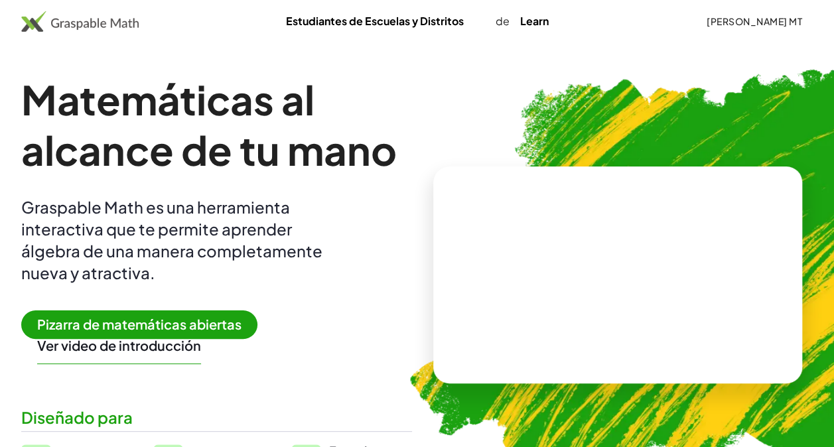
click at [156, 325] on span "Pizarra de matemáticas abiertas" at bounding box center [139, 324] width 236 height 29
click at [171, 313] on span "Pizarra de matemáticas abiertas" at bounding box center [139, 324] width 236 height 29
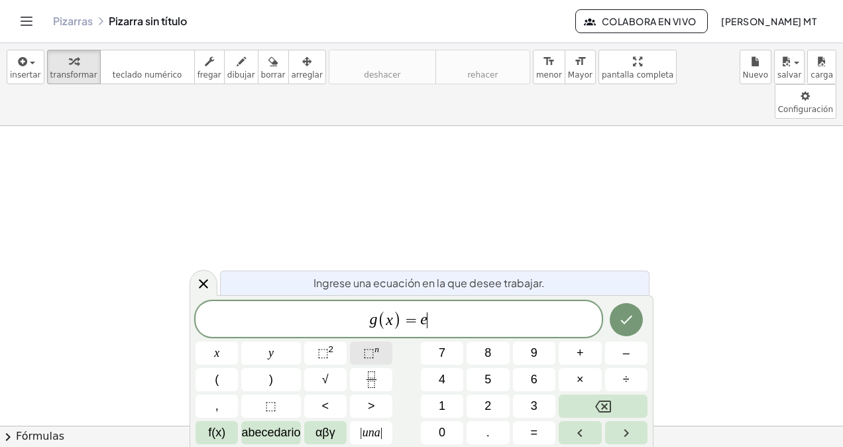
click at [367, 357] on span "⬚" at bounding box center [368, 352] width 11 height 13
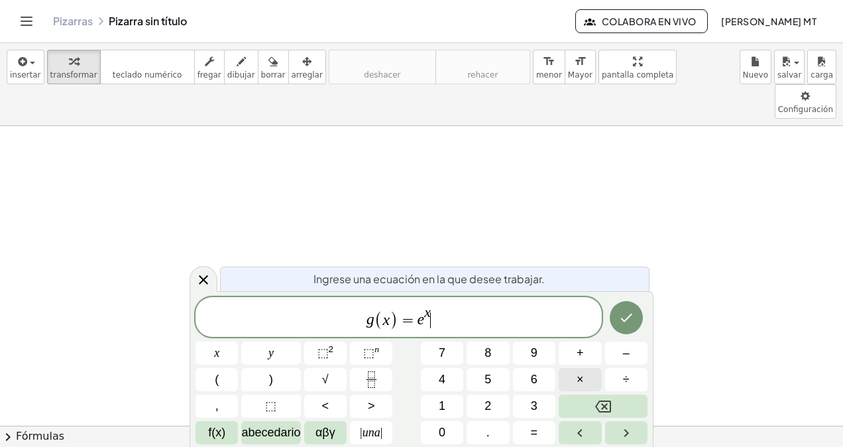
click at [574, 377] on button "×" at bounding box center [580, 379] width 42 height 23
drag, startPoint x: 398, startPoint y: 321, endPoint x: 450, endPoint y: 318, distance: 51.8
click at [370, 375] on icon "Fracción" at bounding box center [371, 379] width 17 height 17
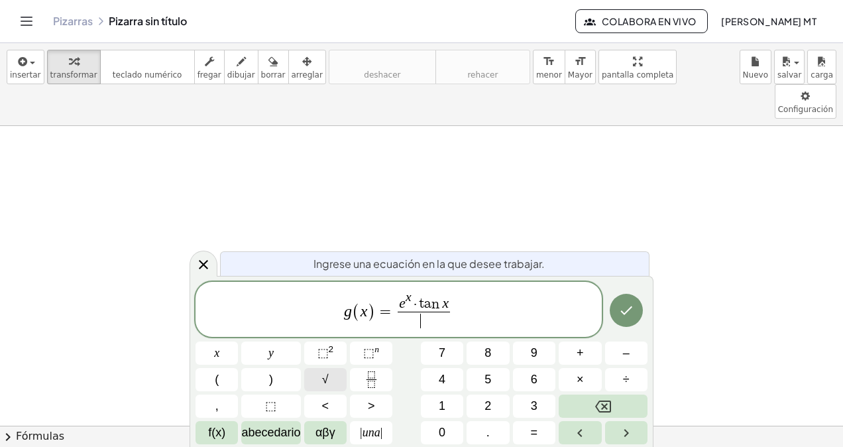
click at [330, 382] on button "√" at bounding box center [325, 379] width 42 height 23
click at [319, 344] on span "⬚ 2" at bounding box center [326, 353] width 17 height 18
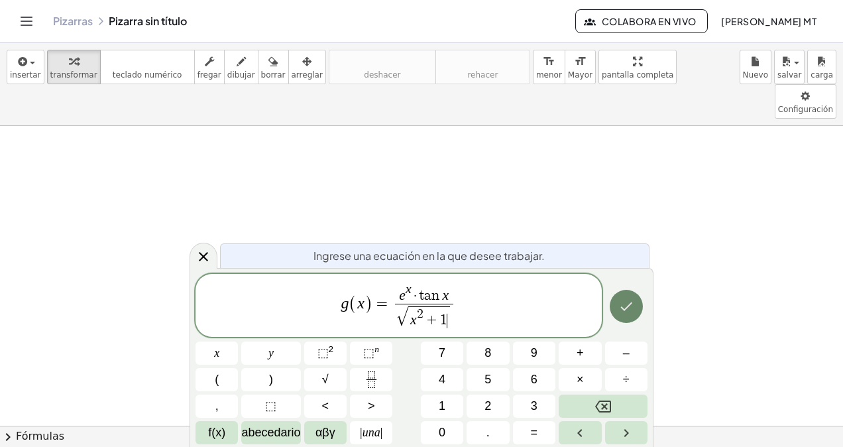
click at [627, 302] on icon "Hecho" at bounding box center [627, 306] width 16 height 16
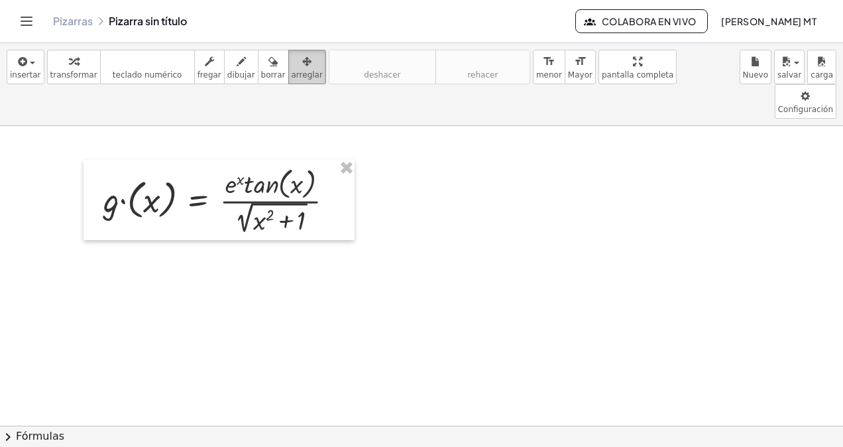
click at [292, 65] on div "button" at bounding box center [307, 61] width 31 height 16
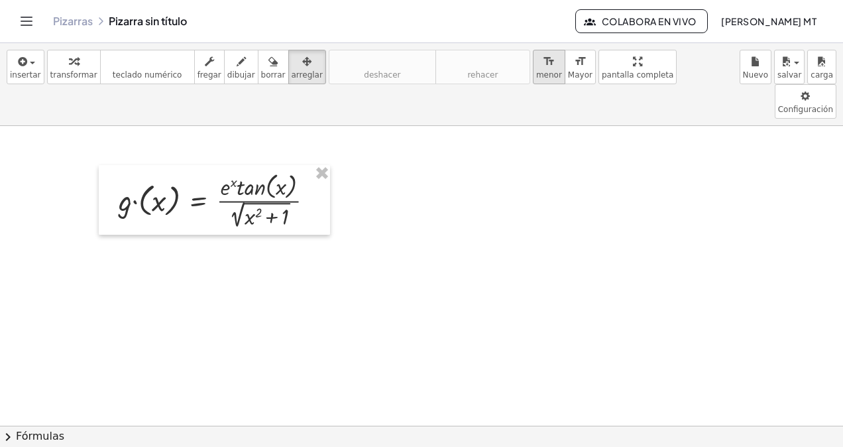
click at [543, 66] on icon "format_size" at bounding box center [549, 62] width 13 height 16
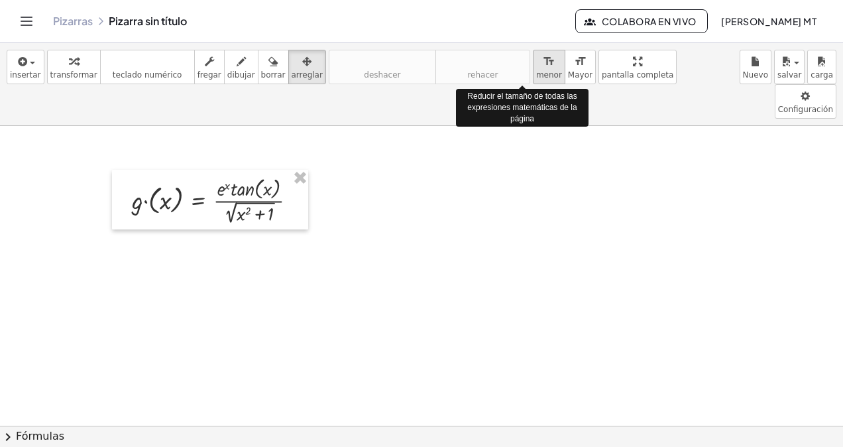
click at [543, 66] on icon "format_size" at bounding box center [549, 62] width 13 height 16
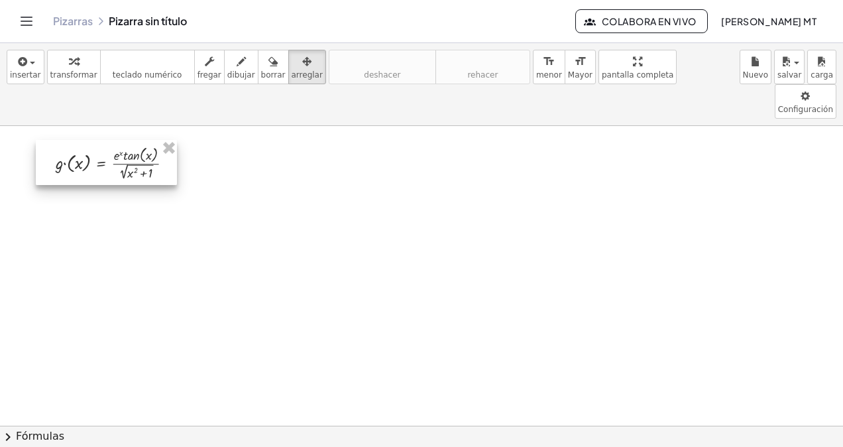
drag, startPoint x: 217, startPoint y: 163, endPoint x: 121, endPoint y: 126, distance: 103.7
click at [121, 140] on div at bounding box center [106, 163] width 141 height 46
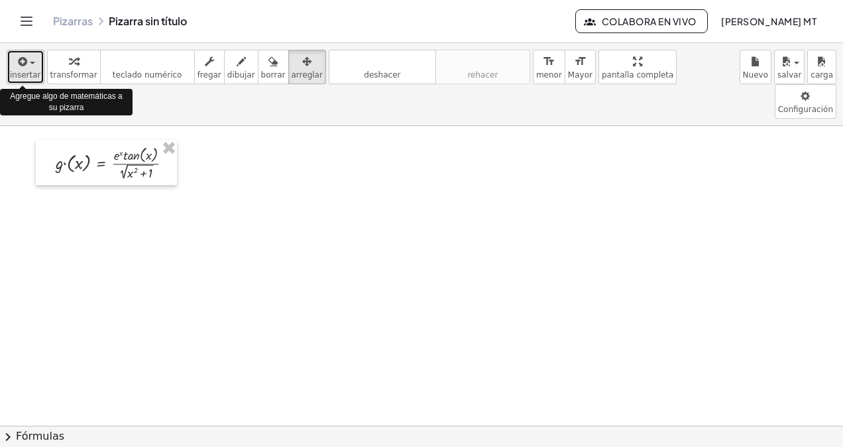
click at [21, 62] on icon "button" at bounding box center [22, 62] width 12 height 16
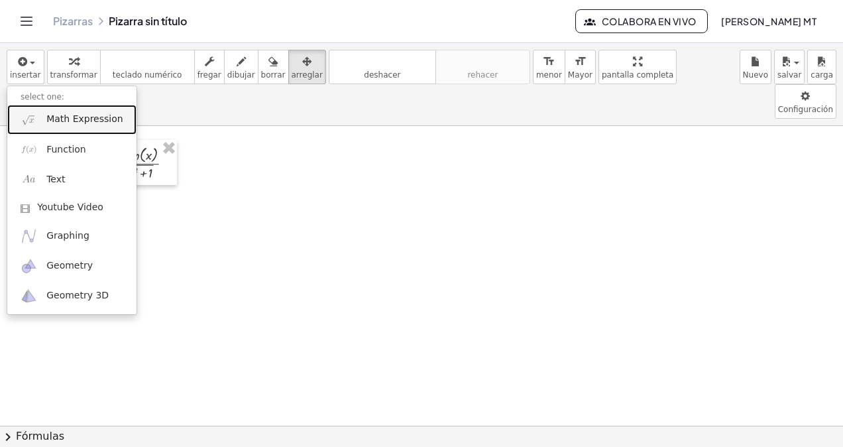
click at [50, 111] on link "Math Expression" at bounding box center [71, 120] width 129 height 30
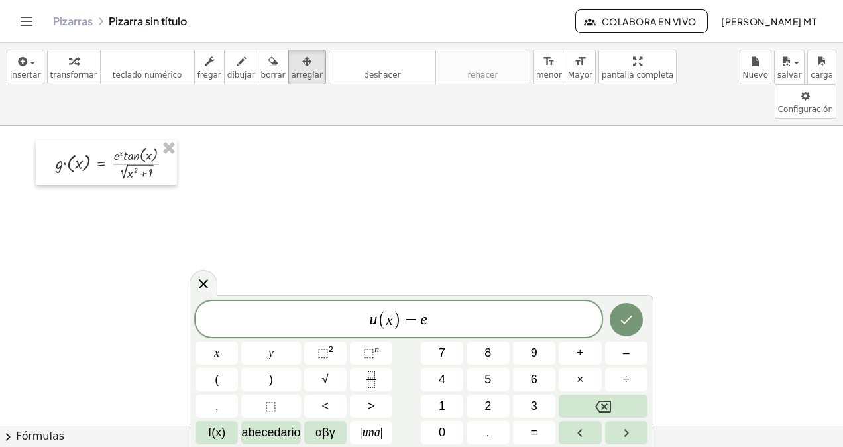
click at [378, 340] on div "u ( x ) = e x y ⬚ 2 ⬚ n 7 8 9 + – ( ) √ 4 5 6 × ÷ , ⬚ < > 1 2 3 f(x) abecedario…" at bounding box center [422, 372] width 452 height 143
click at [375, 351] on sup "n" at bounding box center [377, 349] width 5 height 10
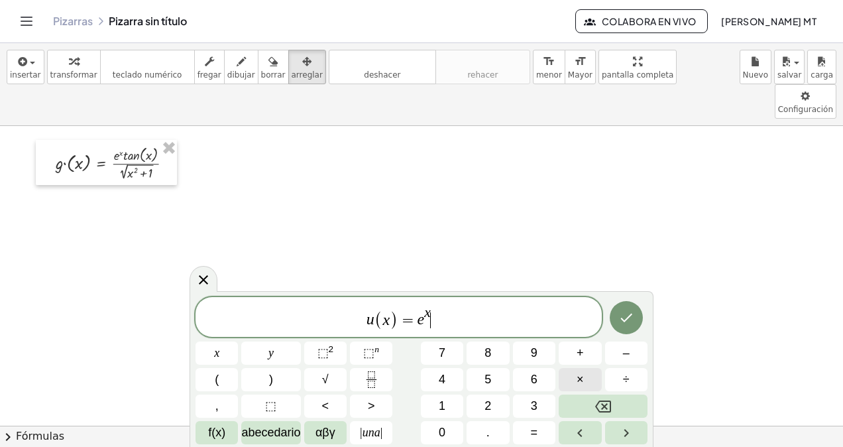
click at [580, 373] on span "×" at bounding box center [580, 380] width 7 height 18
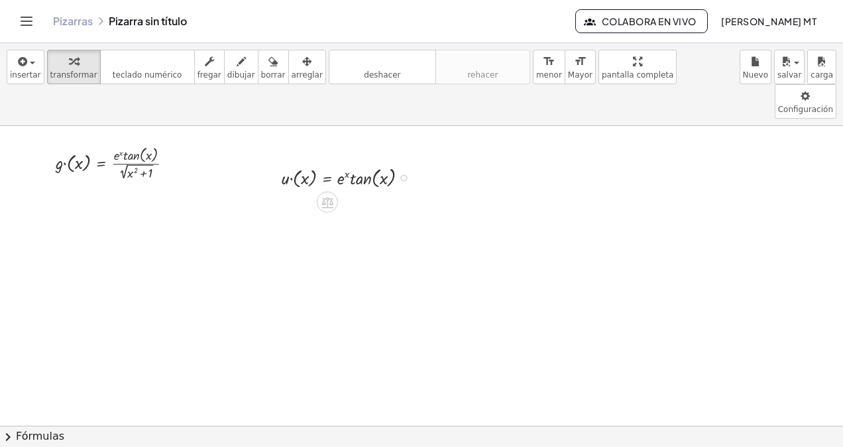
click at [330, 163] on div at bounding box center [350, 176] width 151 height 27
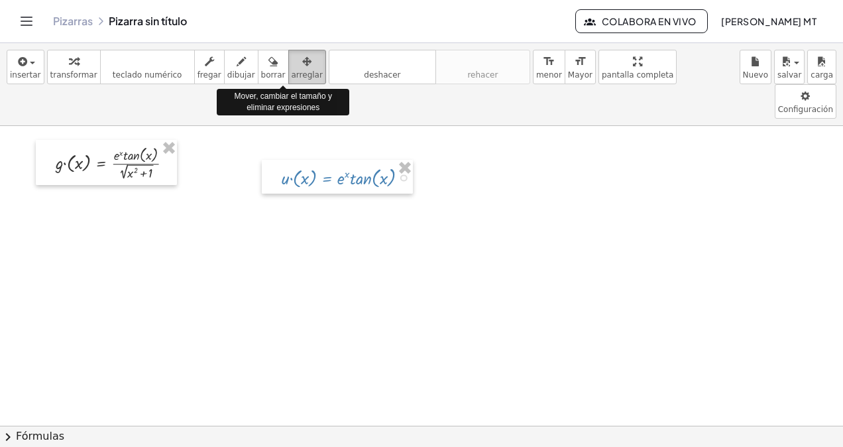
click at [292, 70] on span "arreglar" at bounding box center [307, 74] width 31 height 9
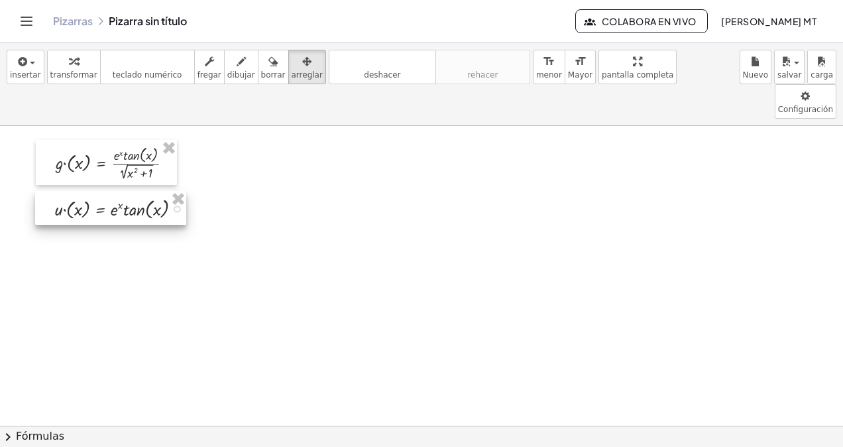
drag, startPoint x: 325, startPoint y: 143, endPoint x: 99, endPoint y: 174, distance: 228.3
click at [99, 191] on div at bounding box center [110, 208] width 151 height 34
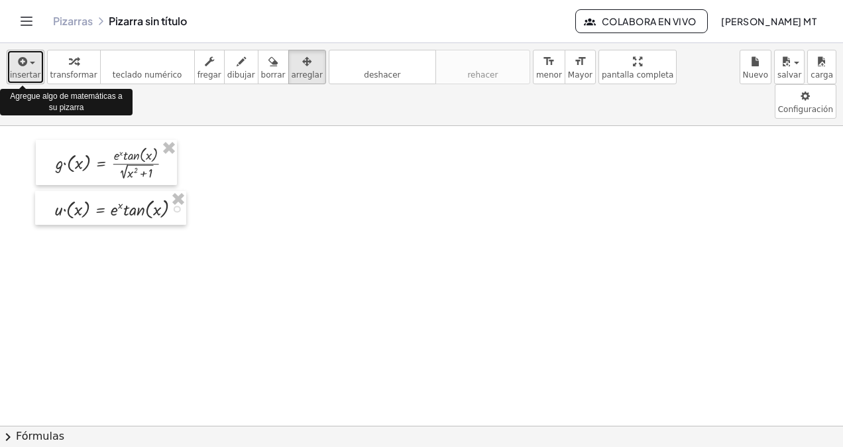
click at [22, 54] on icon "button" at bounding box center [22, 62] width 12 height 16
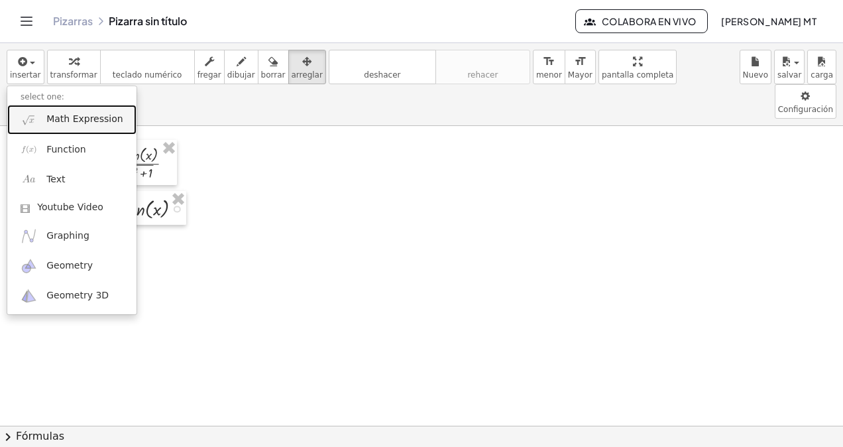
click at [55, 125] on span "Math Expression" at bounding box center [84, 119] width 76 height 13
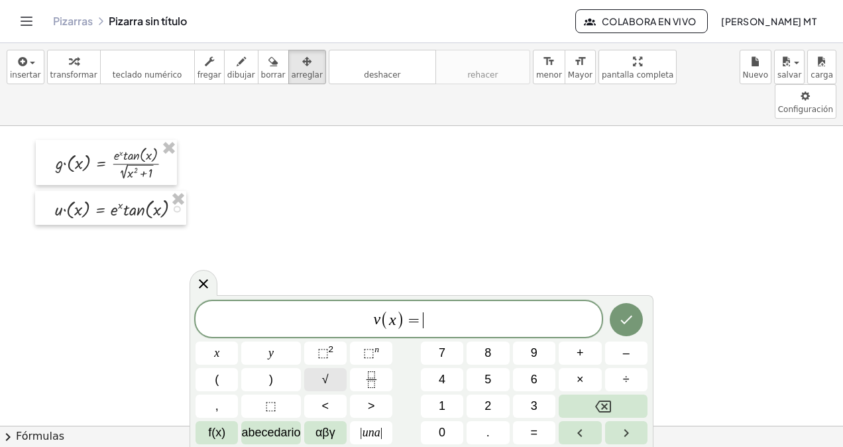
click at [336, 379] on button "√" at bounding box center [325, 379] width 42 height 23
click at [312, 343] on button "⬚ 2" at bounding box center [325, 352] width 42 height 23
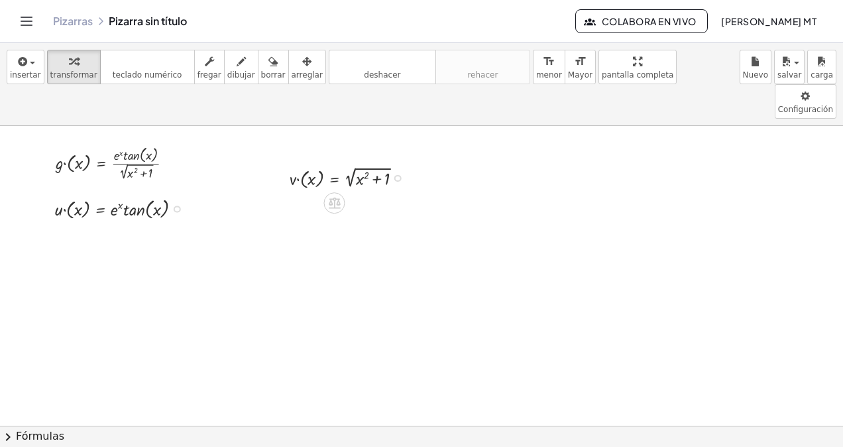
click at [359, 163] on div at bounding box center [351, 177] width 137 height 28
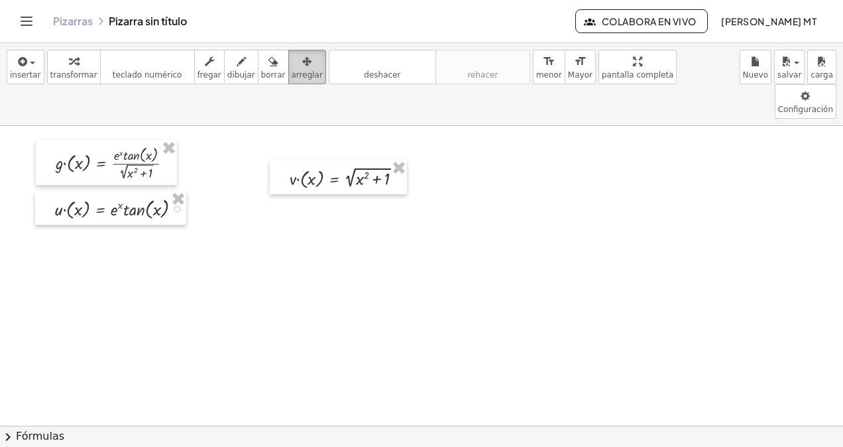
click at [302, 62] on icon "button" at bounding box center [306, 62] width 9 height 16
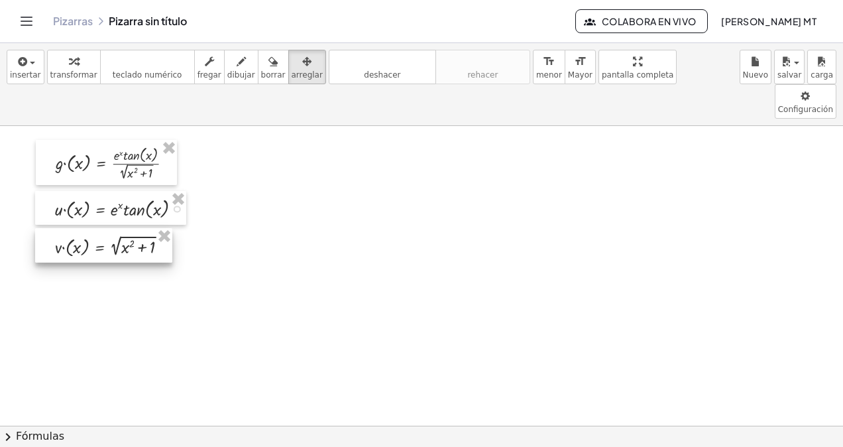
drag, startPoint x: 323, startPoint y: 136, endPoint x: 89, endPoint y: 204, distance: 243.8
click at [89, 228] on div at bounding box center [103, 245] width 137 height 34
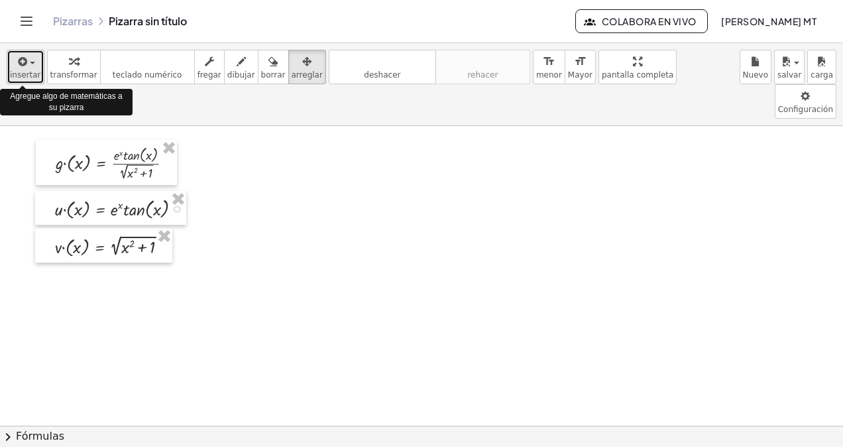
click at [21, 58] on icon "button" at bounding box center [22, 62] width 12 height 16
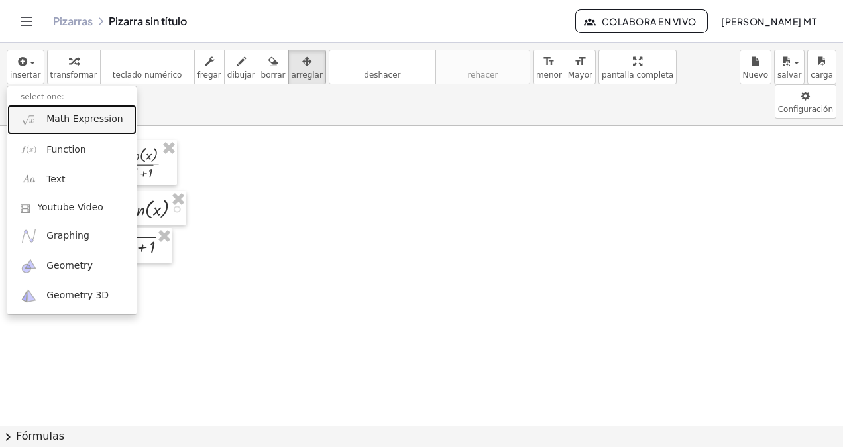
click at [53, 121] on span "Math Expression" at bounding box center [84, 119] width 76 height 13
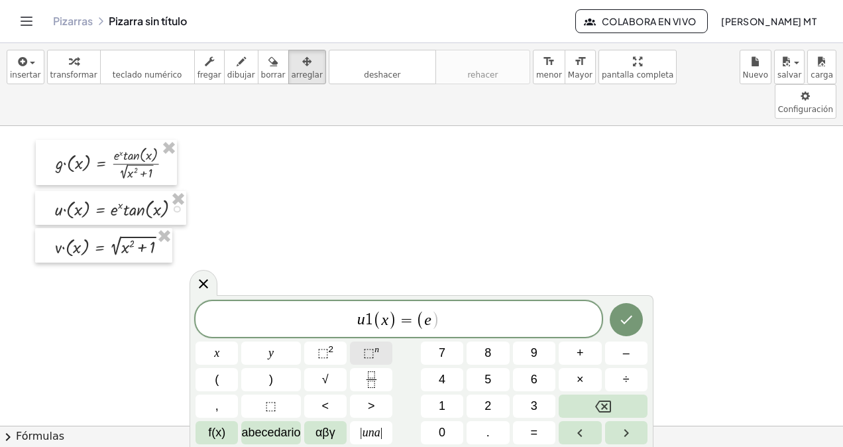
click at [367, 341] on button "⬚ n" at bounding box center [371, 352] width 42 height 23
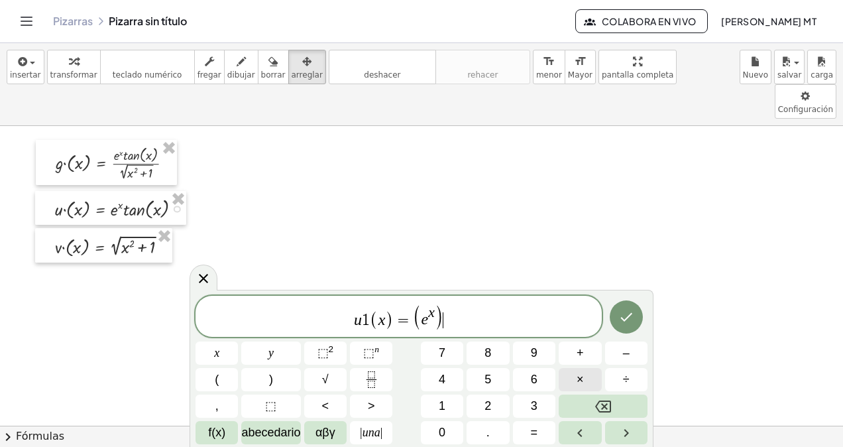
click at [579, 375] on span "×" at bounding box center [580, 380] width 7 height 18
click at [381, 348] on button "⬚ n" at bounding box center [371, 352] width 42 height 23
click at [573, 371] on button "×" at bounding box center [580, 379] width 42 height 23
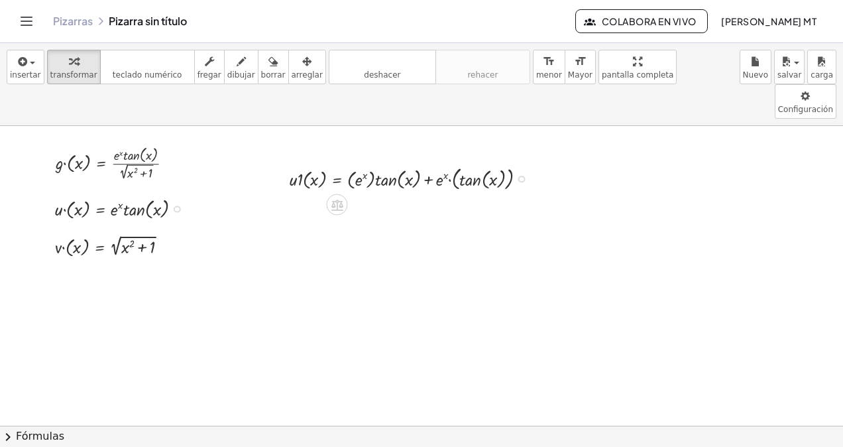
click at [454, 163] on div at bounding box center [413, 178] width 261 height 30
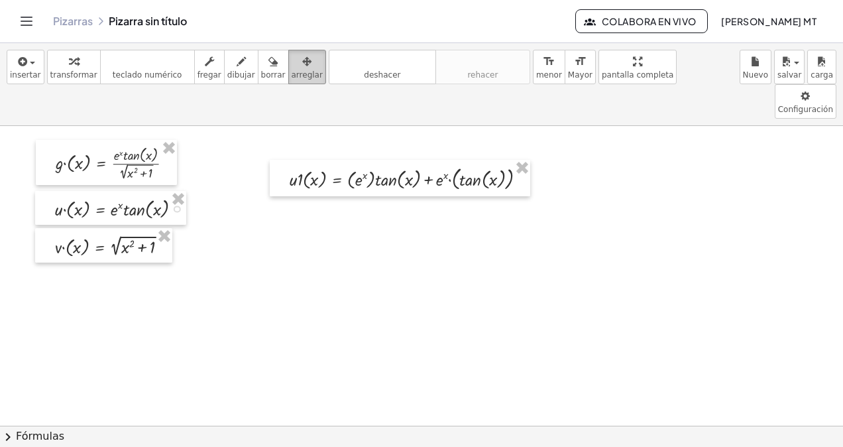
click at [302, 68] on icon "button" at bounding box center [306, 62] width 9 height 16
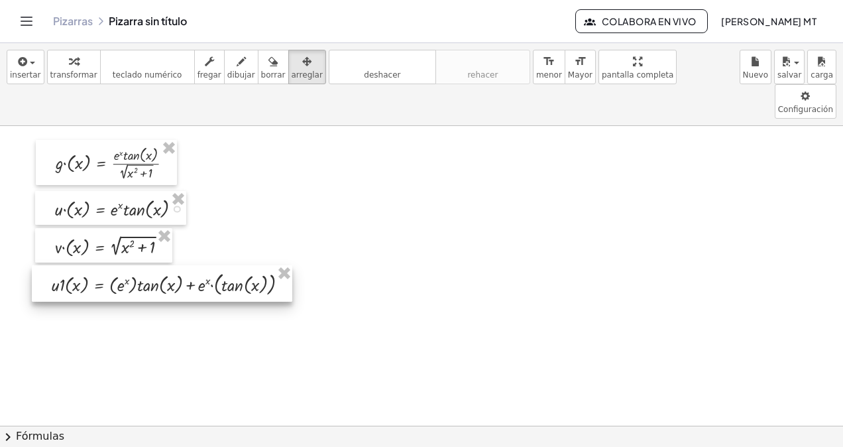
drag, startPoint x: 387, startPoint y: 142, endPoint x: 148, endPoint y: 248, distance: 261.8
click at [148, 265] on div at bounding box center [162, 283] width 261 height 36
click at [151, 265] on div at bounding box center [164, 283] width 261 height 36
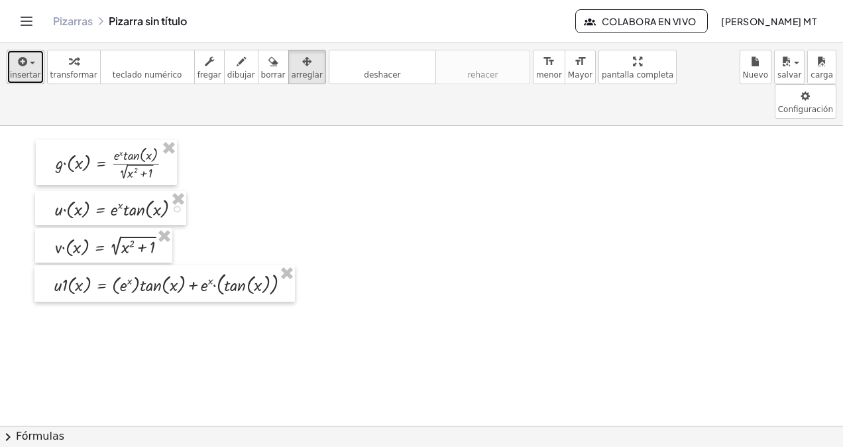
click at [36, 68] on button "insertar" at bounding box center [26, 67] width 38 height 34
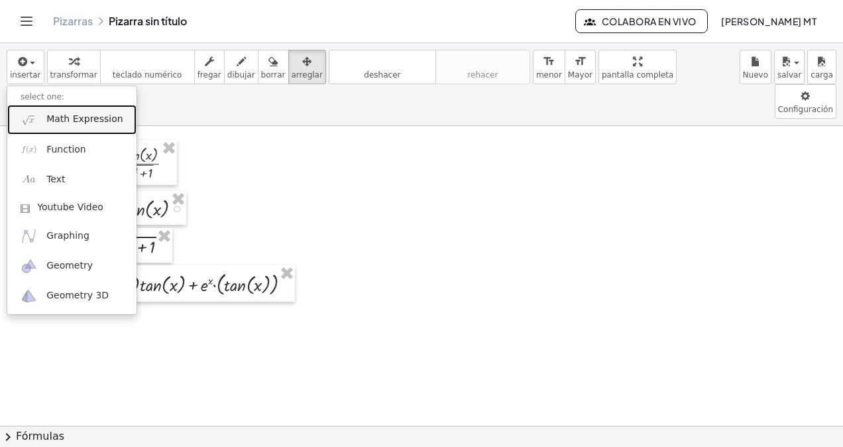
click at [50, 118] on span "Math Expression" at bounding box center [84, 119] width 76 height 13
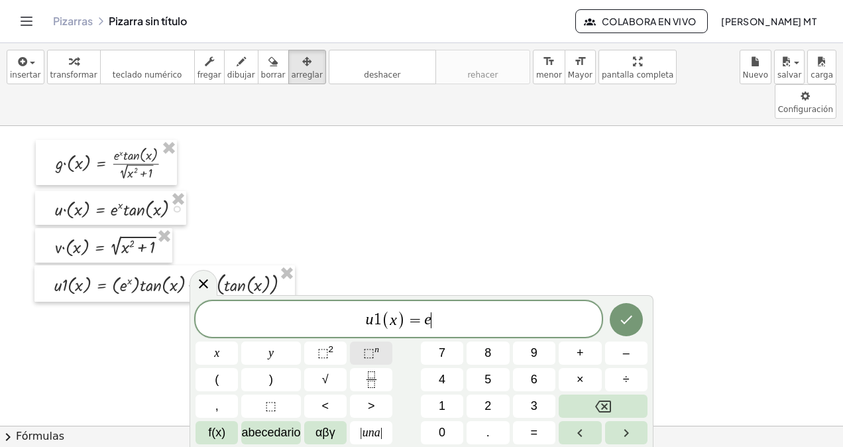
click at [380, 342] on button "⬚ n" at bounding box center [371, 352] width 42 height 23
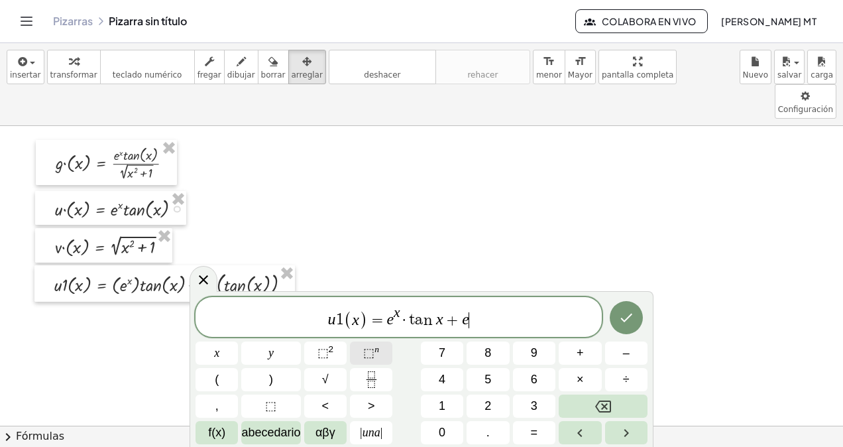
click at [380, 343] on button "⬚ n" at bounding box center [371, 352] width 42 height 23
click at [580, 379] on span "×" at bounding box center [580, 380] width 7 height 18
click at [383, 351] on button "⬚ n" at bounding box center [371, 352] width 42 height 23
click at [617, 313] on button "Hecho" at bounding box center [626, 317] width 33 height 33
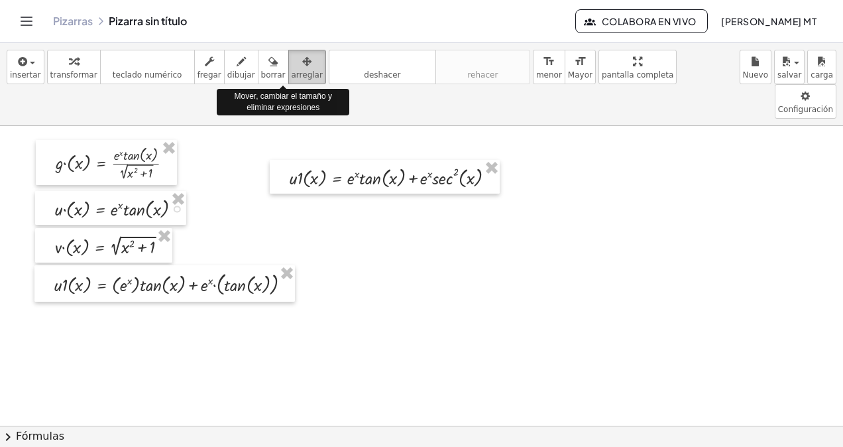
click at [302, 62] on icon "button" at bounding box center [306, 62] width 9 height 16
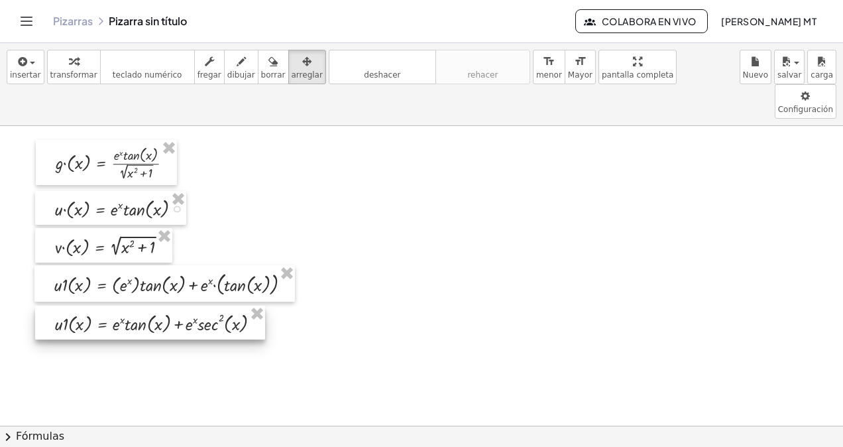
drag, startPoint x: 379, startPoint y: 151, endPoint x: 144, endPoint y: 297, distance: 276.9
click at [144, 306] on div at bounding box center [150, 323] width 230 height 34
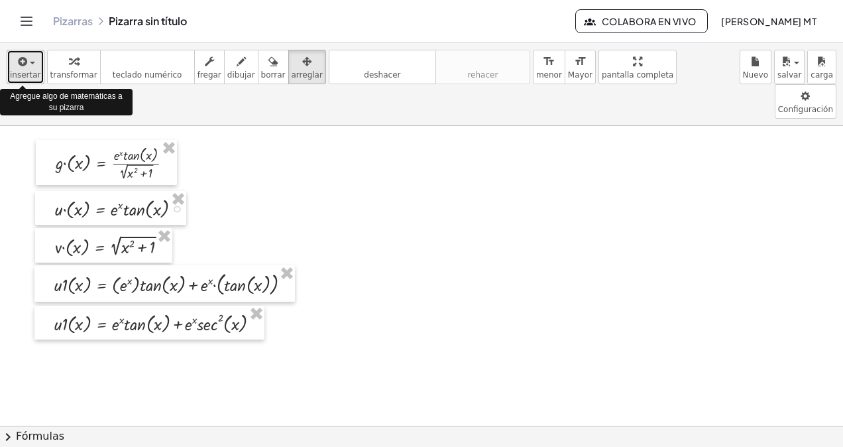
click at [25, 60] on icon "button" at bounding box center [22, 62] width 12 height 16
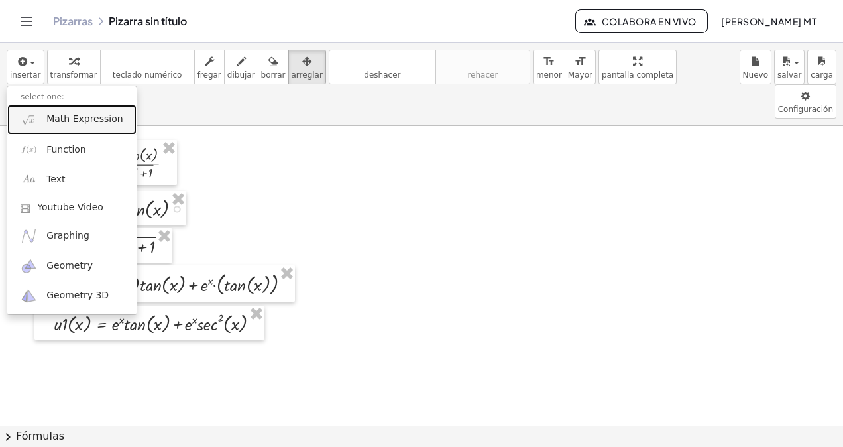
click at [67, 119] on span "Math Expression" at bounding box center [84, 119] width 76 height 13
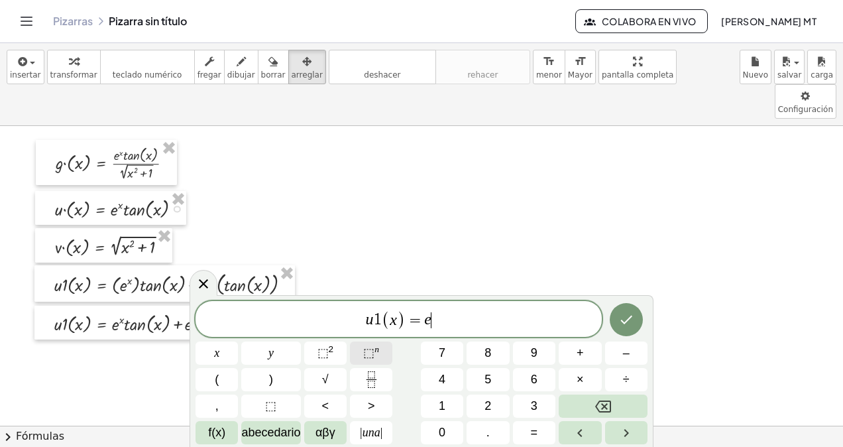
click at [369, 344] on span "⬚ n" at bounding box center [371, 353] width 16 height 18
click at [373, 350] on span "⬚" at bounding box center [368, 352] width 11 height 13
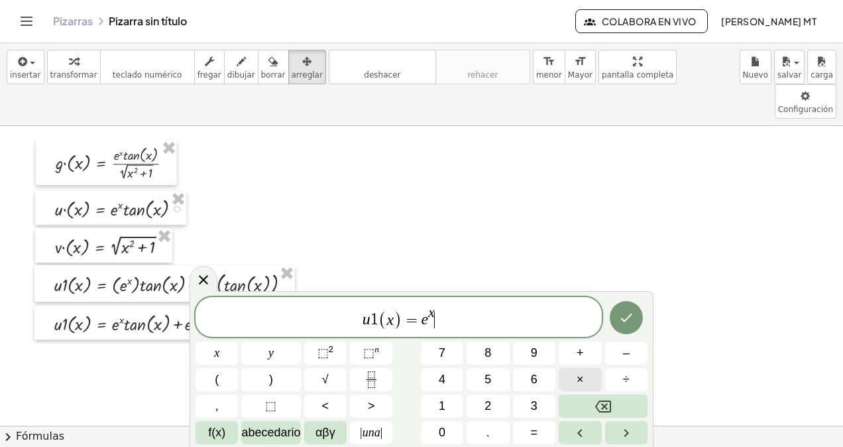
click at [590, 373] on button "×" at bounding box center [580, 379] width 42 height 23
click at [227, 382] on button "(" at bounding box center [217, 379] width 42 height 23
click at [327, 348] on span "⬚" at bounding box center [323, 352] width 11 height 13
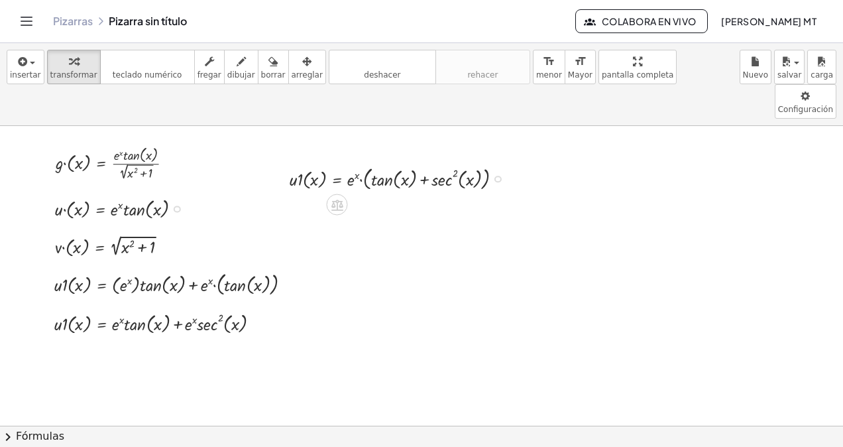
click at [407, 163] on div at bounding box center [401, 178] width 237 height 30
click at [292, 70] on span "arreglar" at bounding box center [307, 74] width 31 height 9
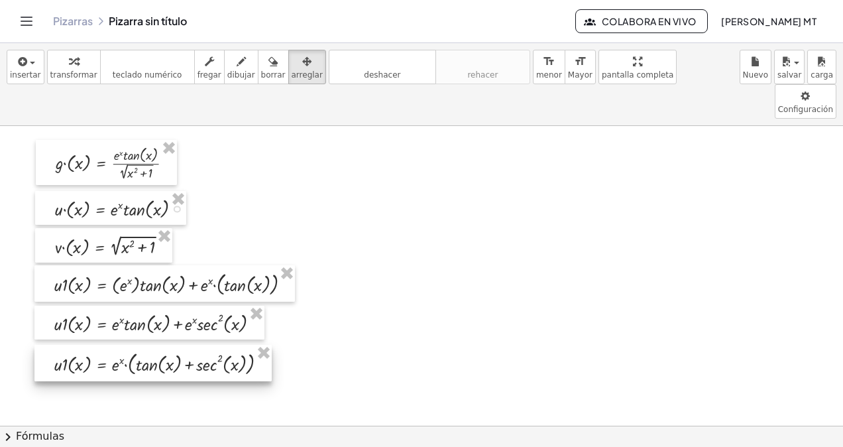
drag, startPoint x: 391, startPoint y: 129, endPoint x: 155, endPoint y: 314, distance: 299.4
click at [155, 345] on div at bounding box center [152, 363] width 237 height 36
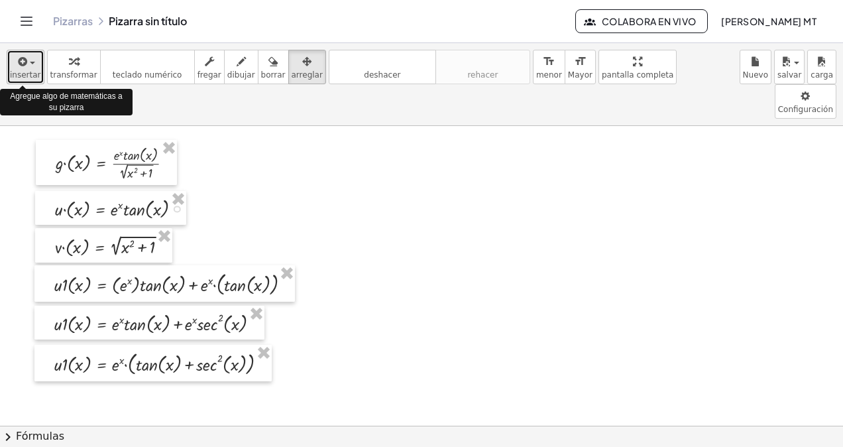
click at [23, 68] on icon "button" at bounding box center [22, 62] width 12 height 16
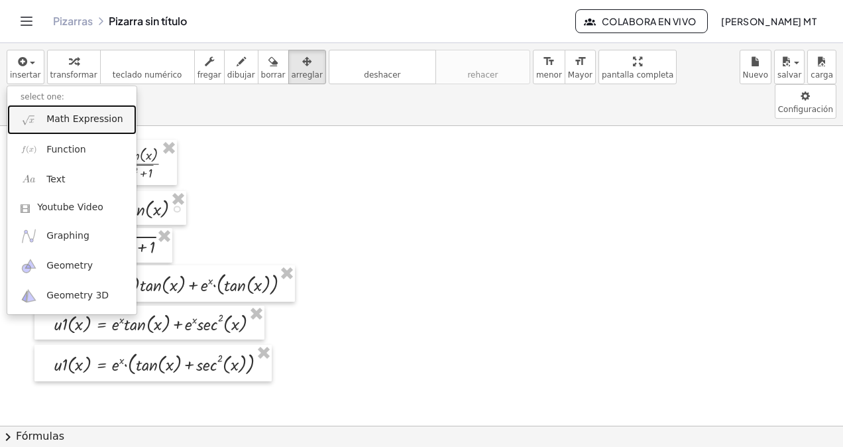
click at [45, 117] on link "Math Expression" at bounding box center [71, 120] width 129 height 30
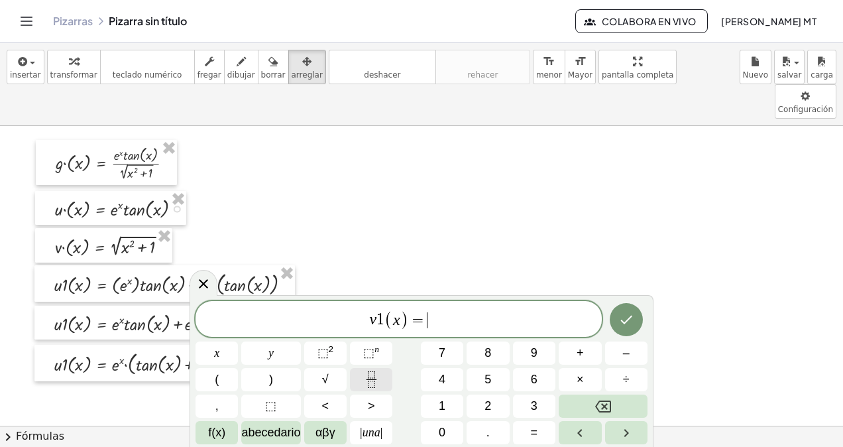
click at [350, 385] on button "Fracción" at bounding box center [371, 379] width 42 height 23
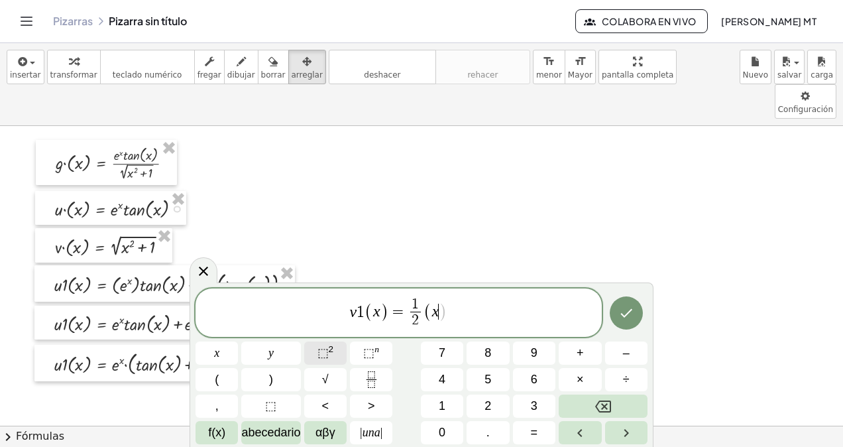
click at [324, 346] on span "⬚" at bounding box center [323, 352] width 11 height 13
click at [381, 347] on button "⬚ n" at bounding box center [371, 352] width 42 height 23
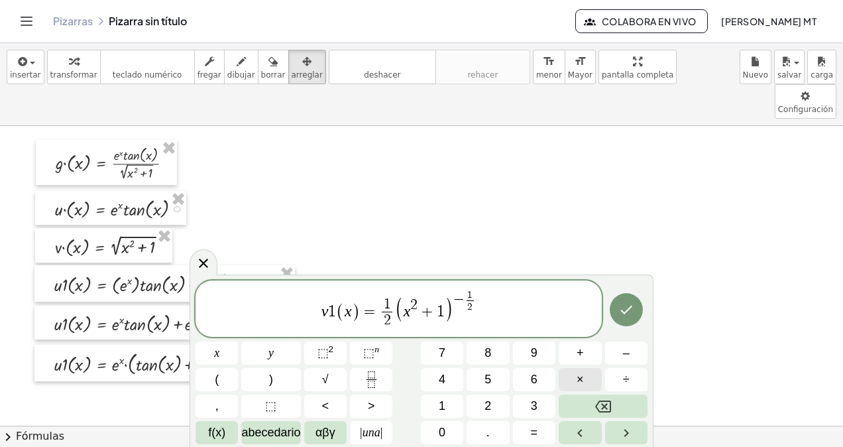
click at [572, 381] on button "×" at bounding box center [580, 379] width 42 height 23
click at [632, 312] on icon "Hecho" at bounding box center [627, 310] width 16 height 16
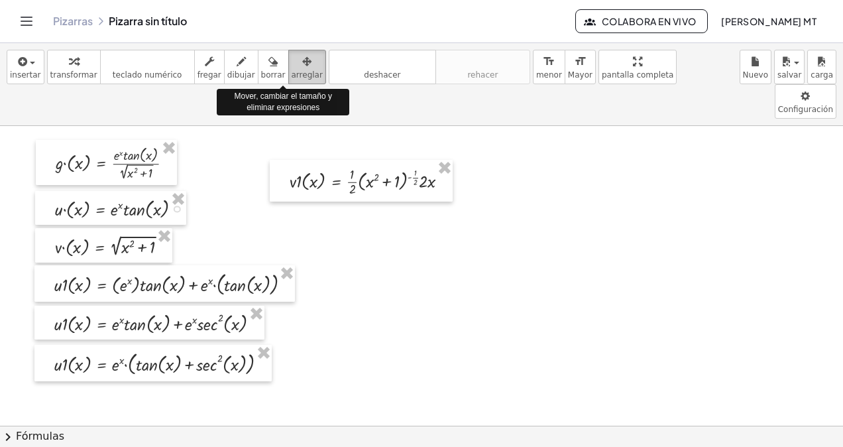
click at [292, 72] on span "arreglar" at bounding box center [307, 74] width 31 height 9
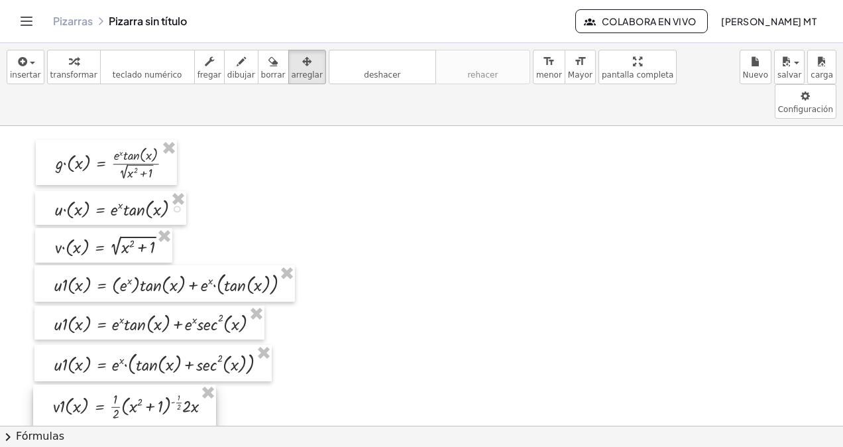
drag, startPoint x: 359, startPoint y: 145, endPoint x: 122, endPoint y: 370, distance: 327.4
click at [122, 385] on div at bounding box center [124, 406] width 183 height 42
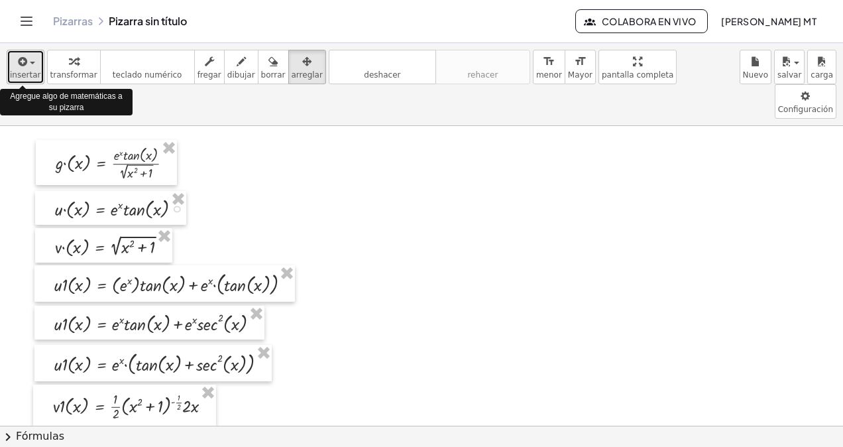
click at [23, 63] on icon "button" at bounding box center [22, 62] width 12 height 16
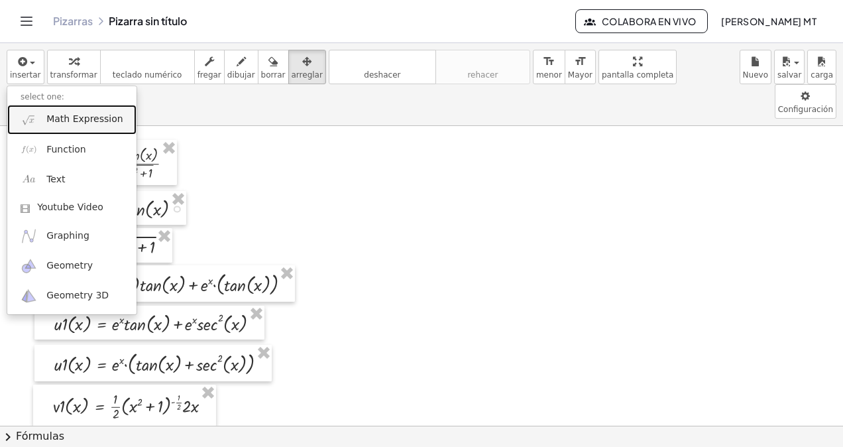
click at [68, 114] on span "Math Expression" at bounding box center [84, 119] width 76 height 13
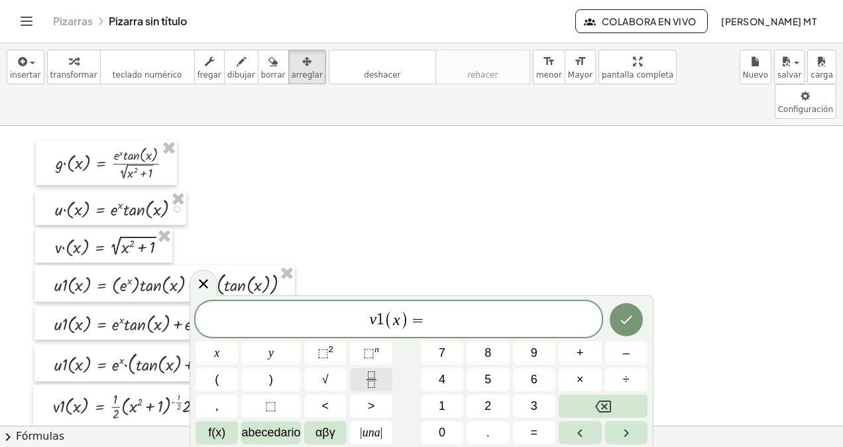
click at [374, 373] on icon "Fracción" at bounding box center [371, 379] width 17 height 17
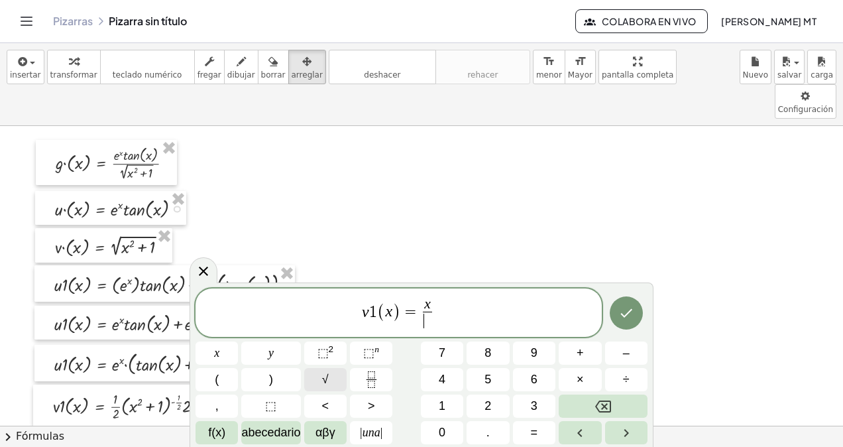
click at [325, 382] on span "√" at bounding box center [325, 380] width 7 height 18
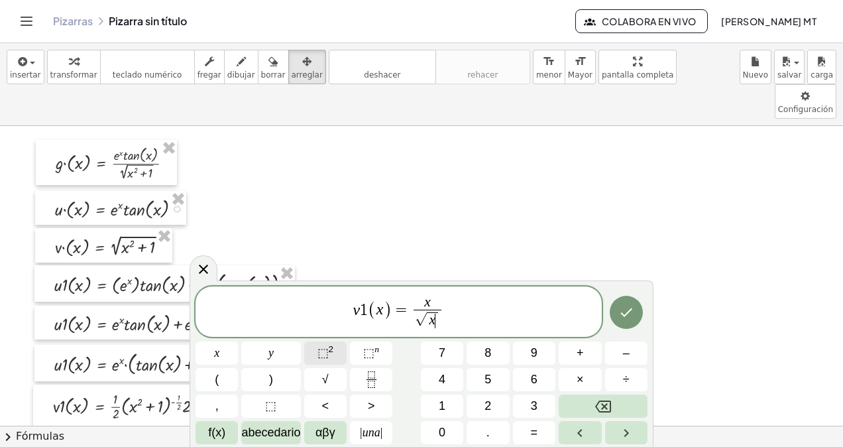
click at [323, 347] on span "⬚" at bounding box center [323, 352] width 11 height 13
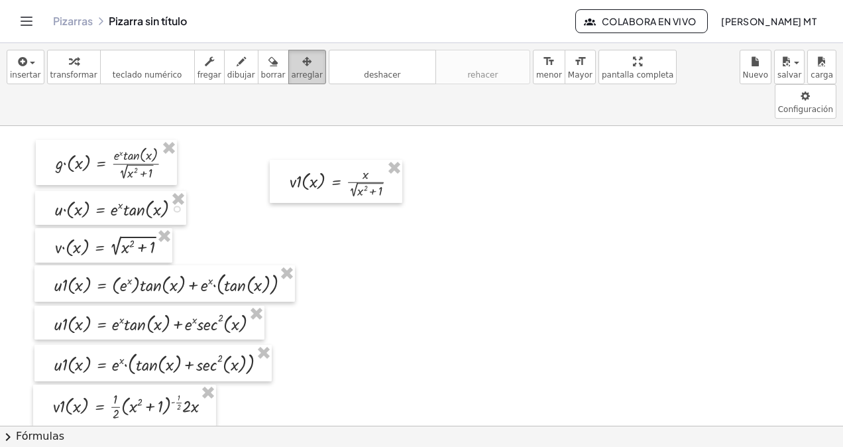
click at [302, 68] on icon "button" at bounding box center [306, 62] width 9 height 16
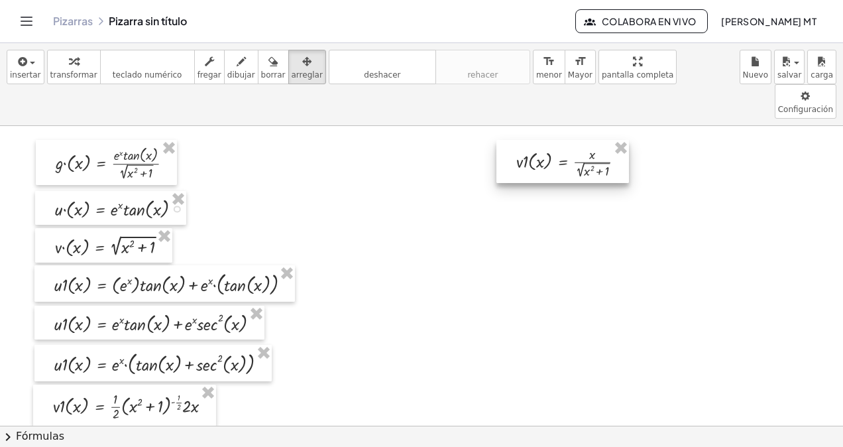
drag, startPoint x: 343, startPoint y: 144, endPoint x: 570, endPoint y: 125, distance: 227.6
click at [570, 140] on div at bounding box center [563, 162] width 133 height 44
click at [21, 59] on icon "button" at bounding box center [22, 62] width 12 height 16
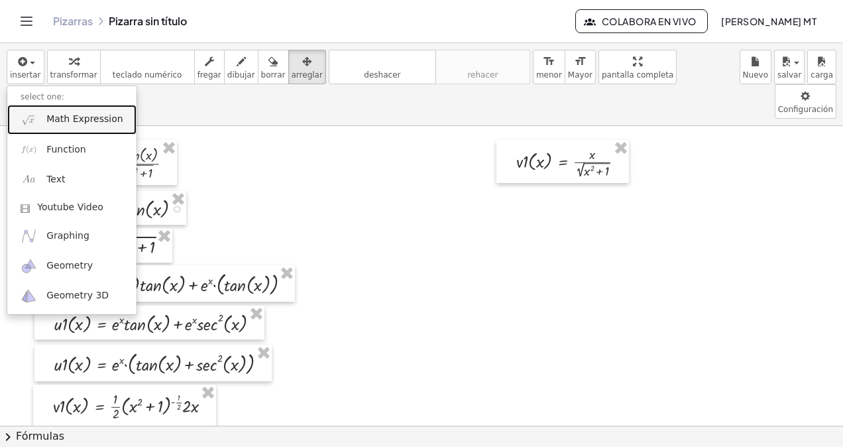
click at [62, 117] on span "Math Expression" at bounding box center [84, 119] width 76 height 13
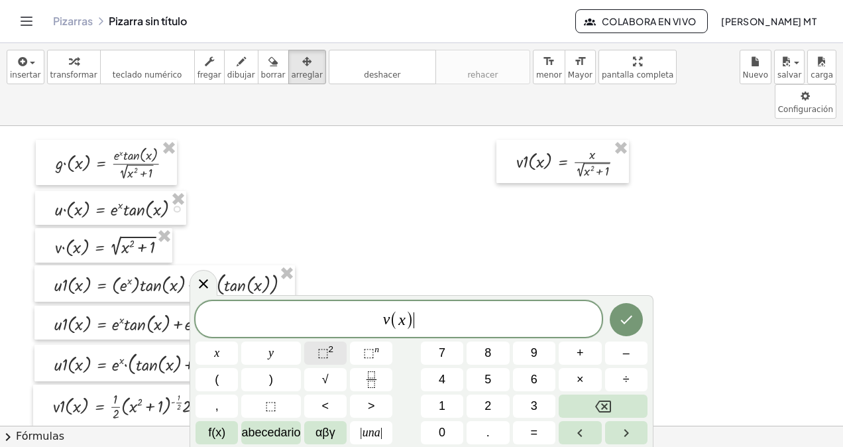
click at [333, 357] on span "⬚ 2" at bounding box center [326, 353] width 17 height 18
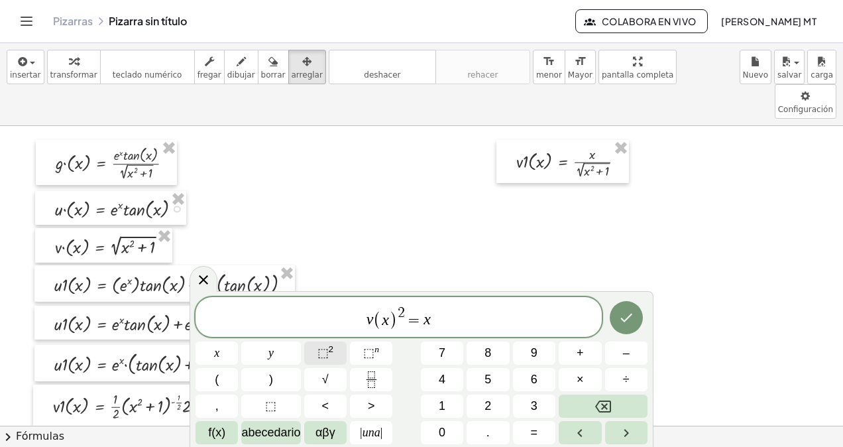
click at [333, 357] on span "⬚ 2" at bounding box center [326, 353] width 17 height 18
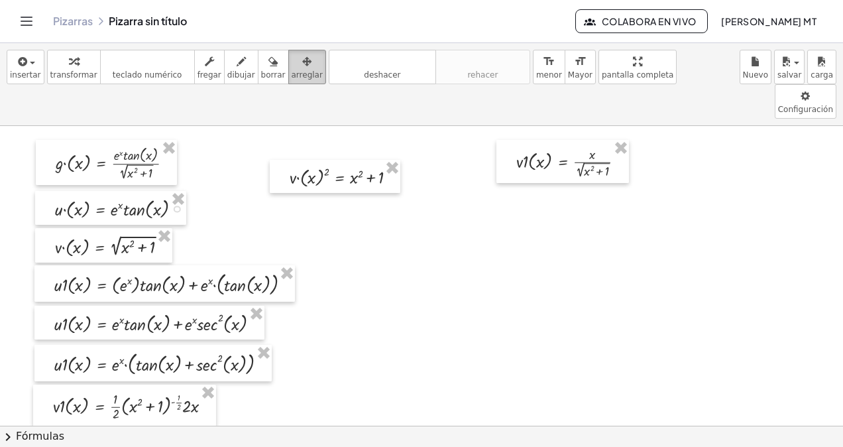
click at [292, 71] on span "arreglar" at bounding box center [307, 74] width 31 height 9
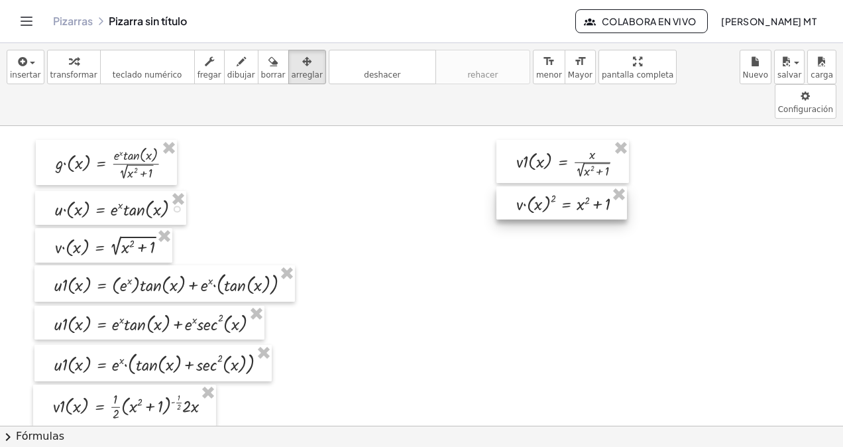
drag, startPoint x: 325, startPoint y: 149, endPoint x: 552, endPoint y: 176, distance: 228.4
click at [552, 186] on div at bounding box center [562, 202] width 131 height 33
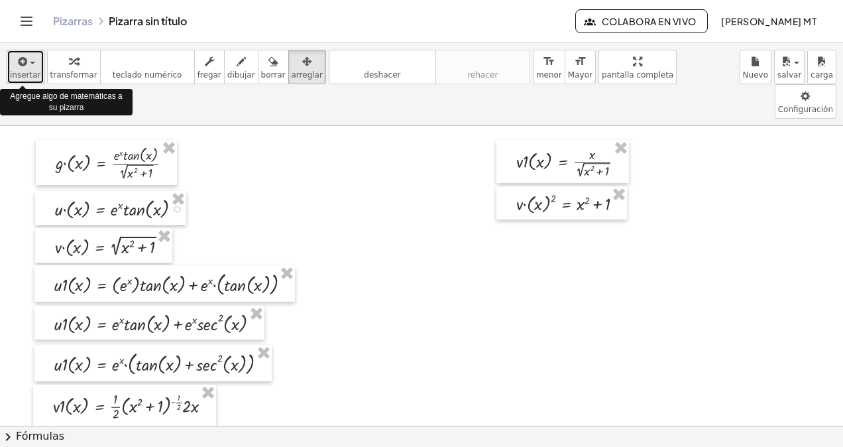
click at [20, 61] on icon "button" at bounding box center [22, 62] width 12 height 16
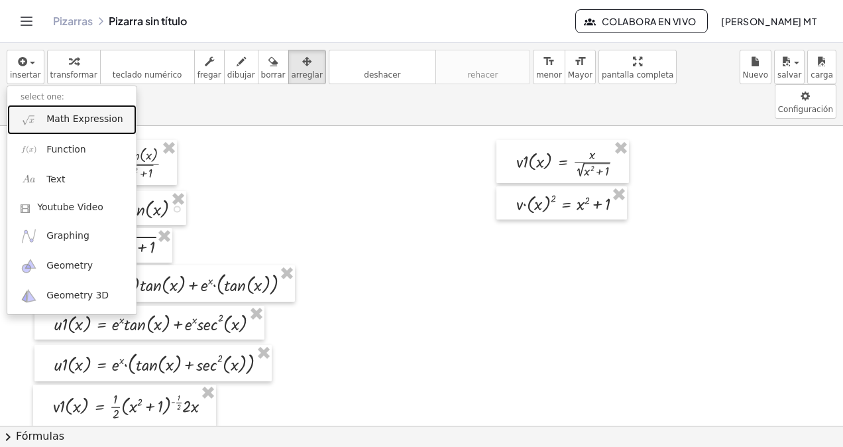
click at [69, 121] on span "Math Expression" at bounding box center [84, 119] width 76 height 13
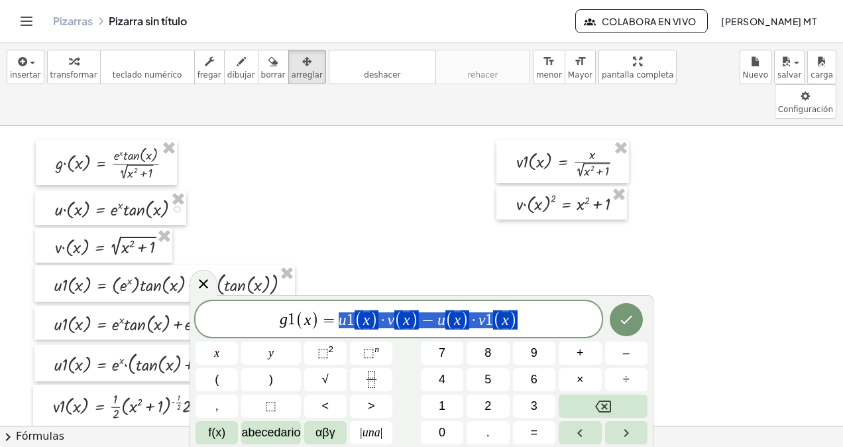
drag, startPoint x: 341, startPoint y: 321, endPoint x: 524, endPoint y: 321, distance: 182.3
click at [375, 372] on icon "Fracción" at bounding box center [371, 379] width 17 height 17
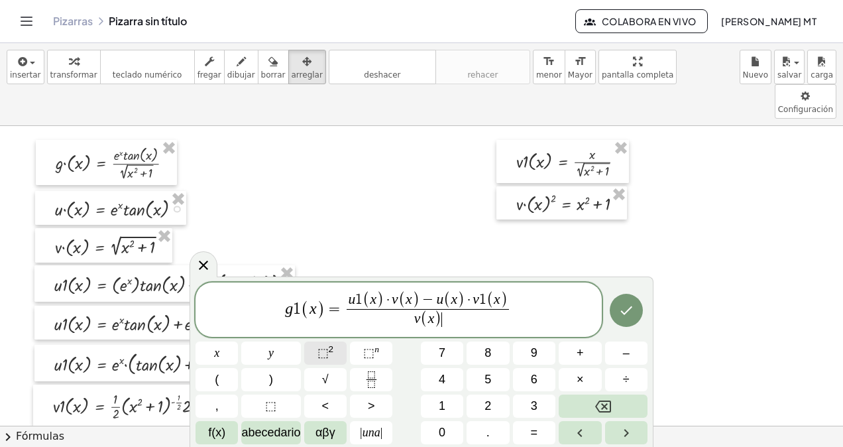
click at [331, 358] on span "⬚ 2" at bounding box center [326, 353] width 17 height 18
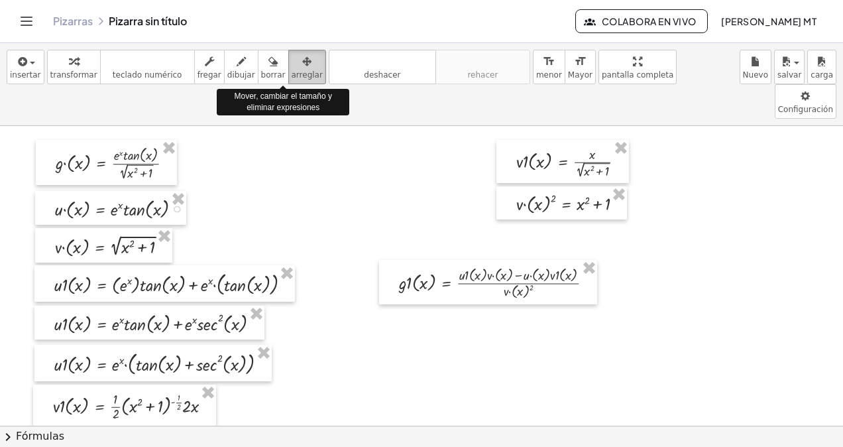
click at [302, 68] on icon "button" at bounding box center [306, 62] width 9 height 16
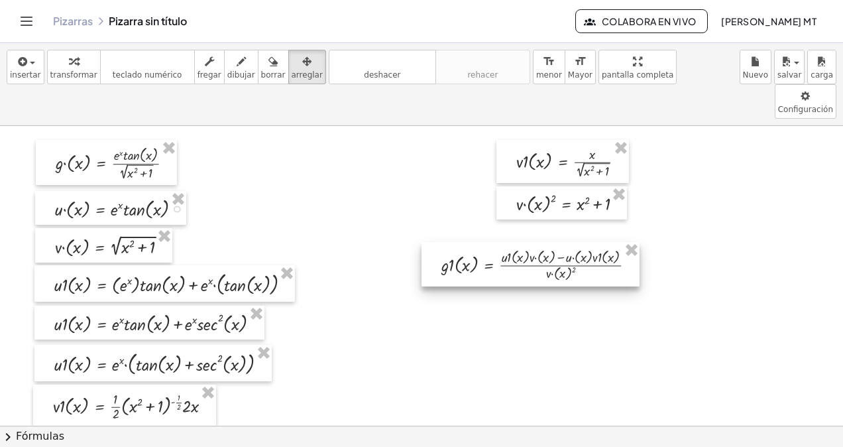
drag, startPoint x: 460, startPoint y: 249, endPoint x: 503, endPoint y: 231, distance: 46.1
click at [503, 242] on div at bounding box center [531, 264] width 218 height 44
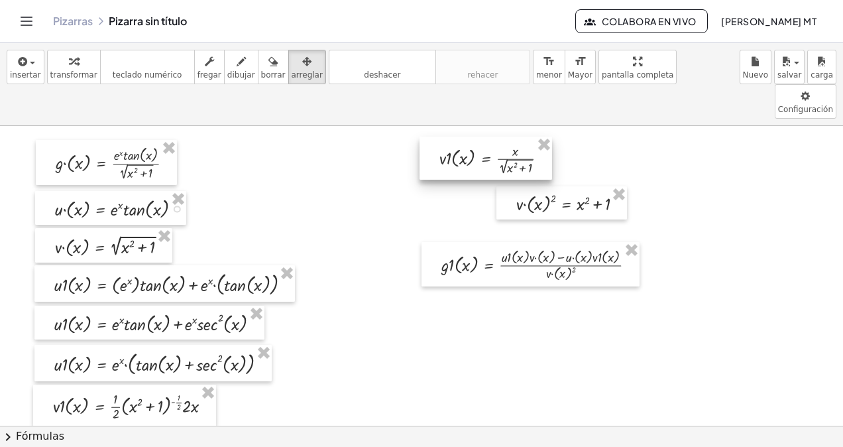
drag, startPoint x: 538, startPoint y: 121, endPoint x: 462, endPoint y: 117, distance: 77.0
click at [462, 137] on div at bounding box center [486, 159] width 133 height 44
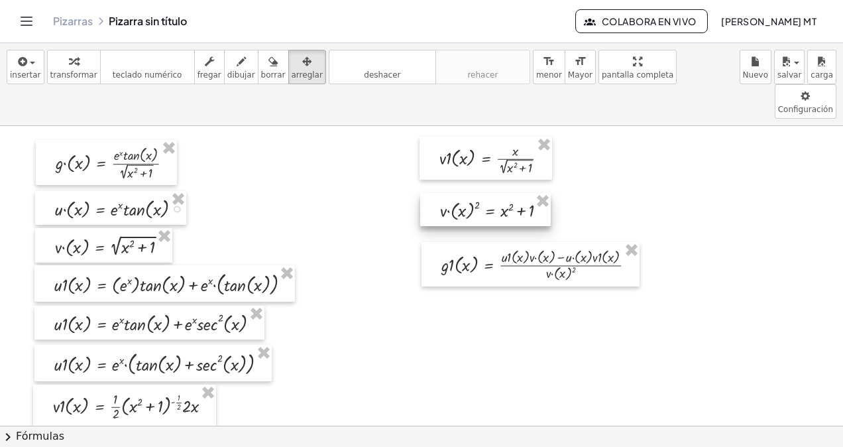
drag, startPoint x: 513, startPoint y: 163, endPoint x: 437, endPoint y: 170, distance: 76.5
click at [437, 193] on div at bounding box center [485, 209] width 131 height 33
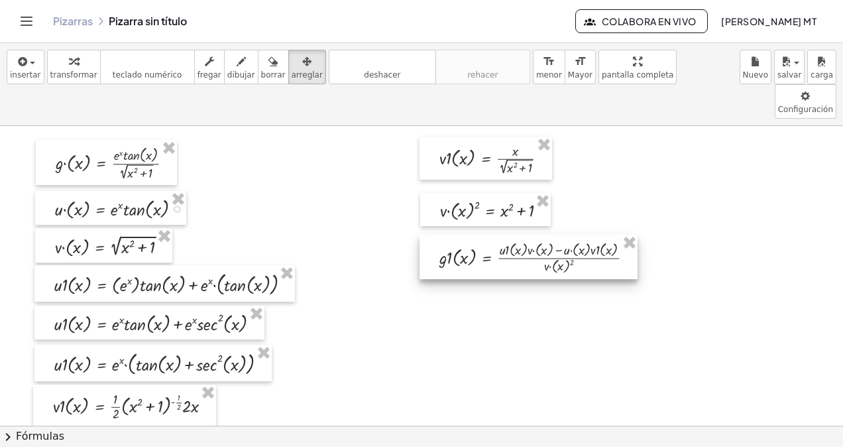
drag, startPoint x: 475, startPoint y: 234, endPoint x: 473, endPoint y: 227, distance: 7.6
click at [473, 235] on div at bounding box center [529, 257] width 218 height 44
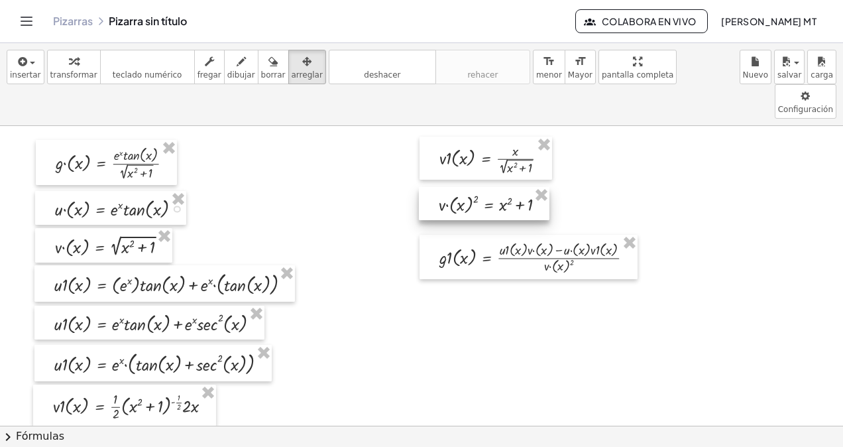
click at [467, 187] on div at bounding box center [484, 203] width 131 height 33
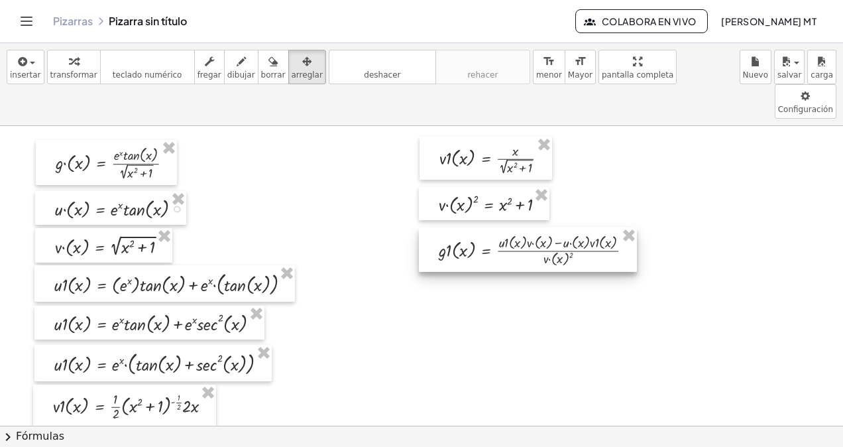
drag, startPoint x: 468, startPoint y: 208, endPoint x: 468, endPoint y: 200, distance: 7.3
click at [468, 227] on div at bounding box center [528, 249] width 218 height 44
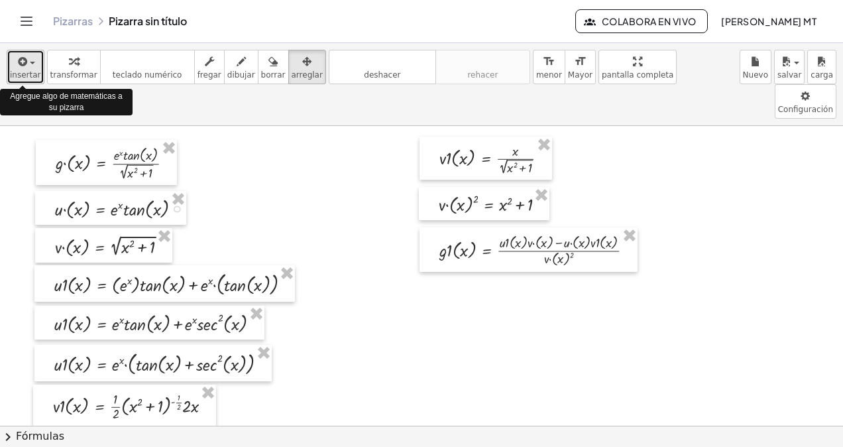
click at [28, 53] on div "button" at bounding box center [25, 61] width 31 height 16
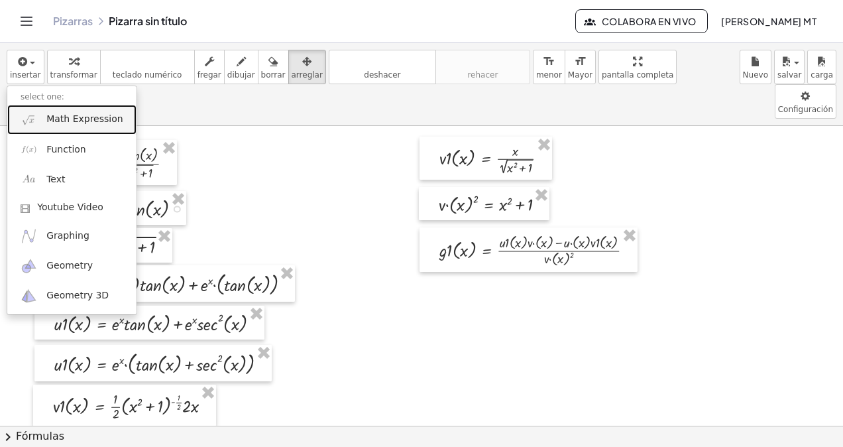
click at [67, 116] on span "Math Expression" at bounding box center [84, 119] width 76 height 13
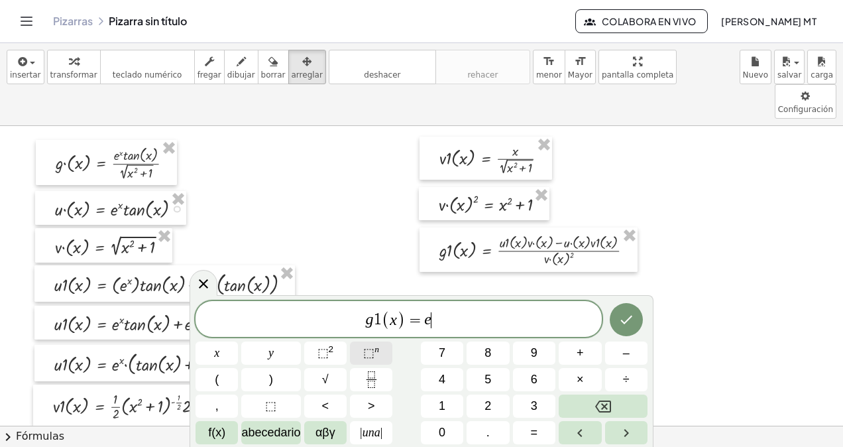
click at [363, 348] on span "⬚" at bounding box center [368, 352] width 11 height 13
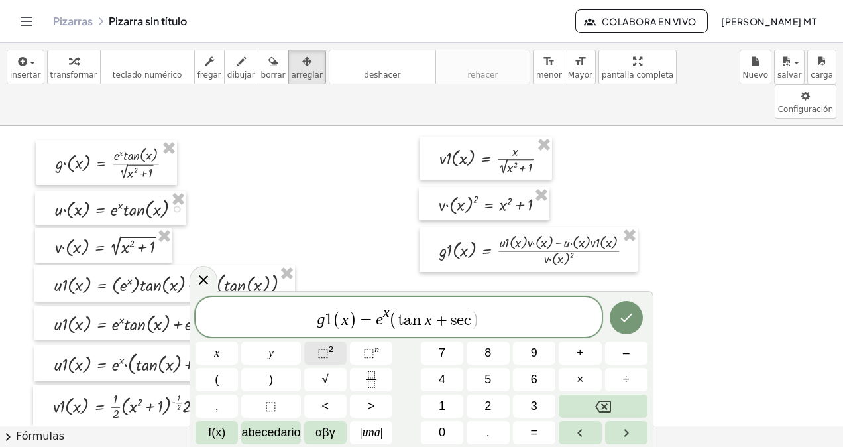
click at [337, 350] on button "⬚ 2" at bounding box center [325, 352] width 42 height 23
click at [341, 374] on button "√" at bounding box center [325, 379] width 42 height 23
click at [333, 350] on span "⬚ 2" at bounding box center [326, 353] width 17 height 18
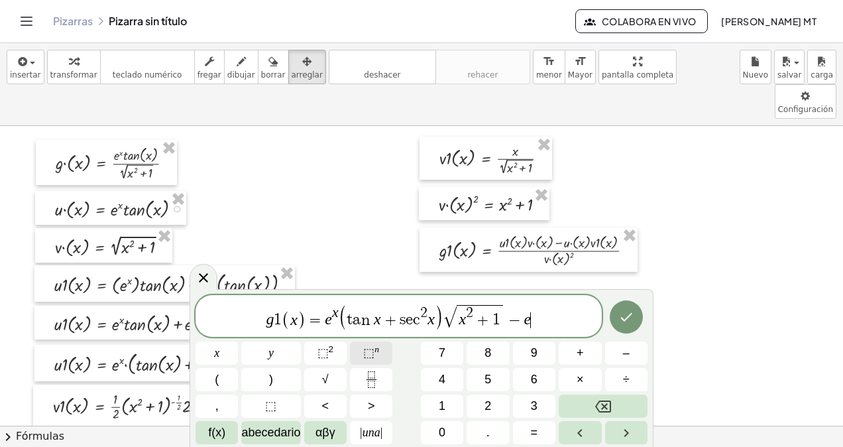
click at [358, 350] on button "⬚ n" at bounding box center [371, 352] width 42 height 23
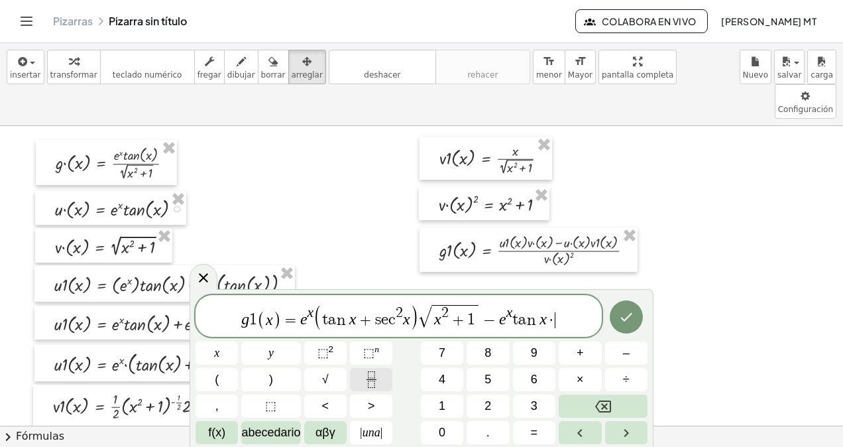
click at [370, 373] on icon "Fracción" at bounding box center [371, 379] width 17 height 17
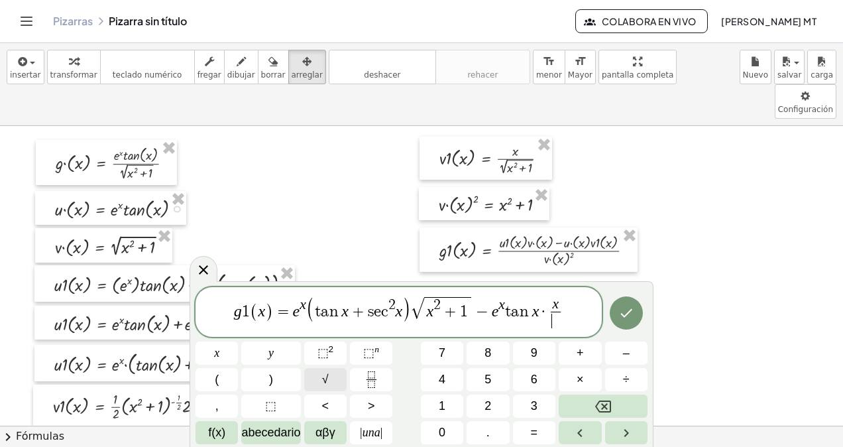
click at [332, 369] on button "√" at bounding box center [325, 379] width 42 height 23
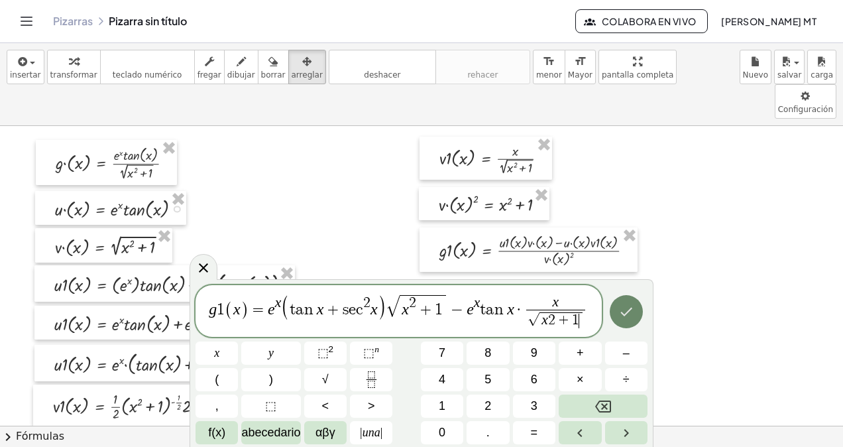
click at [623, 320] on icon "Hecho" at bounding box center [627, 312] width 16 height 16
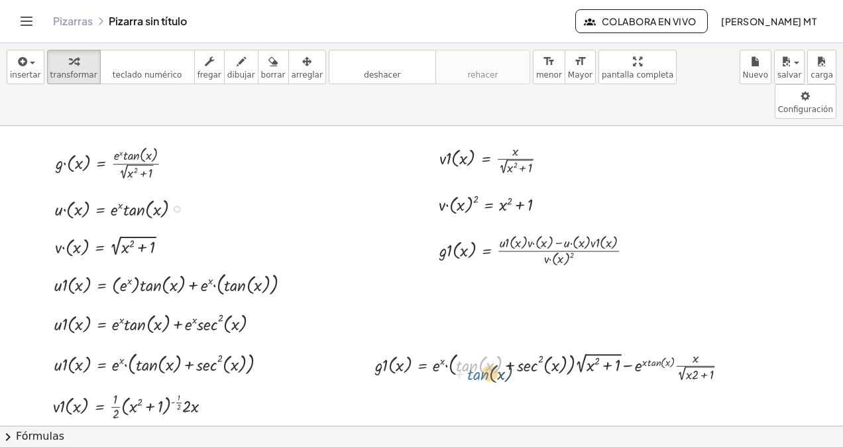
drag, startPoint x: 475, startPoint y: 325, endPoint x: 484, endPoint y: 332, distance: 11.8
click at [484, 347] on div at bounding box center [558, 365] width 378 height 37
click at [424, 389] on icon at bounding box center [423, 396] width 14 height 14
click at [479, 389] on icon at bounding box center [475, 395] width 12 height 12
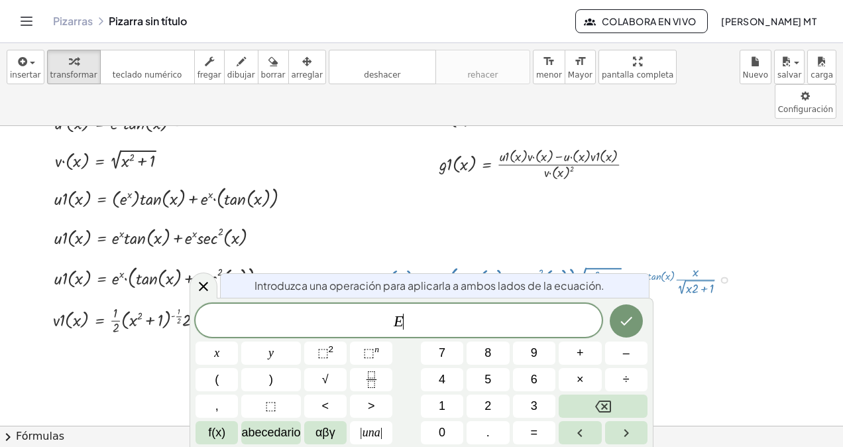
scroll to position [87, 0]
drag, startPoint x: 503, startPoint y: 243, endPoint x: 459, endPoint y: 324, distance: 92.9
click at [459, 324] on body "Actividades matemáticas comprensibles Pizarras Clases Cuenta v1.28.3 | Política…" at bounding box center [421, 223] width 843 height 447
drag, startPoint x: 446, startPoint y: 328, endPoint x: 362, endPoint y: 328, distance: 83.6
click at [362, 328] on span "E" at bounding box center [399, 321] width 406 height 19
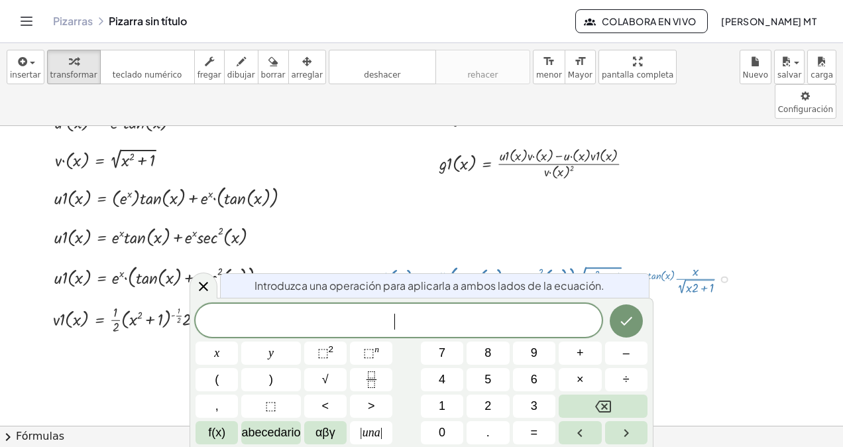
click at [710, 310] on div at bounding box center [421, 415] width 843 height 753
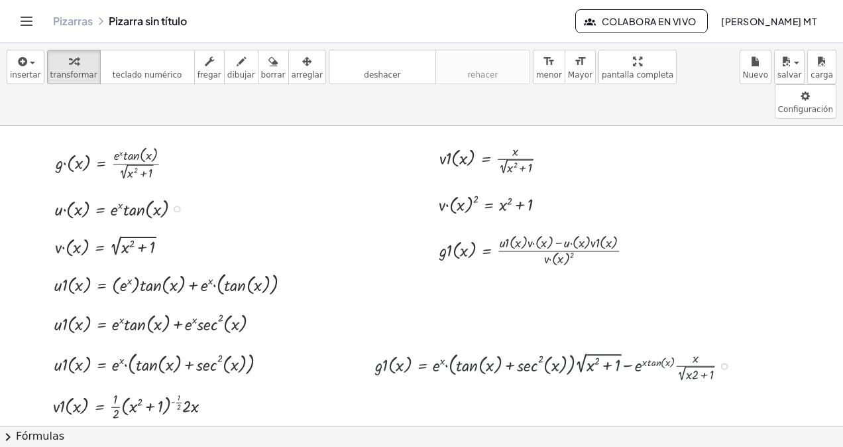
scroll to position [0, 0]
click at [491, 347] on div at bounding box center [558, 365] width 378 height 37
drag, startPoint x: 491, startPoint y: 334, endPoint x: 556, endPoint y: 353, distance: 67.8
click at [724, 363] on div at bounding box center [724, 366] width 7 height 7
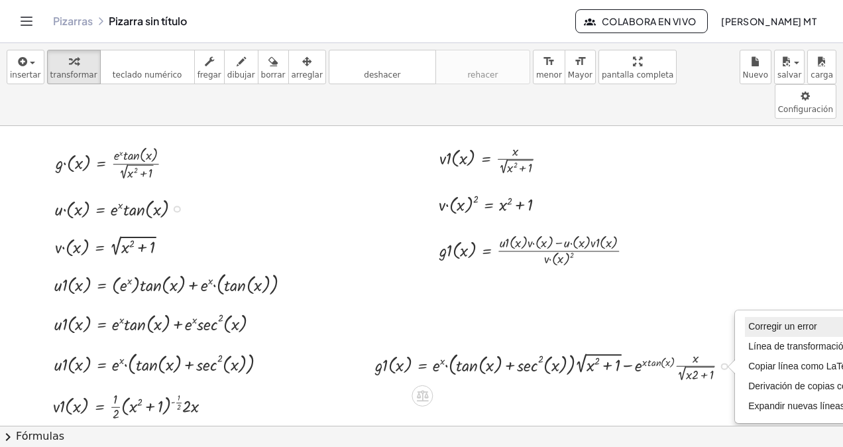
click at [774, 321] on span "Corregir un error" at bounding box center [783, 326] width 68 height 11
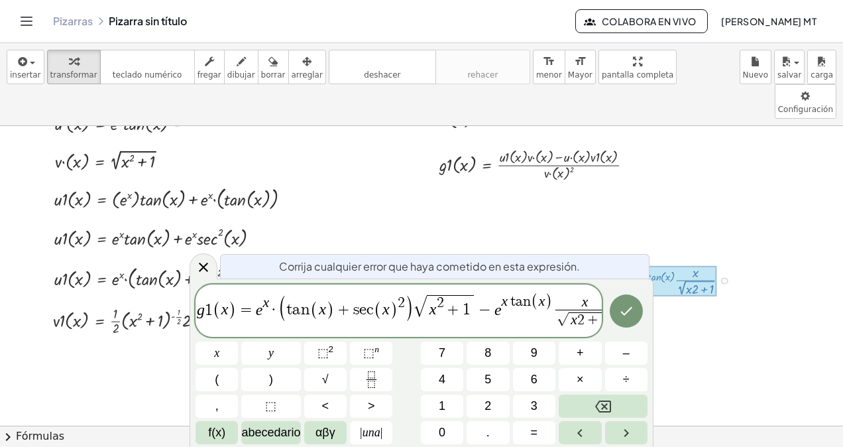
scroll to position [87, 0]
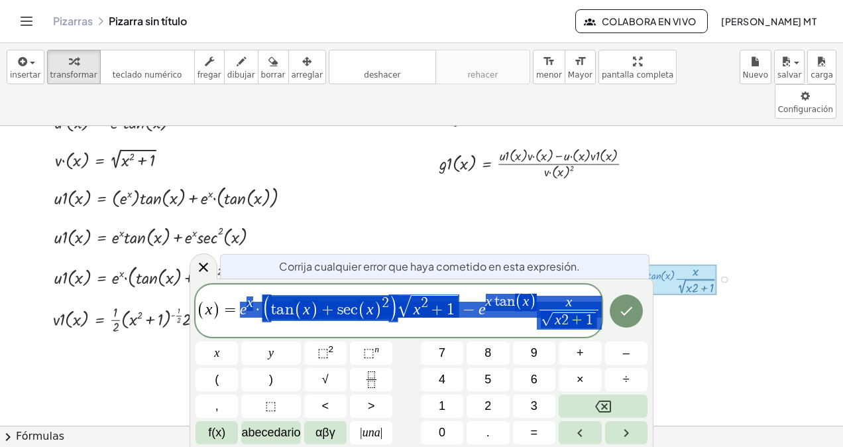
drag, startPoint x: 256, startPoint y: 311, endPoint x: 665, endPoint y: 323, distance: 409.3
click at [383, 373] on button "Fracción" at bounding box center [371, 379] width 42 height 23
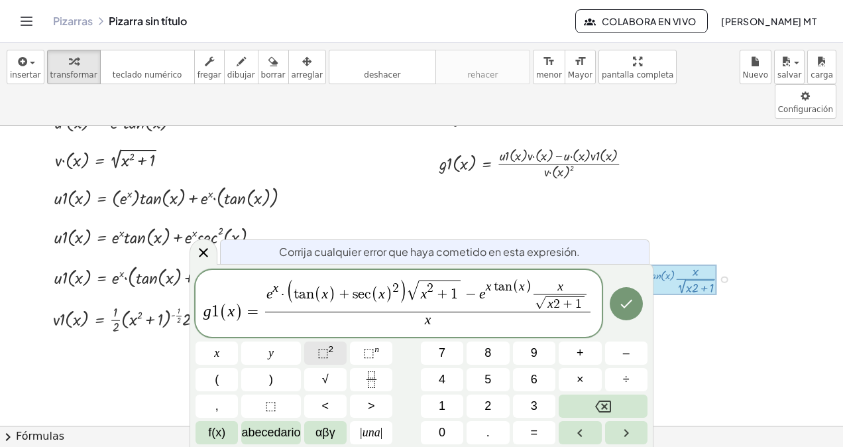
click at [325, 356] on span "⬚" at bounding box center [323, 352] width 11 height 13
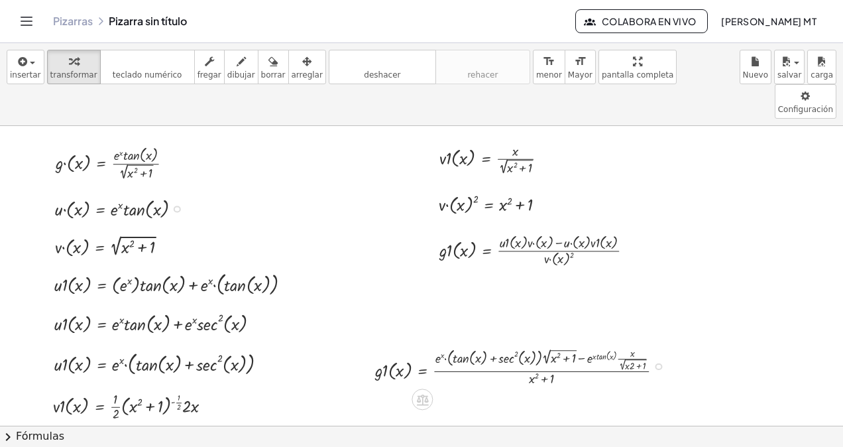
click at [538, 343] on div at bounding box center [525, 365] width 312 height 44
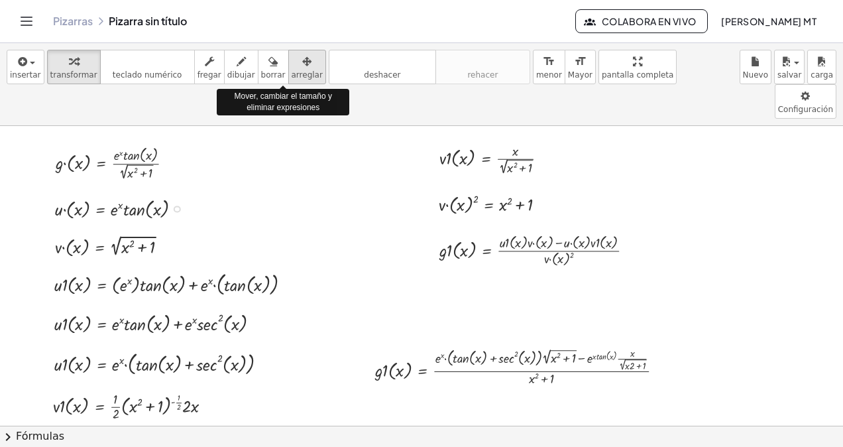
click at [292, 70] on span "arreglar" at bounding box center [307, 74] width 31 height 9
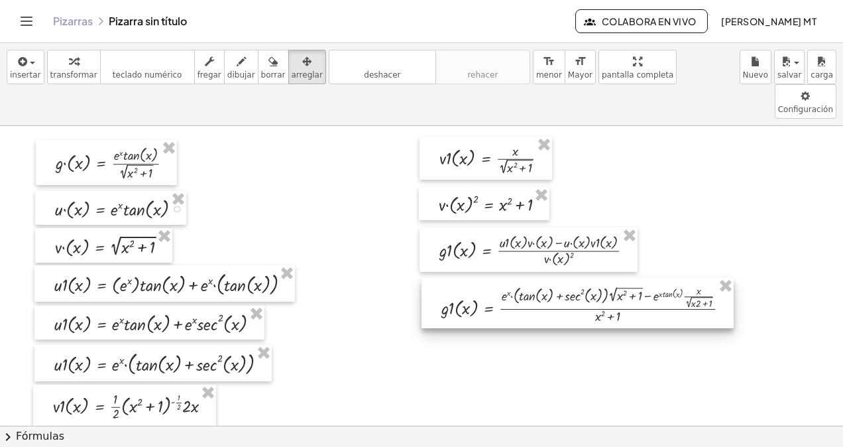
drag, startPoint x: 487, startPoint y: 312, endPoint x: 553, endPoint y: 249, distance: 91.0
click at [553, 278] on div at bounding box center [578, 303] width 312 height 51
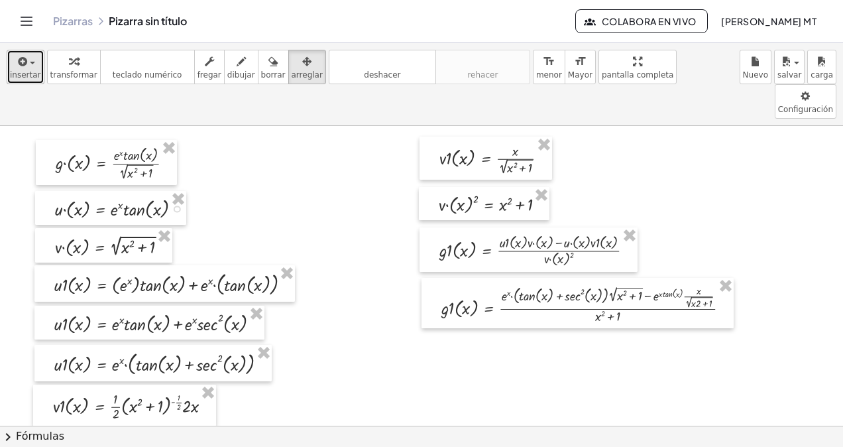
click at [32, 72] on span "insertar" at bounding box center [25, 74] width 31 height 9
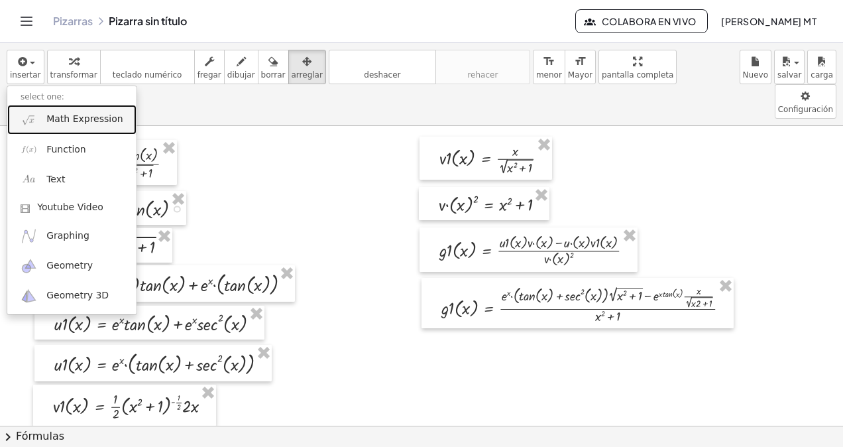
click at [93, 120] on span "Math Expression" at bounding box center [84, 119] width 76 height 13
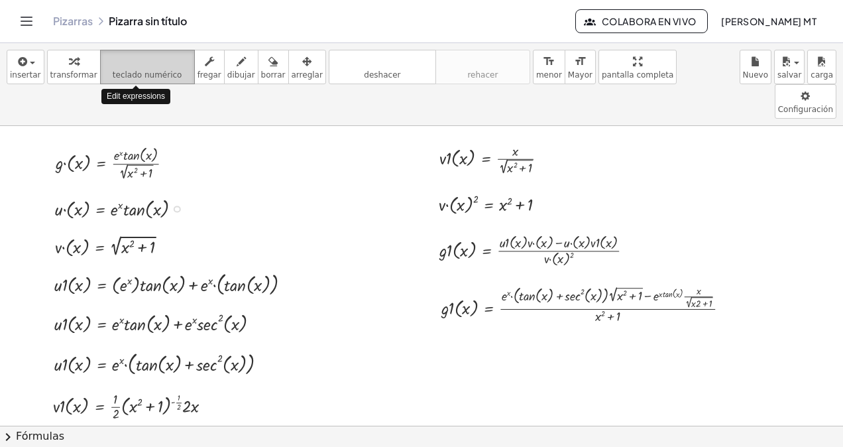
click at [155, 68] on icon "teclado" at bounding box center [147, 62] width 88 height 16
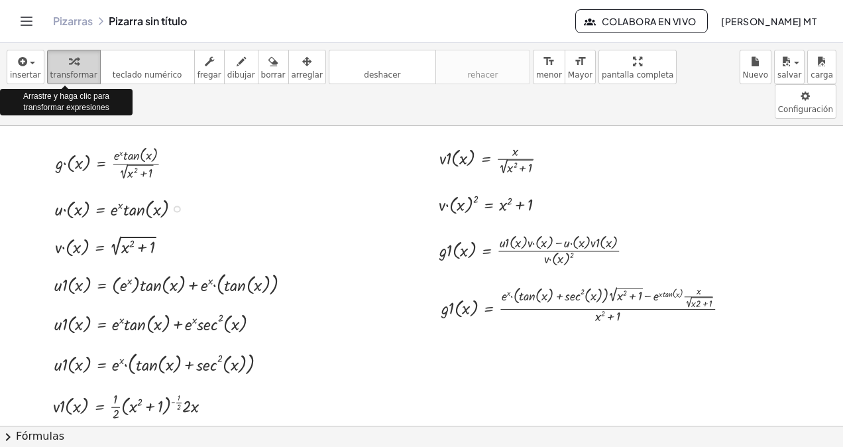
click at [68, 70] on span "transformar" at bounding box center [73, 74] width 47 height 9
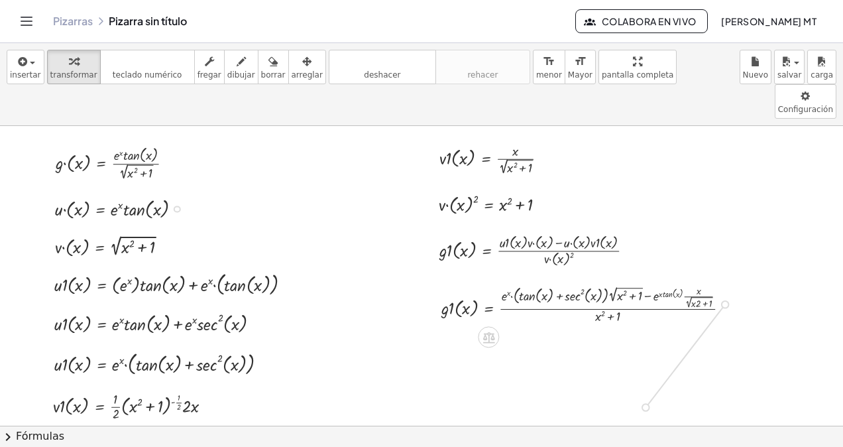
drag, startPoint x: 726, startPoint y: 269, endPoint x: 650, endPoint y: 375, distance: 130.1
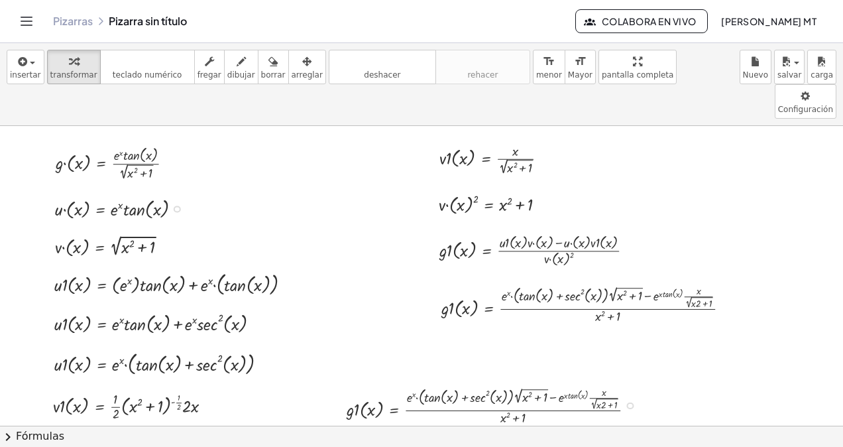
click at [625, 383] on div at bounding box center [496, 405] width 312 height 44
click at [633, 402] on div at bounding box center [630, 405] width 7 height 7
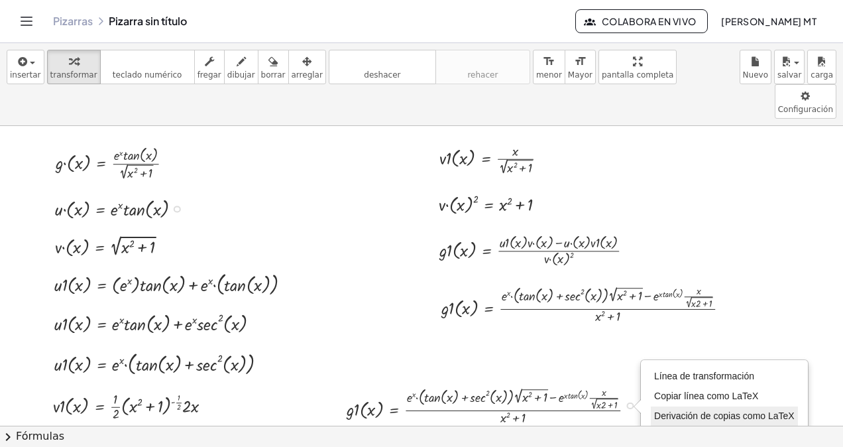
click at [704, 410] on span "Derivación de copias como LaTeX" at bounding box center [724, 415] width 141 height 11
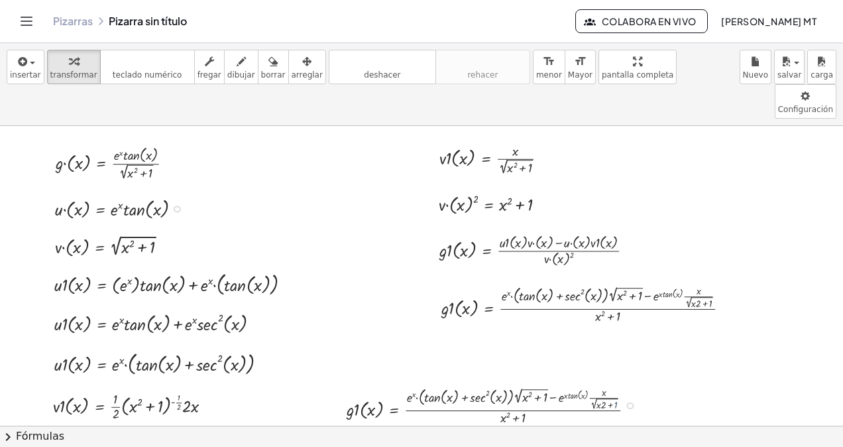
click at [637, 383] on div at bounding box center [496, 405] width 312 height 44
drag, startPoint x: 558, startPoint y: 366, endPoint x: 603, endPoint y: 362, distance: 45.3
click at [603, 383] on div at bounding box center [496, 405] width 312 height 44
click at [275, 48] on div "insertar select one: Math Expression Function Text Youtube Video Graphing Geome…" at bounding box center [421, 84] width 843 height 83
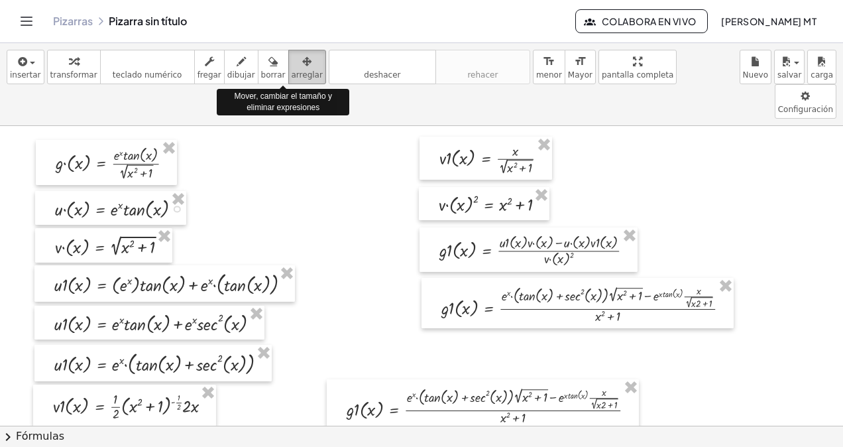
click at [302, 60] on icon "button" at bounding box center [306, 62] width 9 height 16
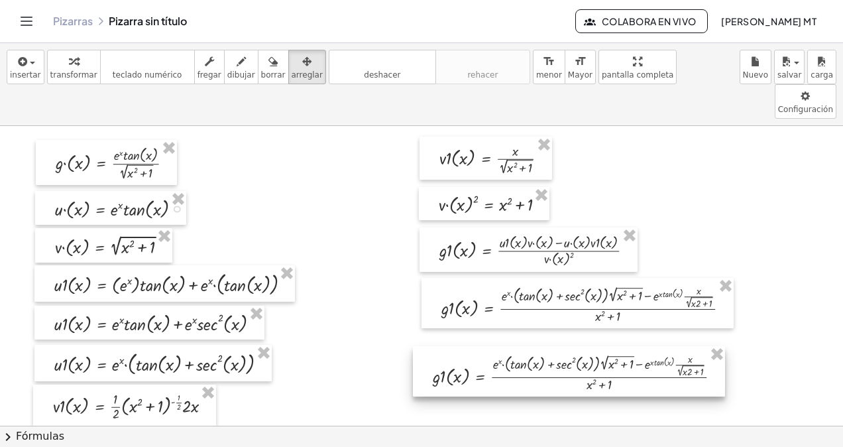
drag, startPoint x: 549, startPoint y: 373, endPoint x: 637, endPoint y: 336, distance: 95.1
click at [637, 346] on div at bounding box center [569, 371] width 312 height 51
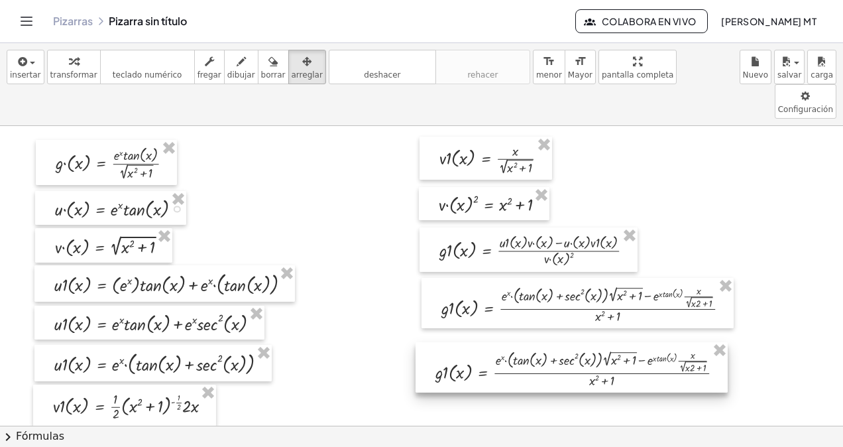
drag, startPoint x: 708, startPoint y: 336, endPoint x: 704, endPoint y: 351, distance: 15.8
click at [704, 351] on div at bounding box center [572, 367] width 312 height 51
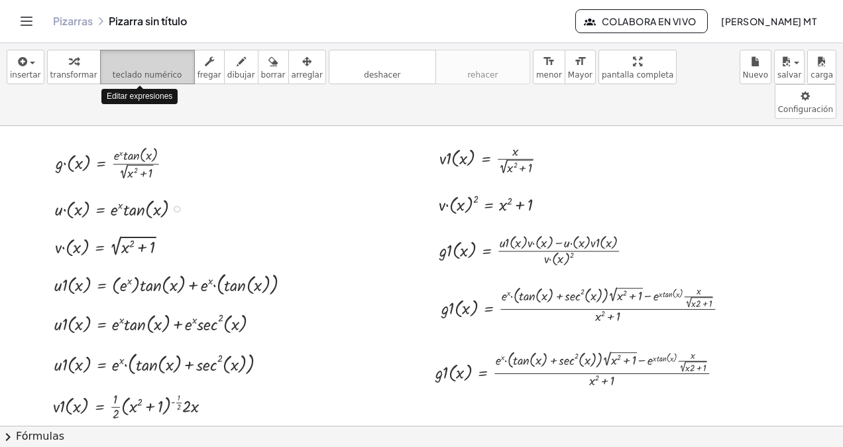
click at [127, 74] on span "teclado numérico" at bounding box center [148, 74] width 70 height 9
click at [721, 365] on div "Copied done" at bounding box center [718, 368] width 7 height 7
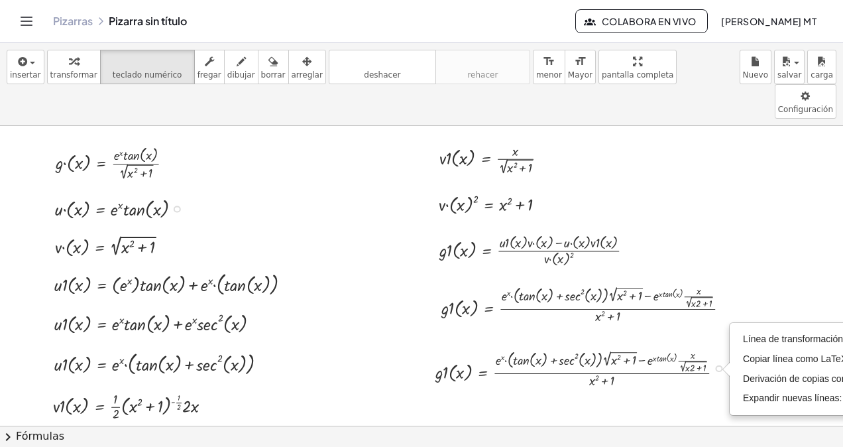
click at [721, 365] on div "Transform line Copy line as LaTeX Copy derivation as LaTeX Expand new lines: On" at bounding box center [718, 368] width 7 height 7
drag, startPoint x: 726, startPoint y: 268, endPoint x: 755, endPoint y: 263, distance: 28.9
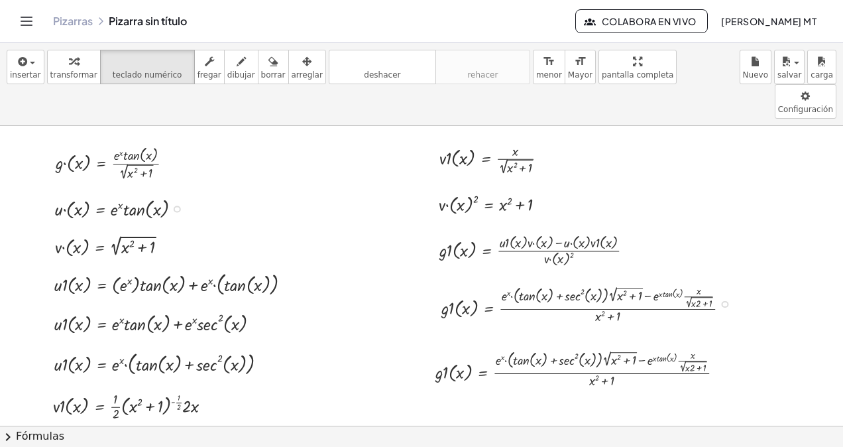
click at [727, 301] on div "Fix a mistake Transform line Copy line as LaTeX Copy derivation as LaTeX Expand…" at bounding box center [724, 304] width 7 height 7
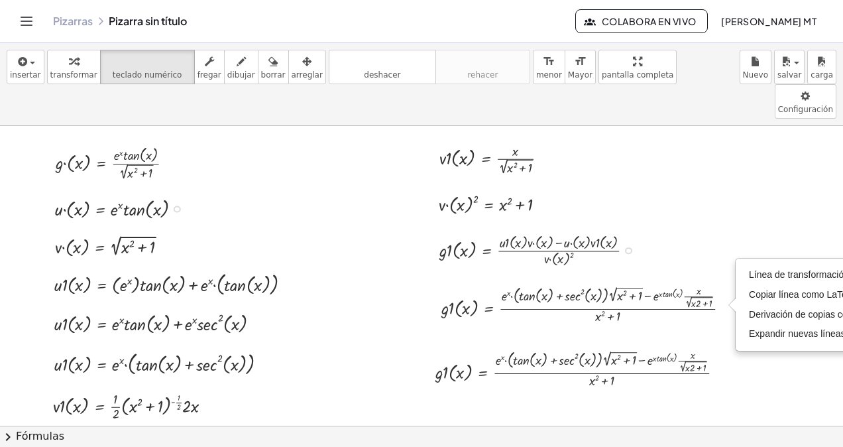
click at [626, 247] on div at bounding box center [628, 250] width 7 height 7
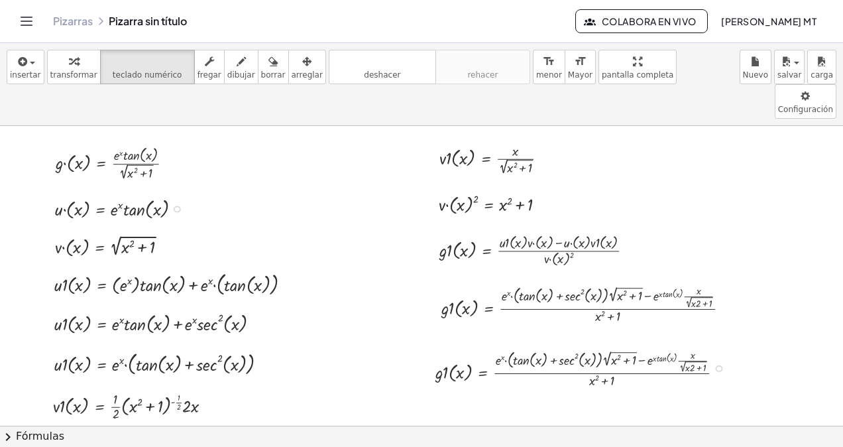
click at [718, 365] on div "Transform line Copy line as LaTeX Copy derivation as LaTeX Expand new lines: On" at bounding box center [718, 368] width 7 height 7
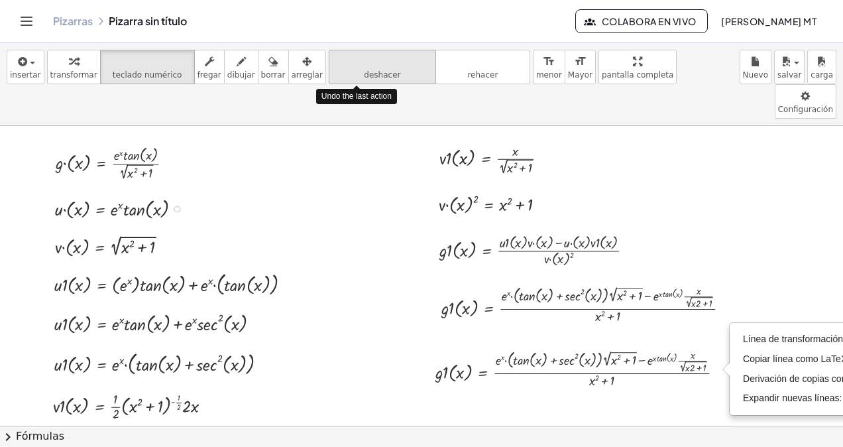
click at [336, 77] on button "deshacer deshacer" at bounding box center [382, 67] width 107 height 34
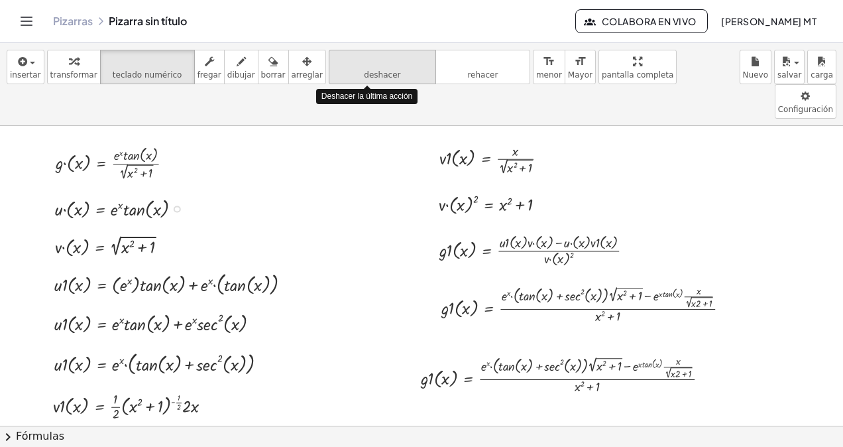
click at [336, 77] on button "deshacer deshacer" at bounding box center [382, 67] width 107 height 34
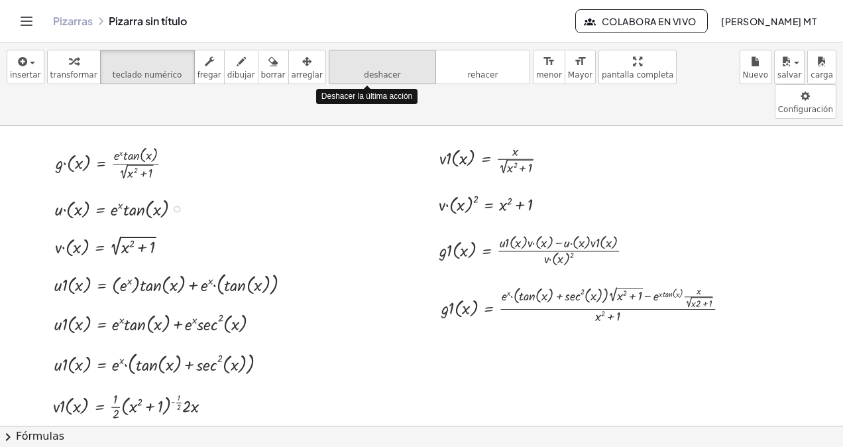
click at [336, 77] on button "deshacer deshacer" at bounding box center [382, 67] width 107 height 34
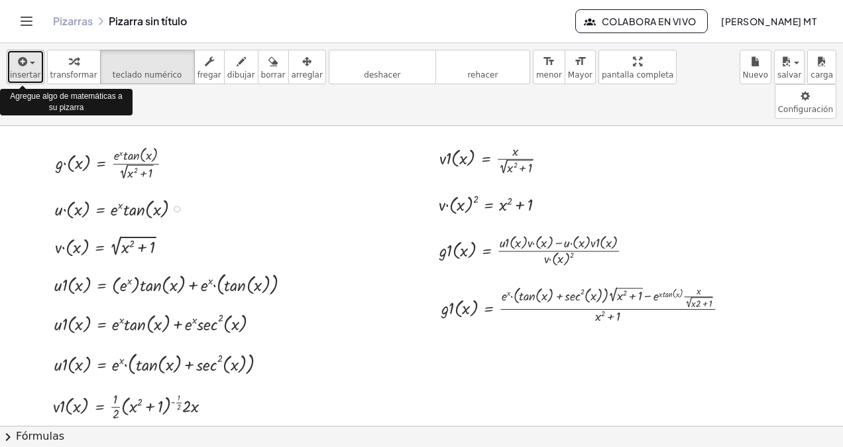
click at [17, 68] on icon "button" at bounding box center [22, 62] width 12 height 16
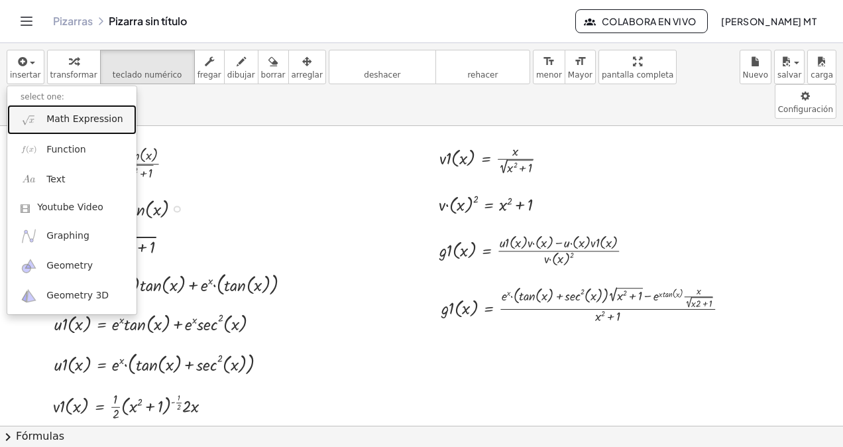
click at [53, 122] on span "Math Expression" at bounding box center [84, 119] width 76 height 13
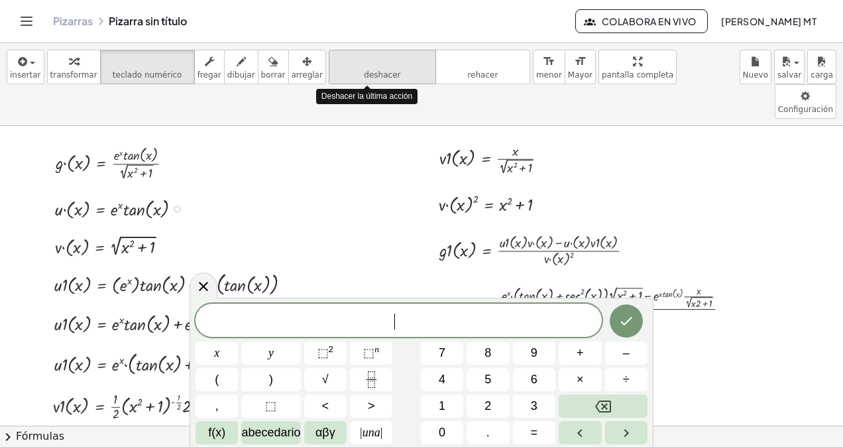
click at [350, 61] on icon "deshacer" at bounding box center [382, 62] width 101 height 16
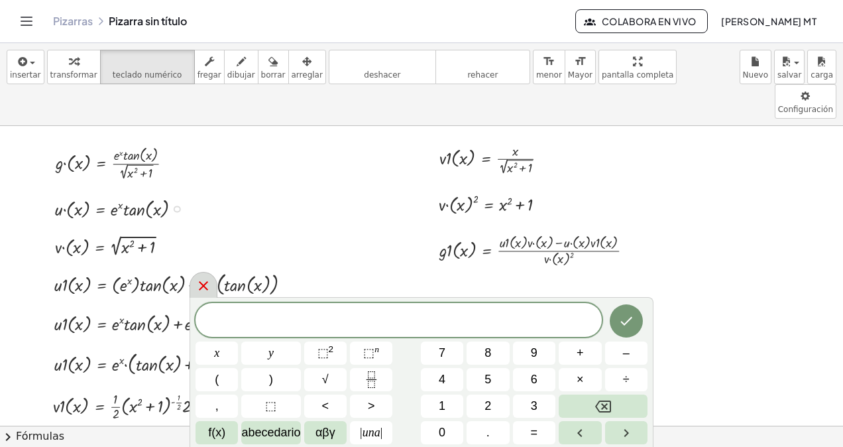
click at [200, 282] on icon at bounding box center [204, 286] width 16 height 16
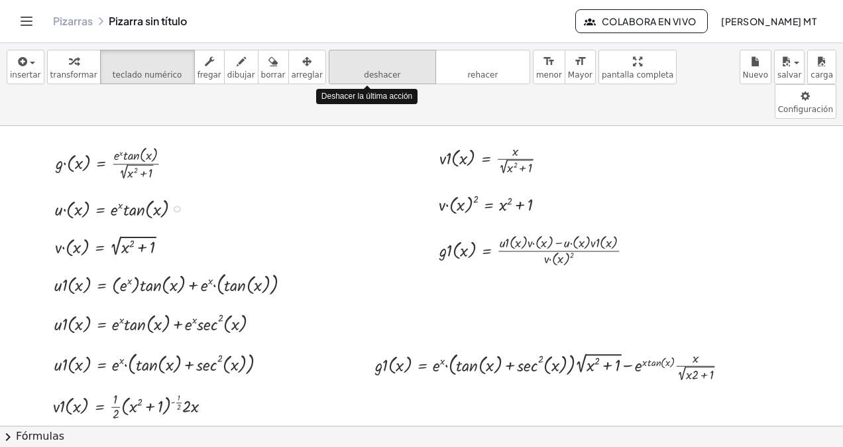
click at [364, 72] on span "deshacer" at bounding box center [382, 74] width 36 height 9
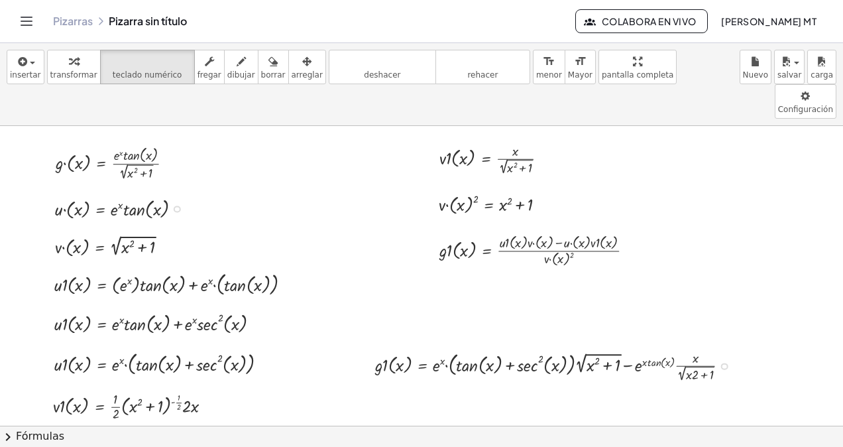
click at [700, 347] on div at bounding box center [558, 365] width 378 height 37
click at [727, 363] on div "Transform line Copy line as LaTeX Copy derivation as LaTeX Expand new lines: On" at bounding box center [724, 366] width 7 height 7
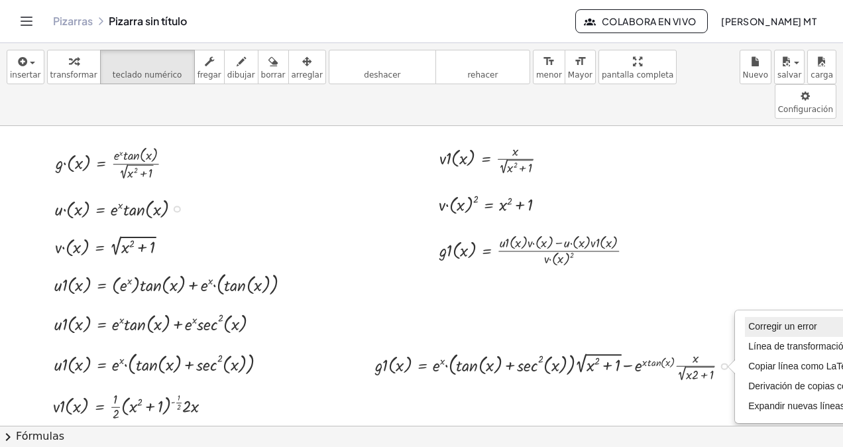
click at [769, 317] on li "Corregir un error" at bounding box center [818, 327] width 147 height 20
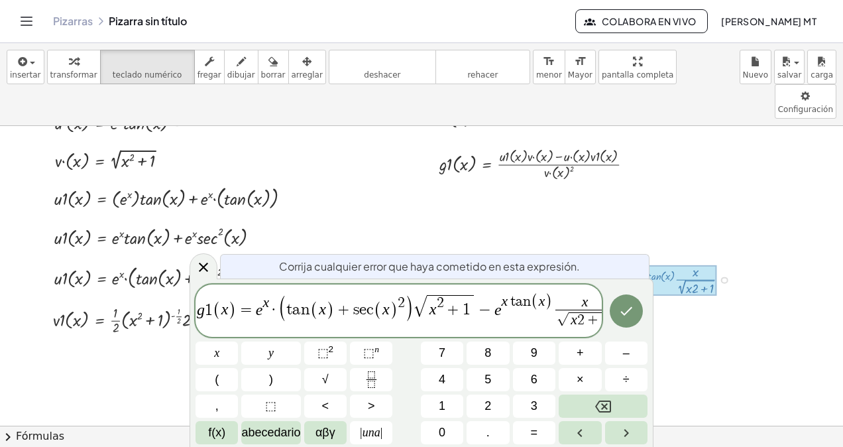
scroll to position [87, 0]
click at [511, 304] on var "t" at bounding box center [512, 301] width 8 height 15
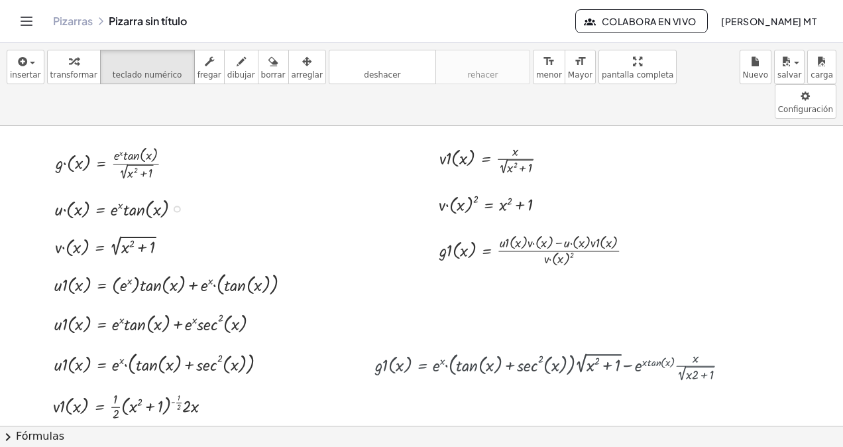
scroll to position [0, 0]
click at [727, 363] on div "Fix a mistake Transform line Copy line as LaTeX Copy derivation as LaTeX Expand…" at bounding box center [724, 366] width 7 height 7
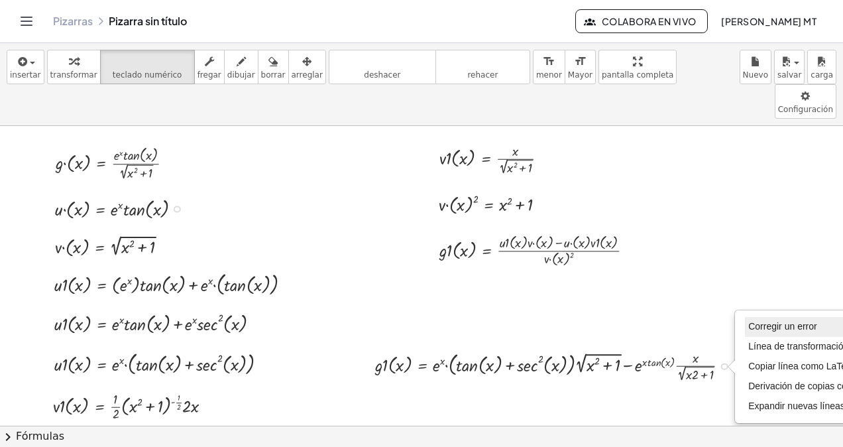
click at [760, 321] on span "Corregir un error" at bounding box center [783, 326] width 68 height 11
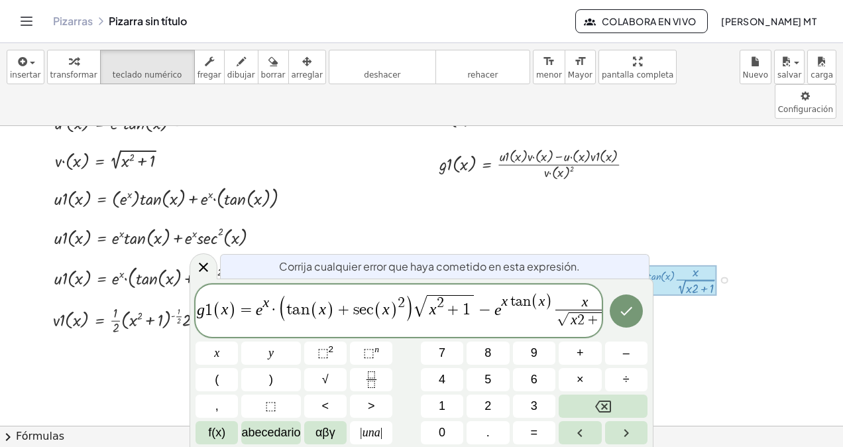
scroll to position [87, 0]
click at [511, 310] on span "x ​ t a n ( x )" at bounding box center [527, 302] width 51 height 17
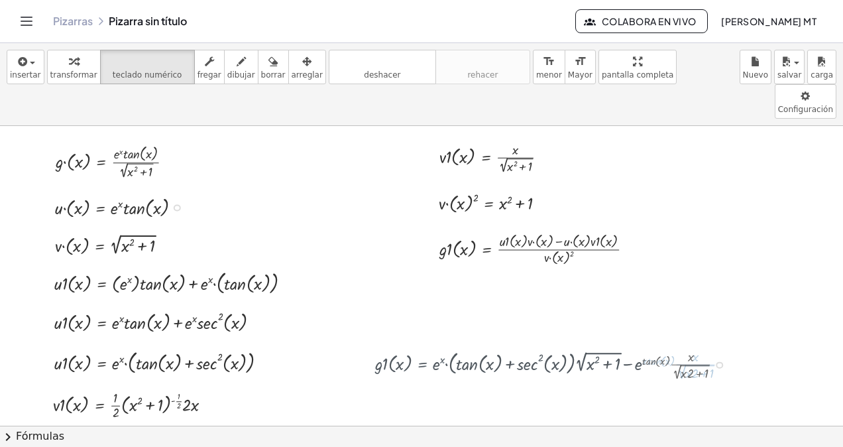
scroll to position [0, 0]
click at [720, 347] on div at bounding box center [558, 365] width 378 height 37
click at [723, 363] on div "Fix a mistake Transform line Copy line as LaTeX Copy derivation as LaTeX Expand…" at bounding box center [724, 366] width 7 height 7
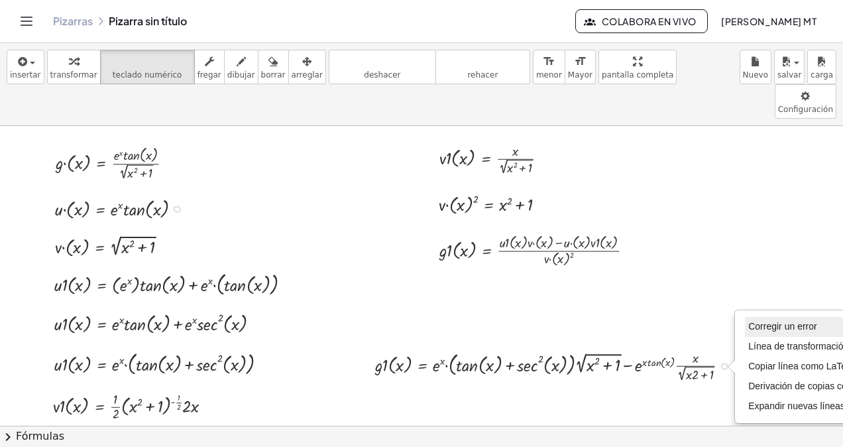
click at [751, 321] on span "Corregir un error" at bounding box center [783, 326] width 68 height 11
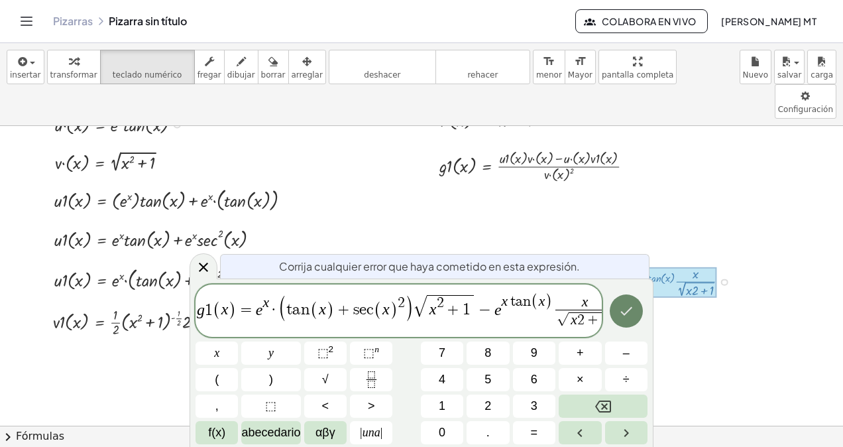
scroll to position [87, 0]
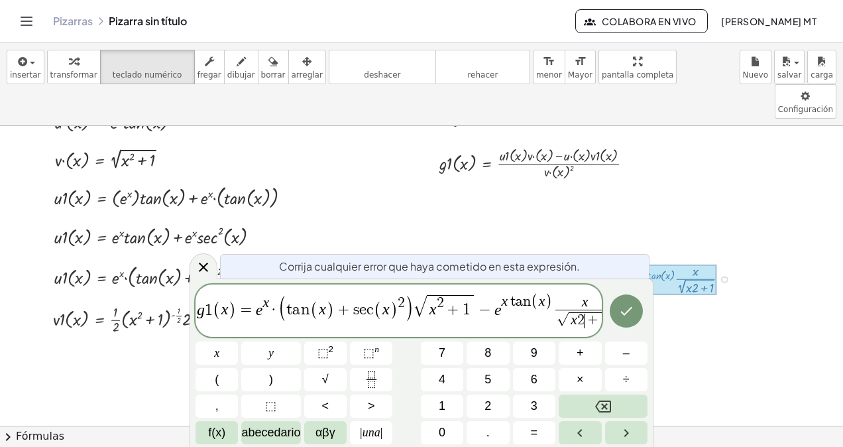
click at [582, 317] on span "2" at bounding box center [581, 320] width 7 height 15
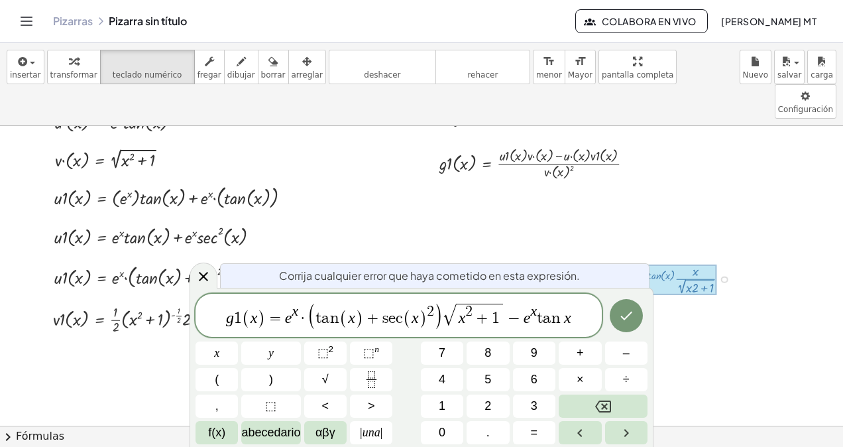
click at [238, 341] on div at bounding box center [217, 352] width 42 height 23
click at [635, 312] on button "Hecho" at bounding box center [626, 315] width 33 height 33
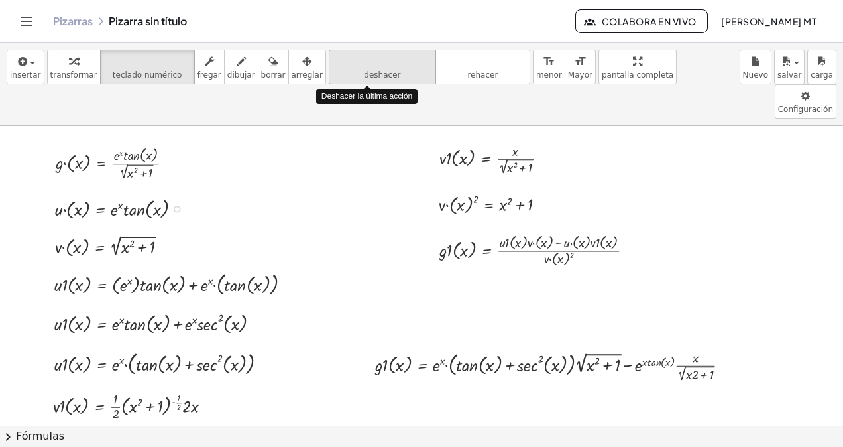
click at [364, 75] on span "deshacer" at bounding box center [382, 74] width 36 height 9
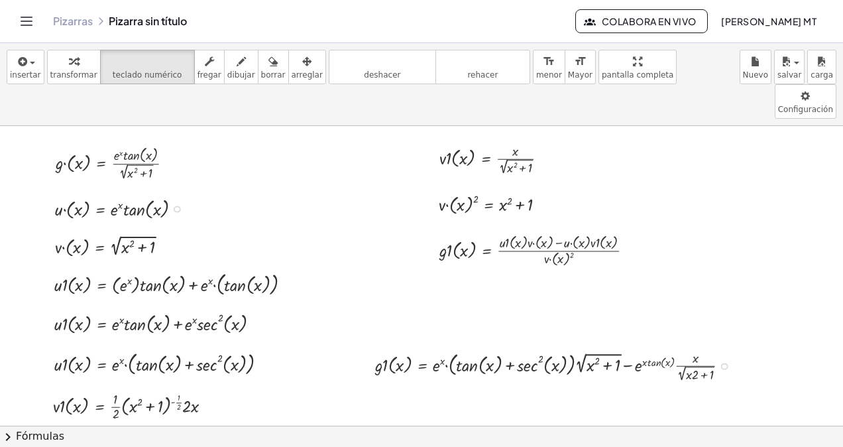
click at [726, 363] on div "Fix a mistake Transform line Copy line as LaTeX Copy derivation as LaTeX Expand…" at bounding box center [724, 366] width 7 height 7
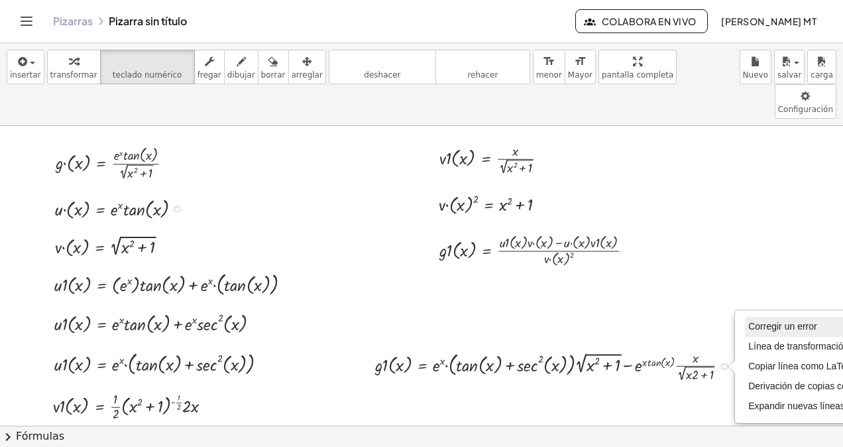
click at [759, 321] on span "Corregir un error" at bounding box center [783, 326] width 68 height 11
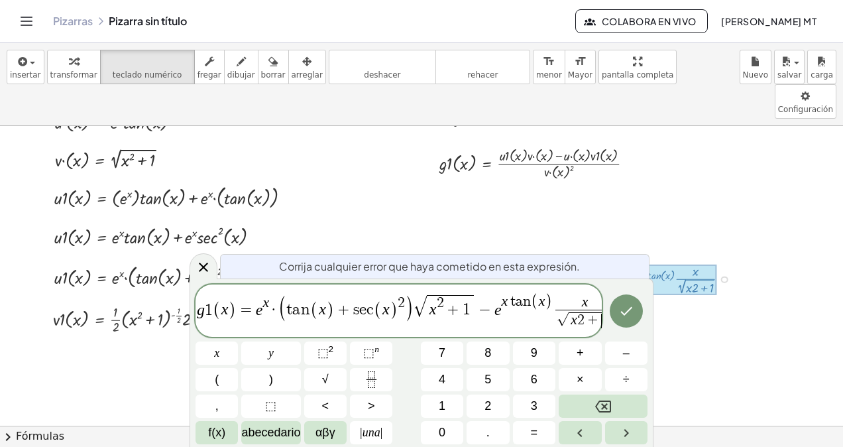
scroll to position [0, 12]
click at [594, 310] on span "√ x 2 + ​ 1" at bounding box center [573, 320] width 59 height 20
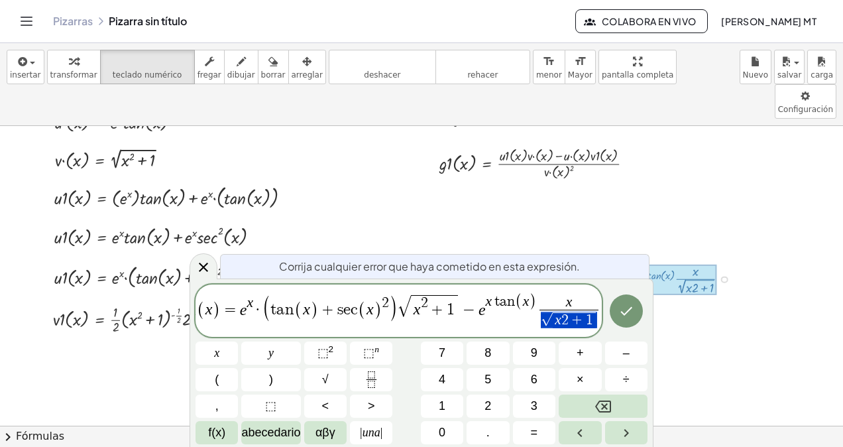
scroll to position [0, 16]
drag, startPoint x: 601, startPoint y: 314, endPoint x: 538, endPoint y: 302, distance: 63.3
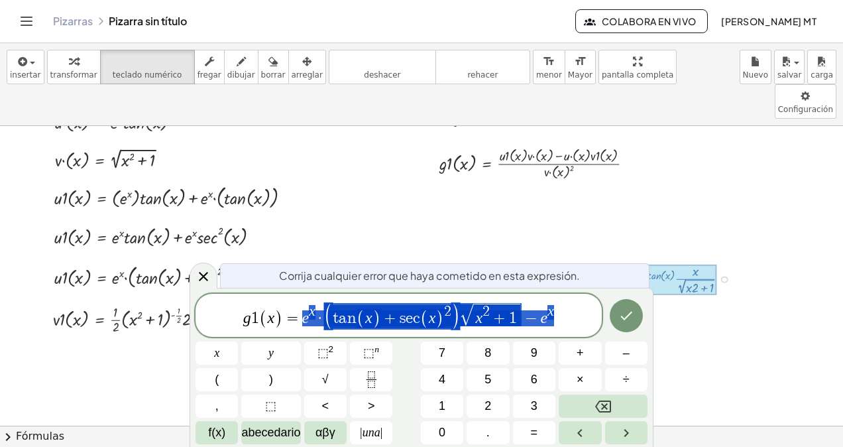
drag, startPoint x: 300, startPoint y: 318, endPoint x: 578, endPoint y: 316, distance: 278.5
click at [578, 316] on span "g 1 ( x ) = e x · ( t a n ( x ) + s e c ( x ) 2 ) √ x 2 + 1 − e x" at bounding box center [399, 316] width 406 height 29
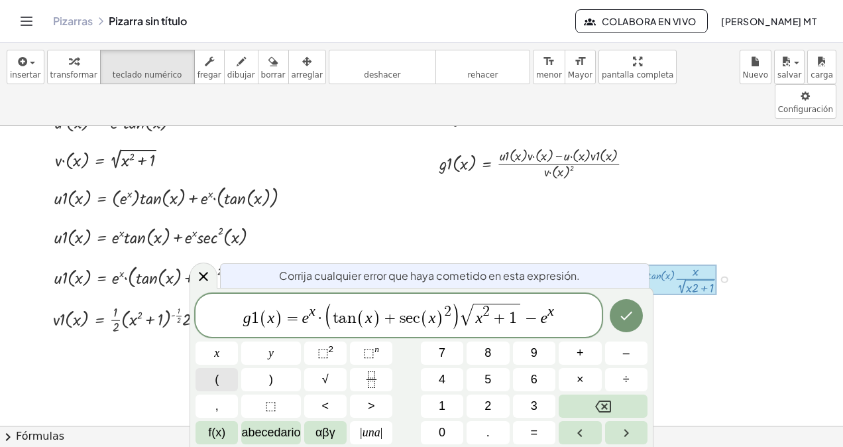
click at [219, 377] on button "(" at bounding box center [217, 379] width 42 height 23
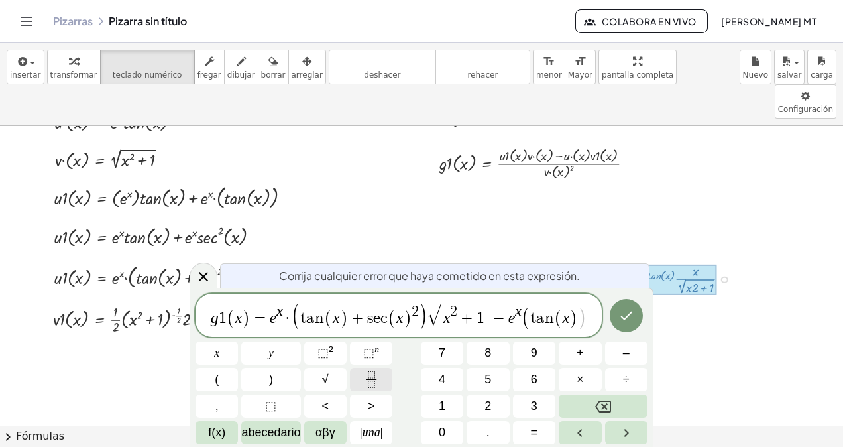
click at [363, 387] on icon "Fracción" at bounding box center [371, 379] width 17 height 17
click at [367, 381] on icon "Fracción" at bounding box center [371, 379] width 17 height 17
drag, startPoint x: 583, startPoint y: 321, endPoint x: 593, endPoint y: 321, distance: 9.9
click at [379, 377] on icon "Fracción" at bounding box center [371, 379] width 17 height 17
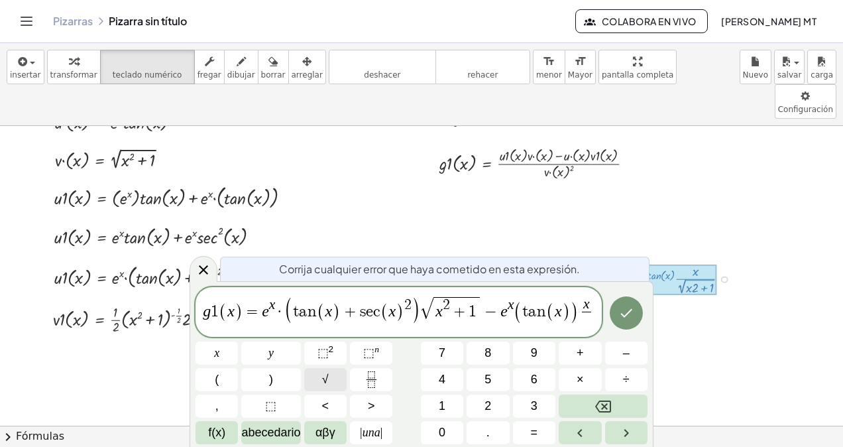
click at [318, 375] on button "√" at bounding box center [325, 379] width 42 height 23
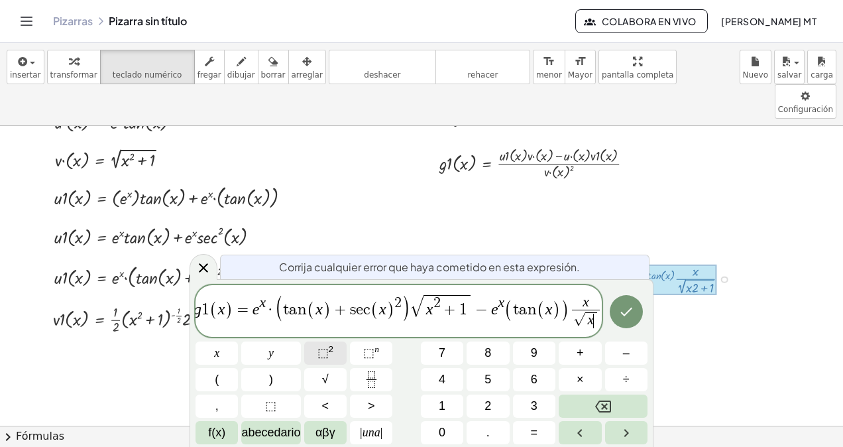
click at [318, 343] on button "⬚ 2" at bounding box center [325, 352] width 42 height 23
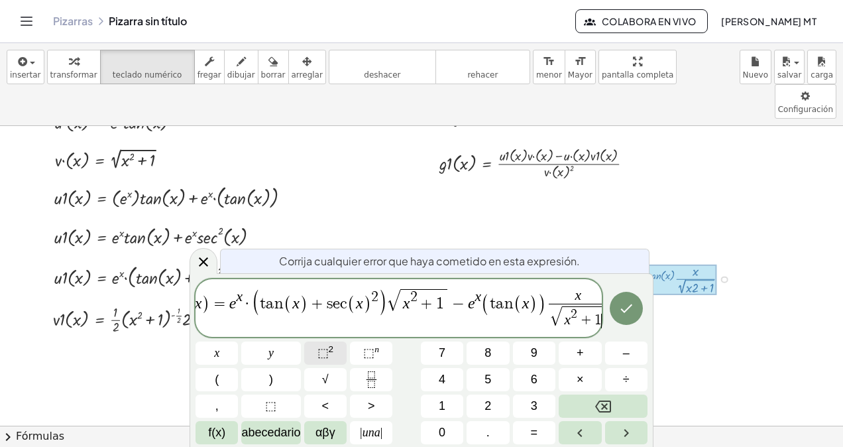
scroll to position [0, 34]
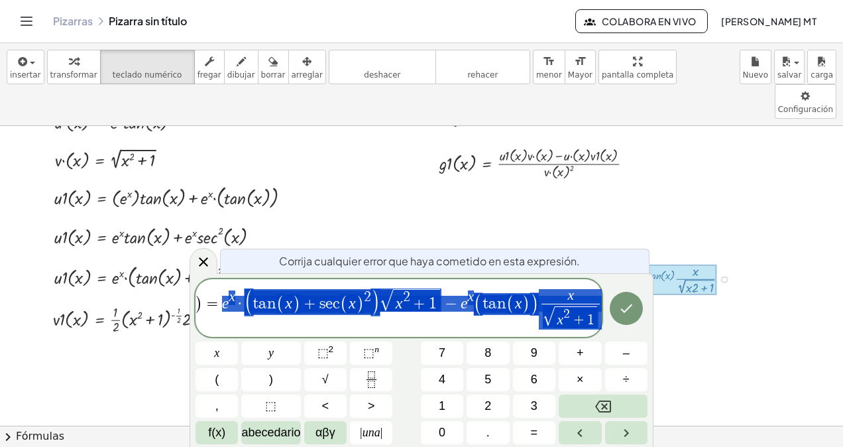
drag, startPoint x: 220, startPoint y: 306, endPoint x: 572, endPoint y: 314, distance: 351.5
click at [572, 314] on span "g 1 ( x ) = e x · ( t a n ( x ) + s e c ( x ) 2 ) √ x 2 + 1 − e x ( t a n ( x )…" at bounding box center [399, 309] width 406 height 44
click at [379, 377] on button "Fracción" at bounding box center [371, 379] width 42 height 23
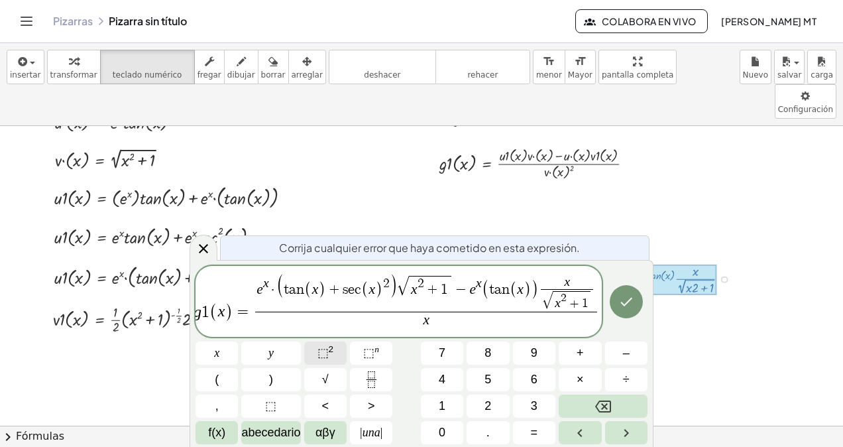
click at [329, 345] on sup "2" at bounding box center [331, 349] width 5 height 10
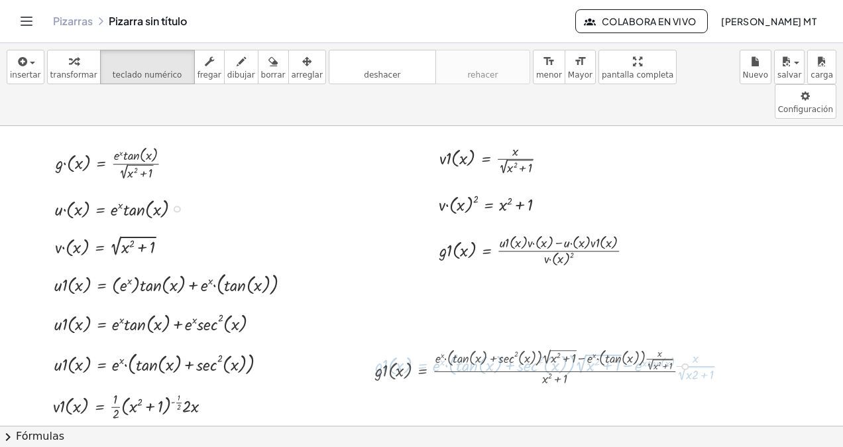
scroll to position [0, 0]
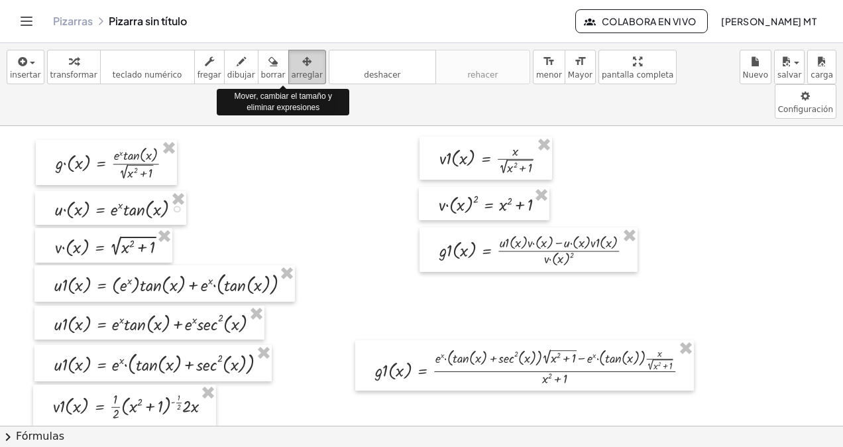
click at [292, 65] on div "button" at bounding box center [307, 61] width 31 height 16
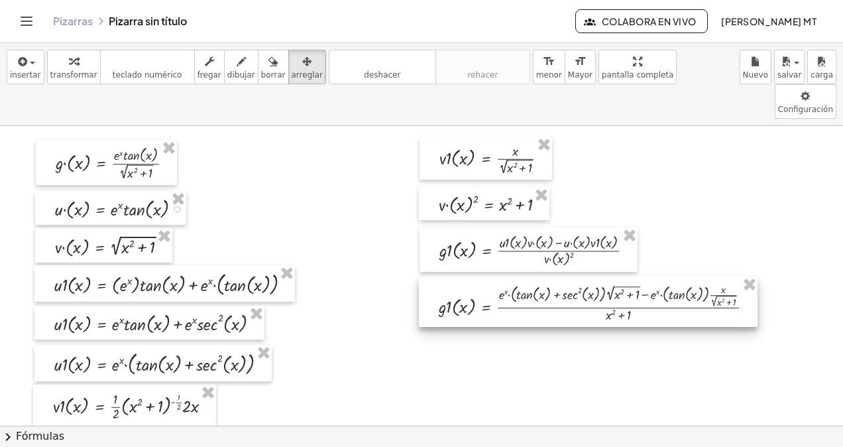
drag, startPoint x: 467, startPoint y: 317, endPoint x: 530, endPoint y: 253, distance: 90.0
click at [530, 277] on div at bounding box center [588, 302] width 339 height 51
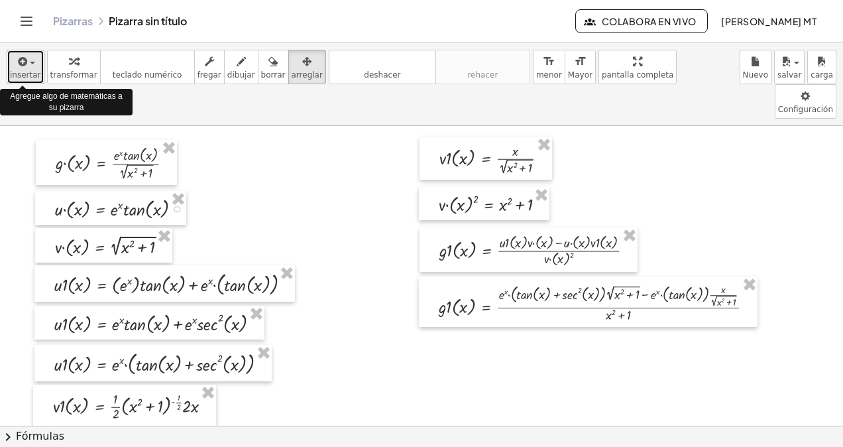
click at [31, 64] on div "button" at bounding box center [25, 61] width 31 height 16
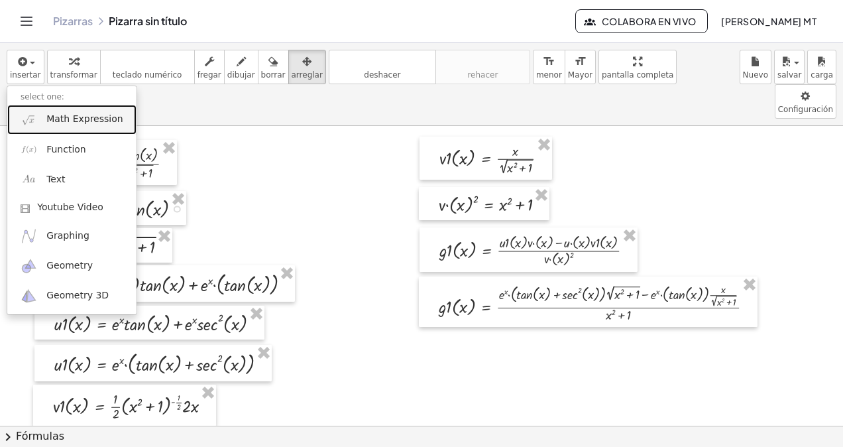
click at [47, 122] on span "Math Expression" at bounding box center [84, 119] width 76 height 13
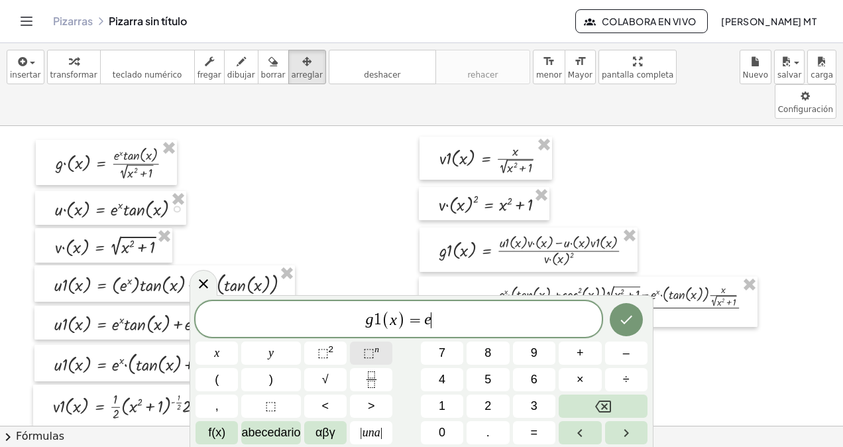
click at [366, 351] on span "⬚" at bounding box center [368, 352] width 11 height 13
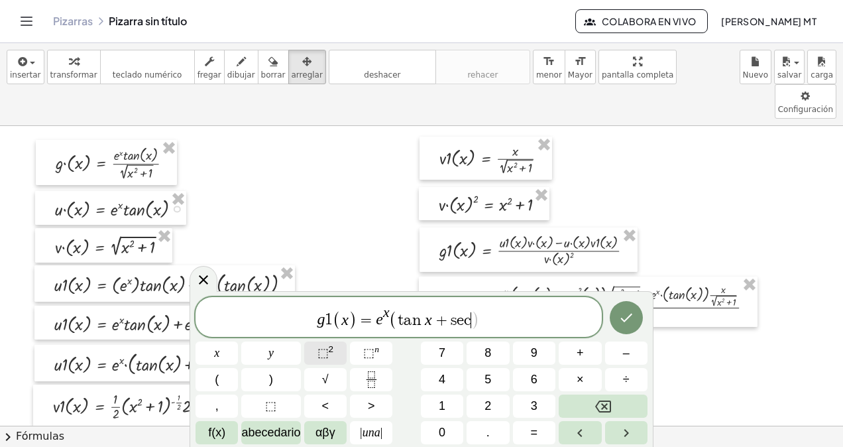
click at [335, 349] on button "⬚ 2" at bounding box center [325, 352] width 42 height 23
click at [336, 349] on button "⬚ 2" at bounding box center [325, 352] width 42 height 23
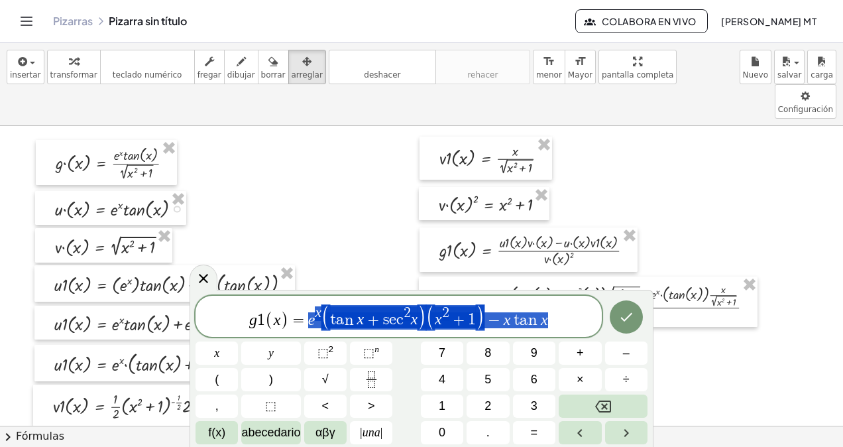
drag, startPoint x: 308, startPoint y: 321, endPoint x: 572, endPoint y: 330, distance: 264.0
click at [572, 330] on span "g 1 ( x ) = e x ( t a n x + s e c 2 x ) ( x 2 + 1 ) − x t a n x" at bounding box center [399, 317] width 406 height 27
click at [374, 374] on icon "Fracción" at bounding box center [371, 379] width 17 height 17
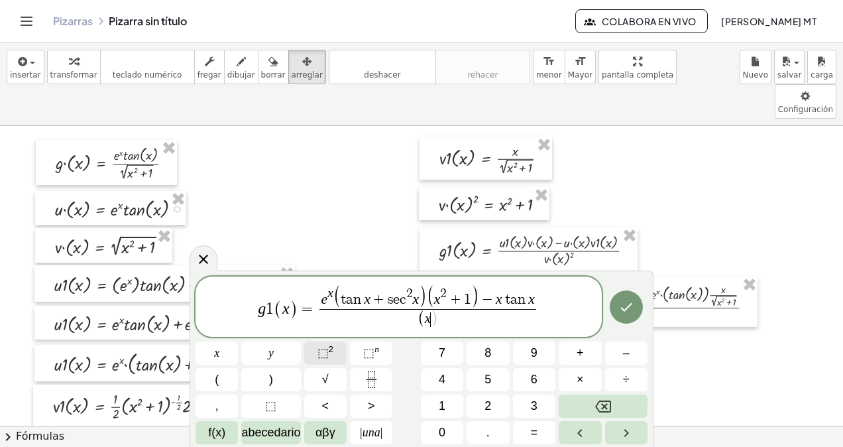
click at [333, 345] on span "⬚ 2" at bounding box center [326, 353] width 17 height 18
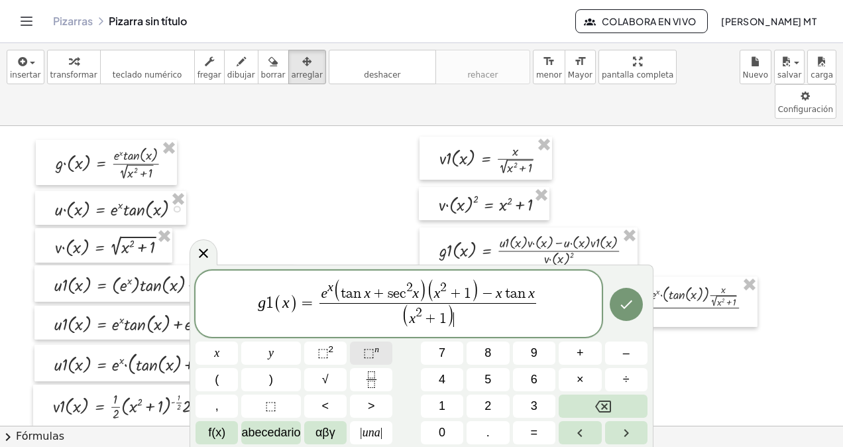
click at [361, 354] on button "⬚ n" at bounding box center [371, 352] width 42 height 23
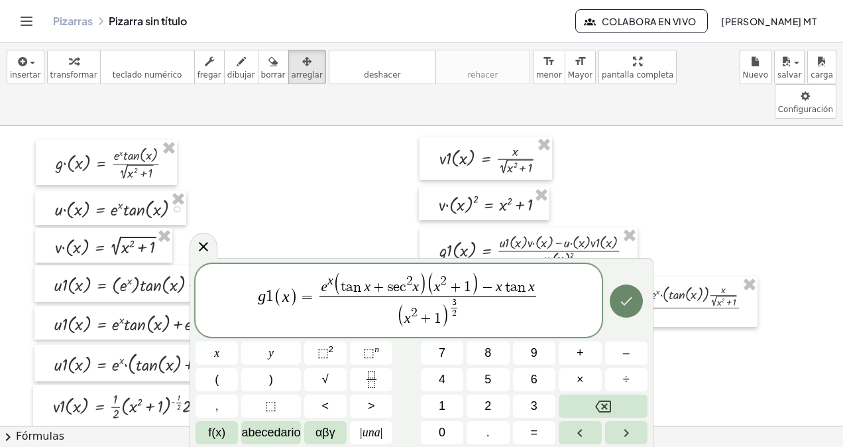
click at [635, 302] on button "Hecho" at bounding box center [626, 300] width 33 height 33
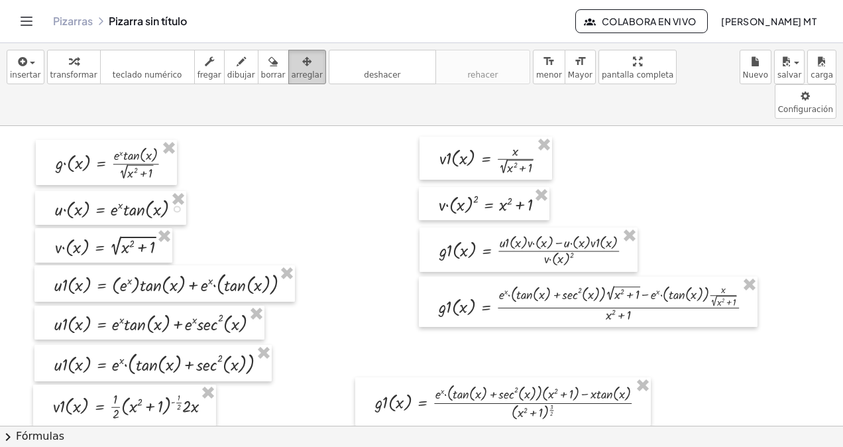
click at [292, 74] on span "arreglar" at bounding box center [307, 74] width 31 height 9
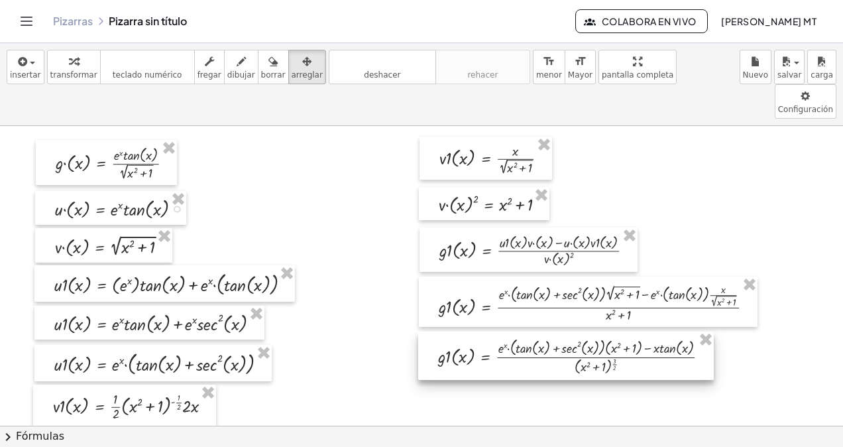
drag, startPoint x: 450, startPoint y: 362, endPoint x: 513, endPoint y: 316, distance: 77.3
click at [513, 332] on div at bounding box center [566, 356] width 296 height 48
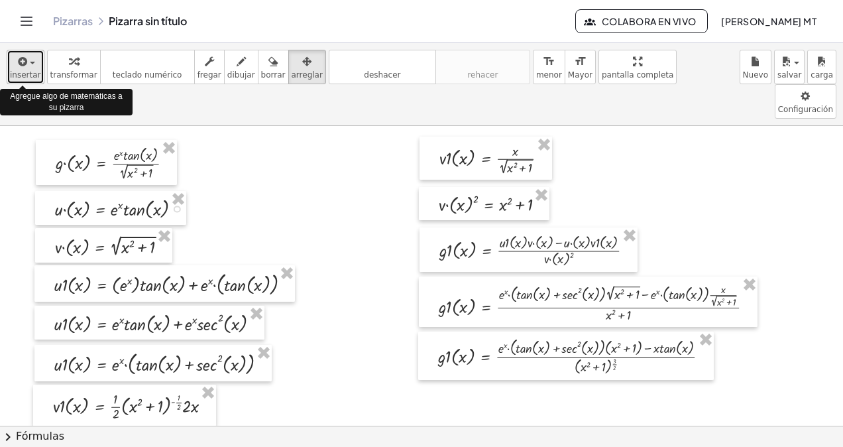
click at [21, 62] on icon "button" at bounding box center [22, 62] width 12 height 16
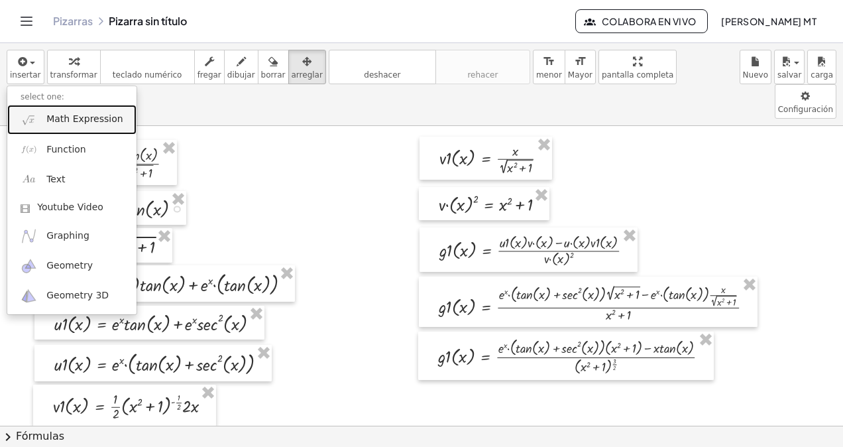
click at [94, 120] on span "Math Expression" at bounding box center [84, 119] width 76 height 13
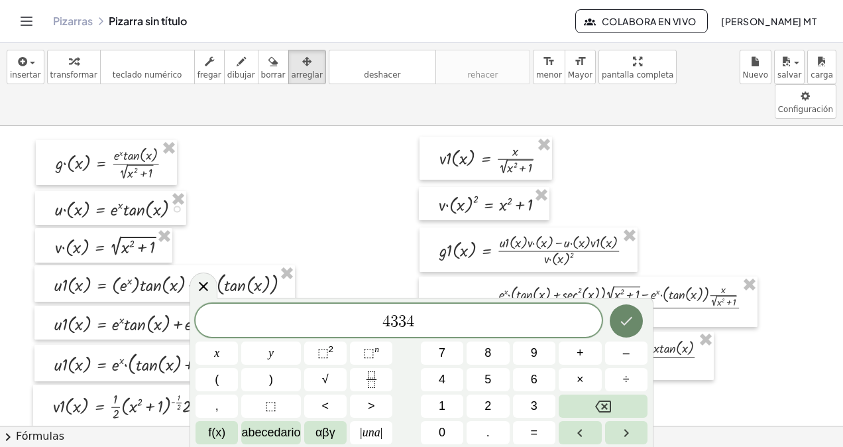
click at [623, 316] on icon "Hecho" at bounding box center [627, 321] width 16 height 16
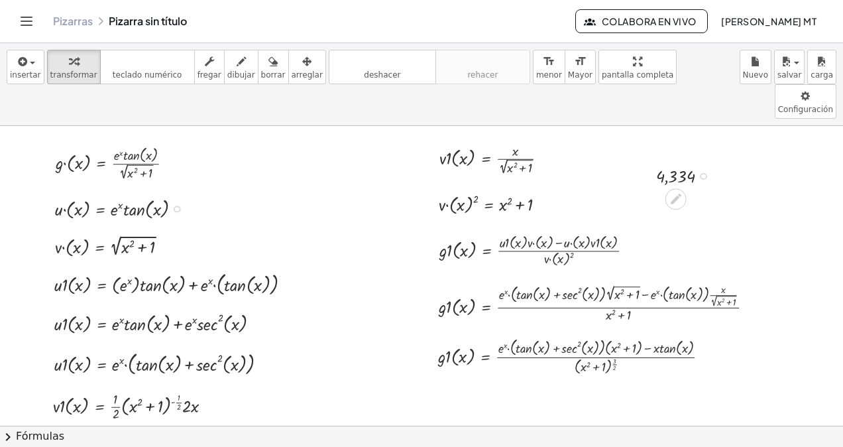
click at [691, 163] on div at bounding box center [688, 175] width 76 height 25
click at [703, 173] on div at bounding box center [703, 176] width 7 height 7
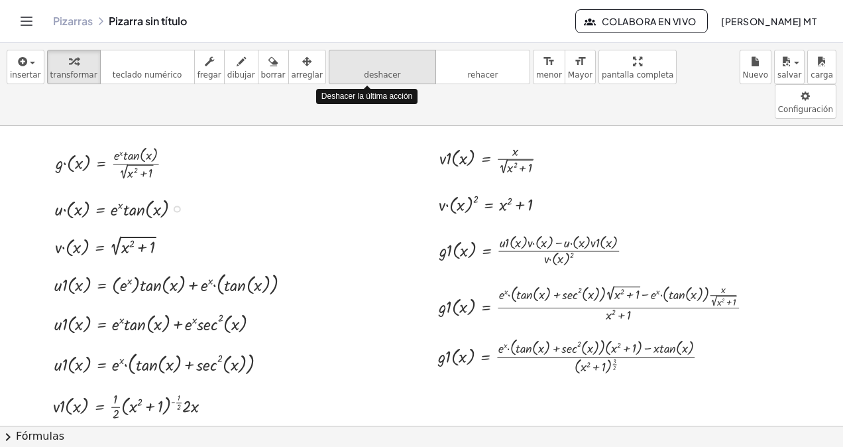
click at [365, 64] on icon "deshacer" at bounding box center [382, 62] width 101 height 16
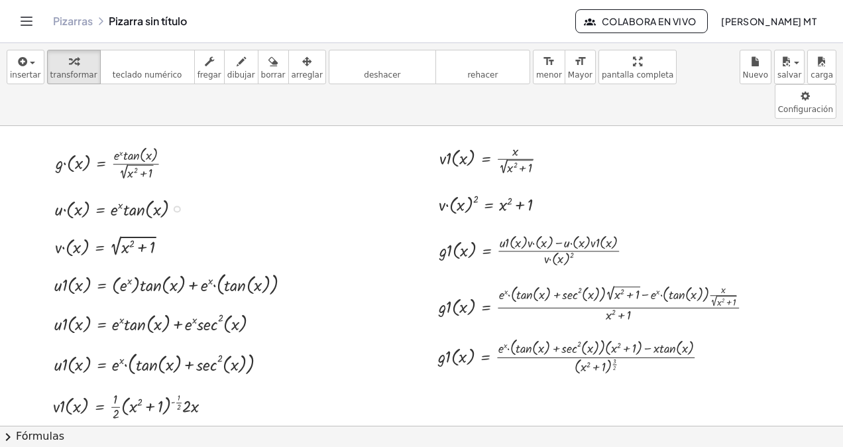
scroll to position [7, 0]
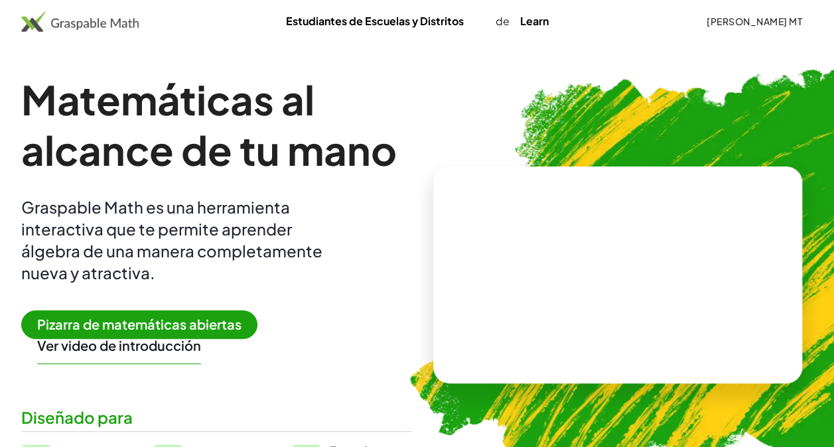
click at [142, 320] on span "Pizarra de matemáticas abiertas" at bounding box center [139, 324] width 236 height 29
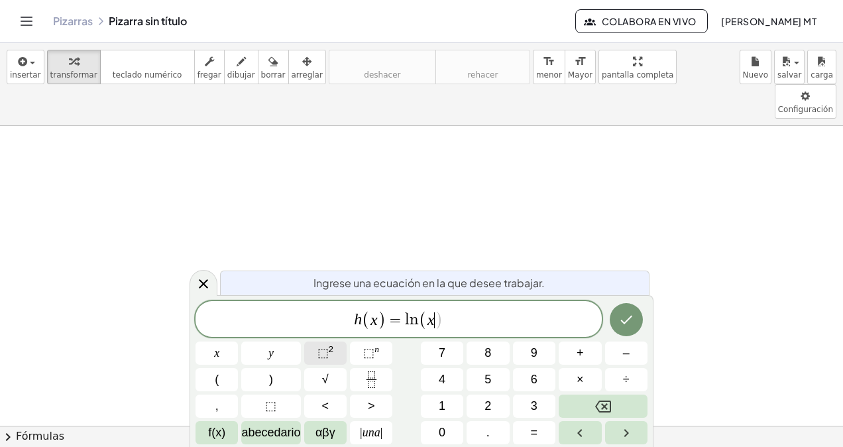
click at [318, 345] on span "⬚ 2" at bounding box center [326, 353] width 17 height 18
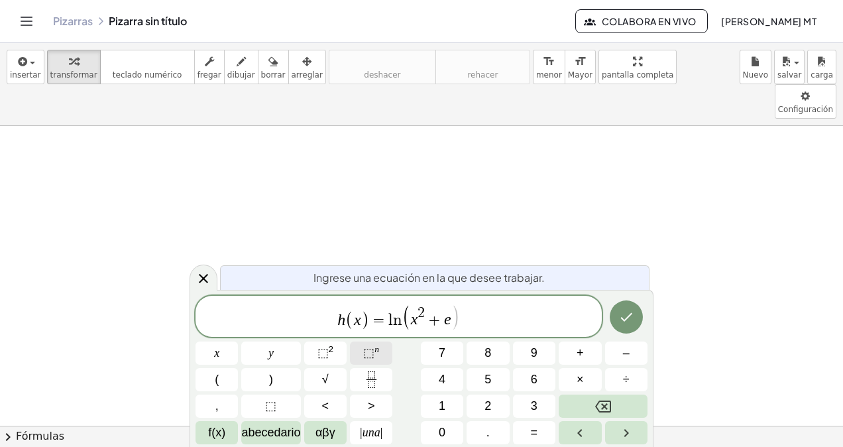
click at [371, 354] on span "⬚" at bounding box center [368, 352] width 11 height 13
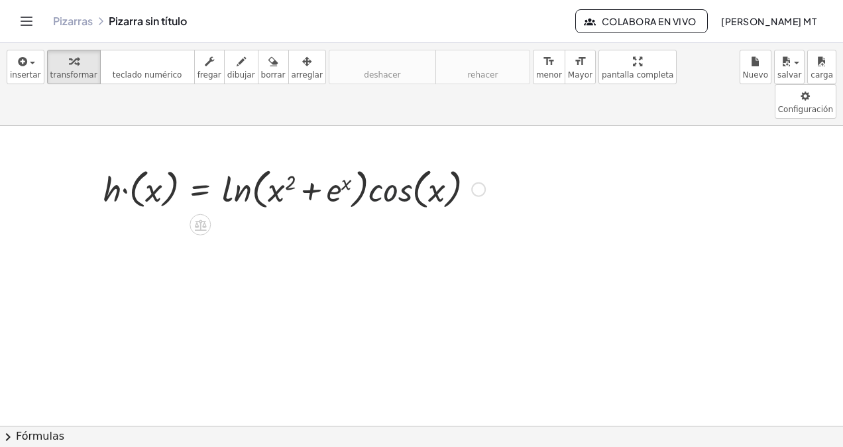
click at [412, 163] on div at bounding box center [294, 188] width 395 height 50
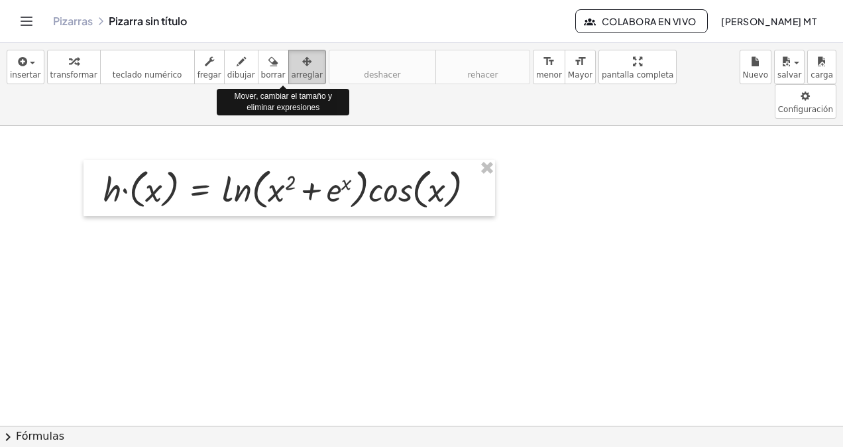
click at [302, 66] on icon "button" at bounding box center [306, 62] width 9 height 16
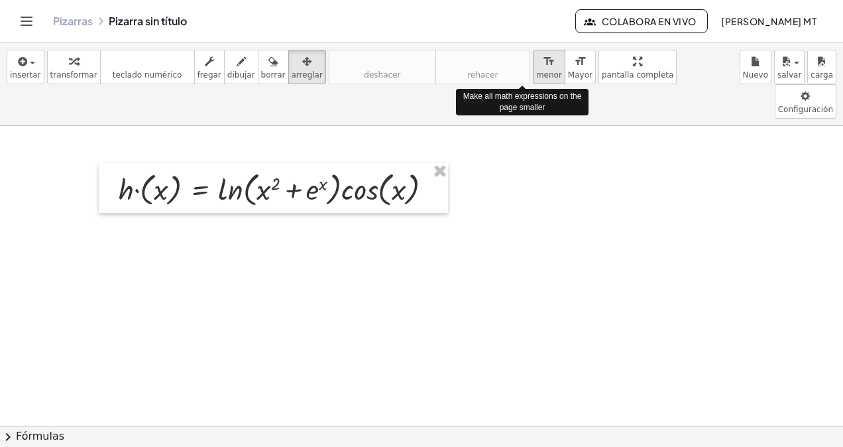
click at [536, 78] on span "menor" at bounding box center [549, 74] width 26 height 9
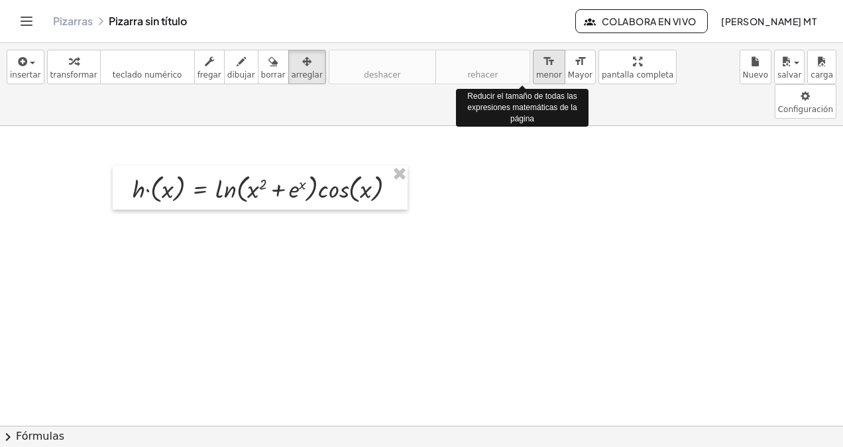
click at [536, 78] on span "menor" at bounding box center [549, 74] width 26 height 9
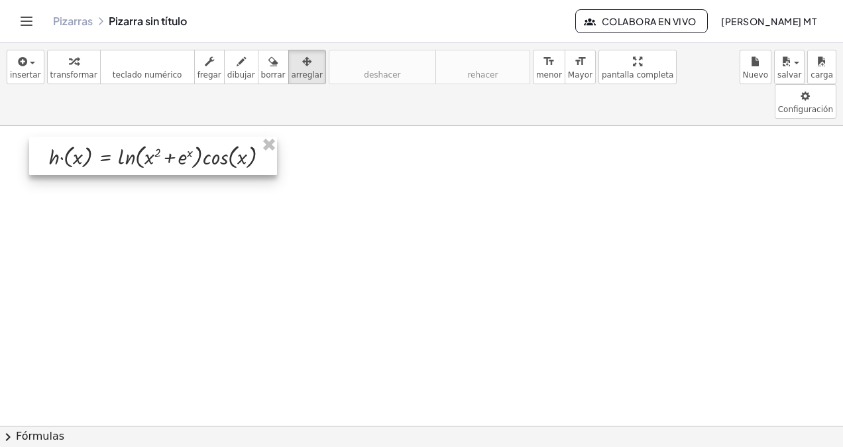
drag, startPoint x: 314, startPoint y: 145, endPoint x: 219, endPoint y: 112, distance: 100.9
click at [219, 137] on div at bounding box center [153, 156] width 248 height 38
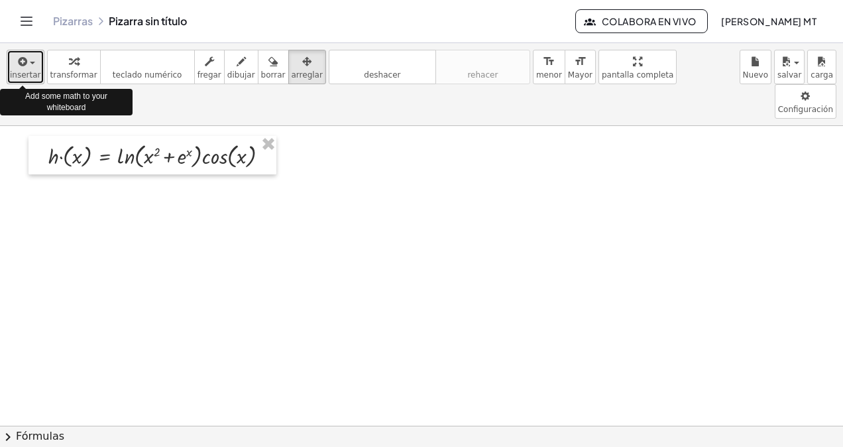
click at [21, 52] on button "insertar" at bounding box center [26, 67] width 38 height 34
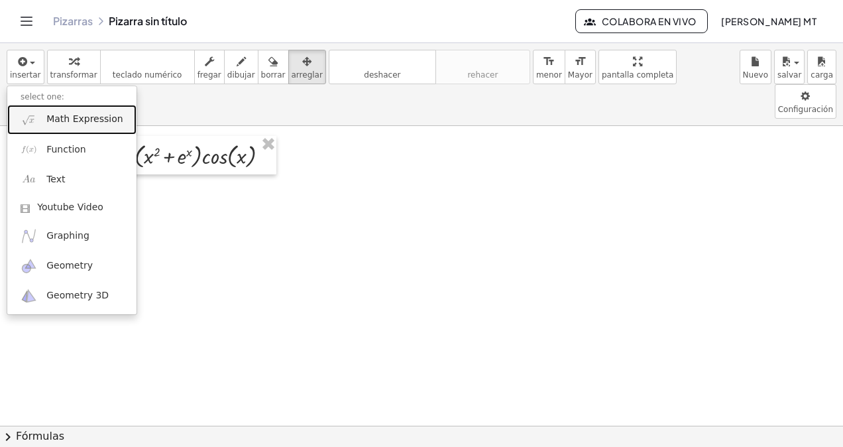
click at [64, 117] on span "Math Expression" at bounding box center [84, 119] width 76 height 13
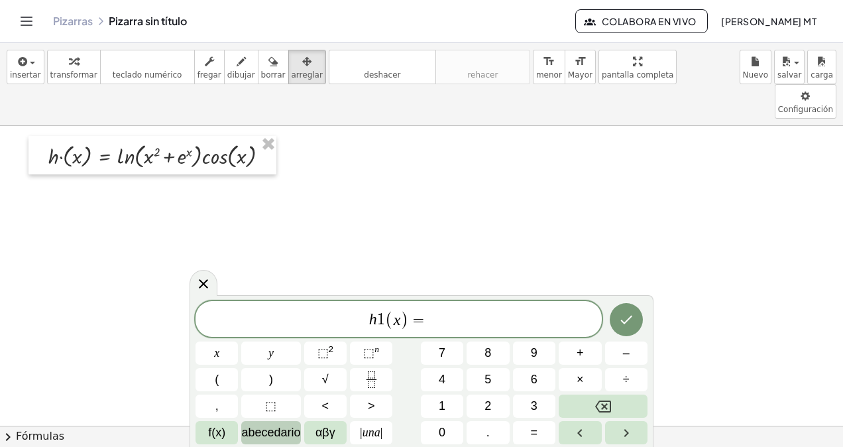
click at [278, 435] on span "abecedario" at bounding box center [270, 433] width 59 height 18
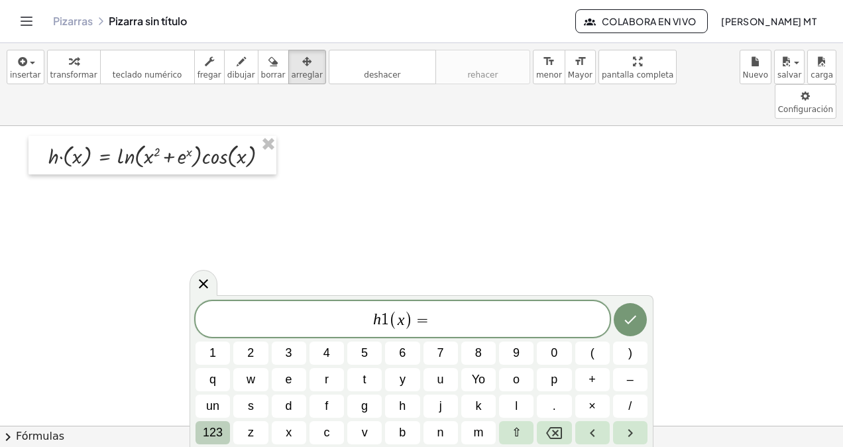
click at [217, 431] on span "123" at bounding box center [213, 433] width 20 height 18
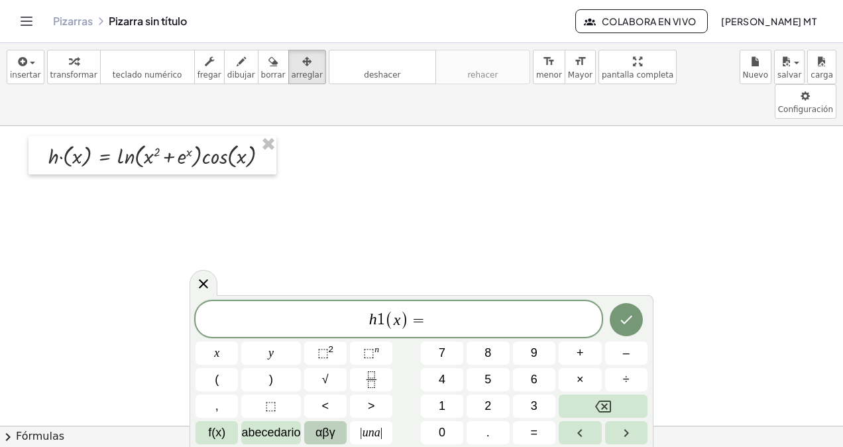
click at [321, 427] on span "αβγ" at bounding box center [326, 433] width 20 height 18
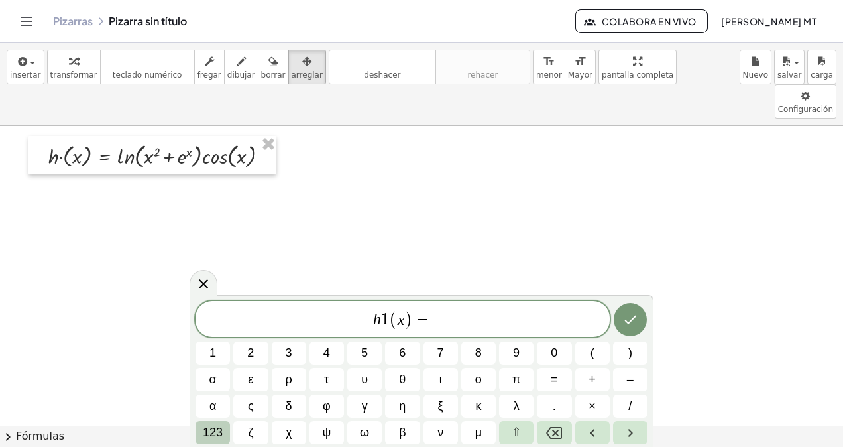
click at [227, 436] on button "123" at bounding box center [213, 432] width 34 height 23
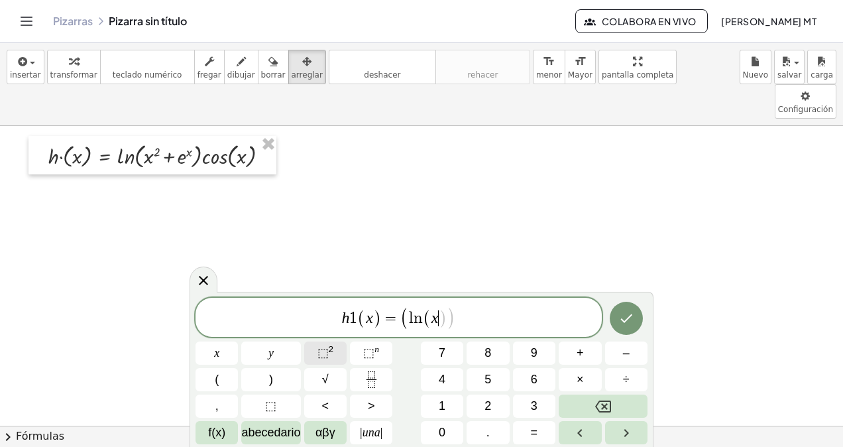
click at [325, 358] on span "⬚" at bounding box center [323, 352] width 11 height 13
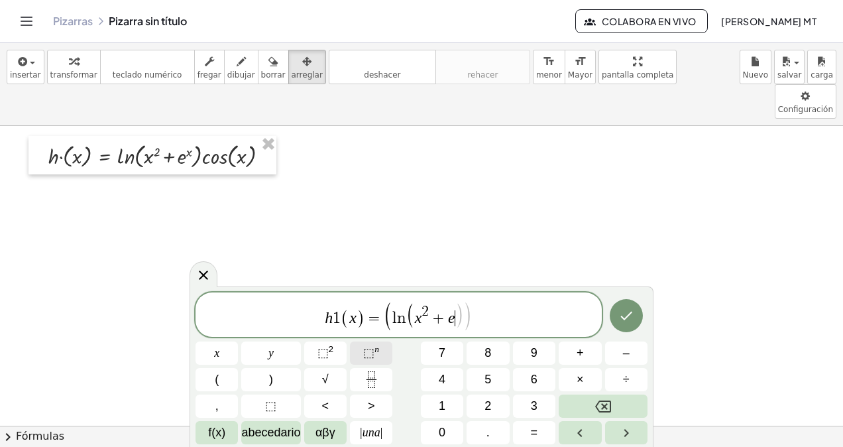
click at [367, 351] on span "⬚" at bounding box center [368, 352] width 11 height 13
click at [377, 377] on icon "Fracción" at bounding box center [371, 379] width 17 height 17
click at [334, 348] on button "⬚ 2" at bounding box center [325, 352] width 42 height 23
click at [366, 355] on span "⬚" at bounding box center [368, 352] width 11 height 13
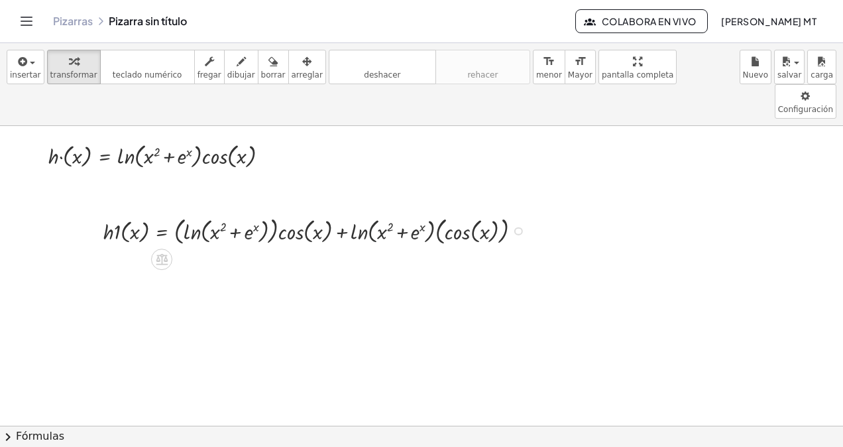
click at [368, 213] on div at bounding box center [318, 230] width 442 height 34
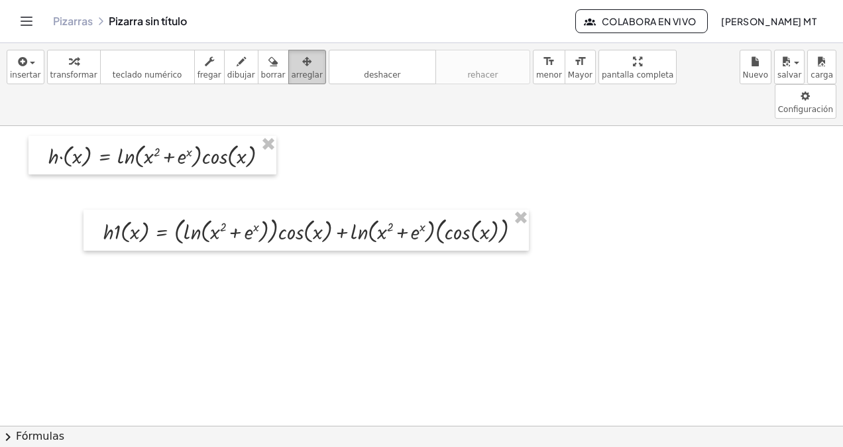
click at [302, 68] on icon "button" at bounding box center [306, 62] width 9 height 16
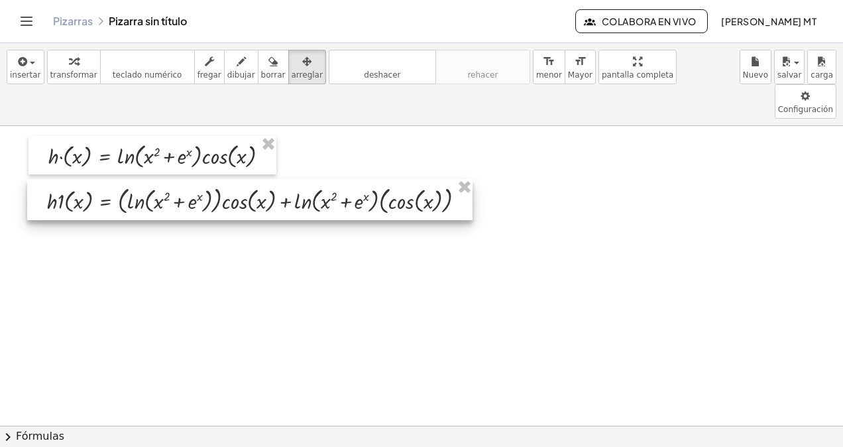
drag, startPoint x: 273, startPoint y: 191, endPoint x: 217, endPoint y: 161, distance: 63.2
click at [217, 179] on div at bounding box center [250, 199] width 446 height 41
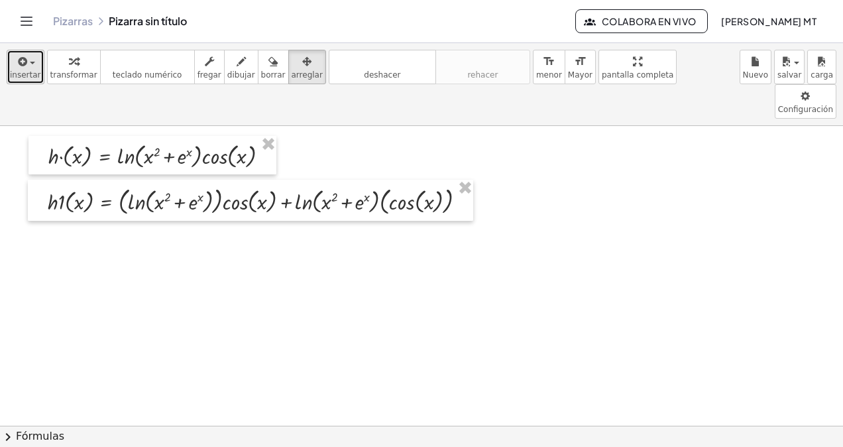
click at [24, 59] on icon "button" at bounding box center [22, 62] width 12 height 16
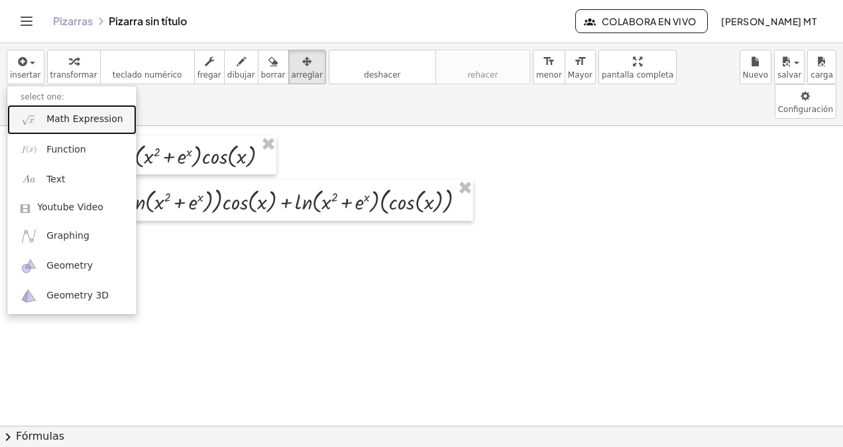
click at [64, 121] on span "Math Expression" at bounding box center [84, 119] width 76 height 13
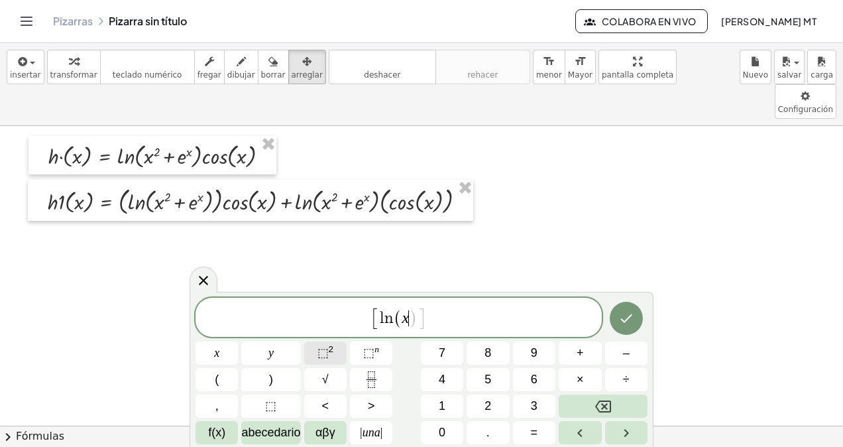
click at [330, 353] on sup "2" at bounding box center [331, 349] width 5 height 10
click at [370, 351] on span "⬚" at bounding box center [368, 352] width 11 height 13
click at [374, 351] on span "⬚" at bounding box center [368, 352] width 11 height 13
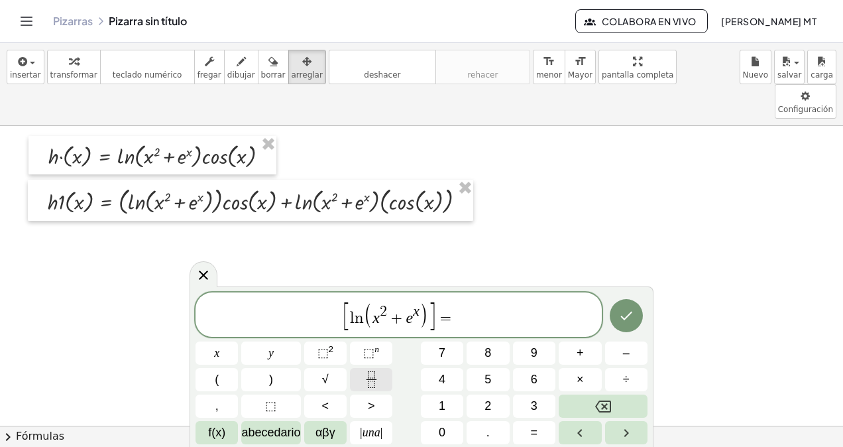
click at [382, 373] on button "Fracción" at bounding box center [371, 379] width 42 height 23
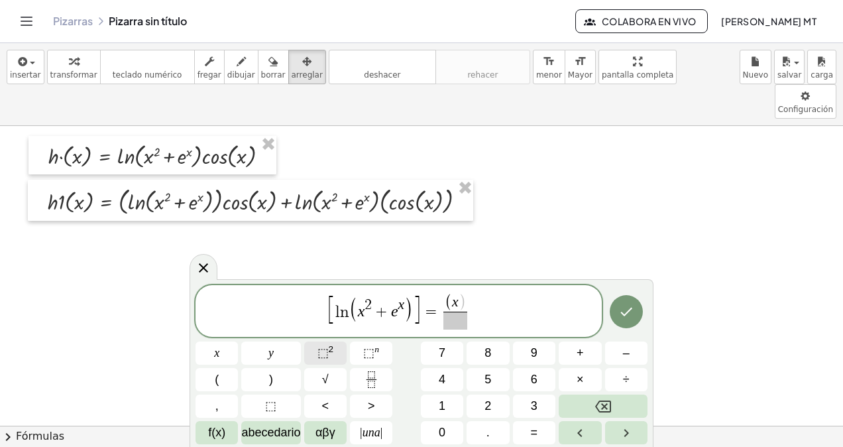
click at [338, 355] on button "⬚ 2" at bounding box center [325, 352] width 42 height 23
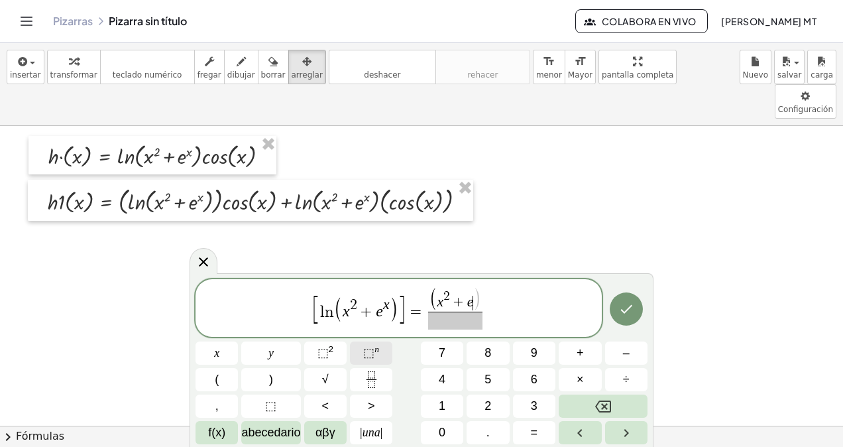
click at [368, 354] on span "⬚" at bounding box center [368, 352] width 11 height 13
click at [336, 354] on button "⬚ 2" at bounding box center [325, 352] width 42 height 23
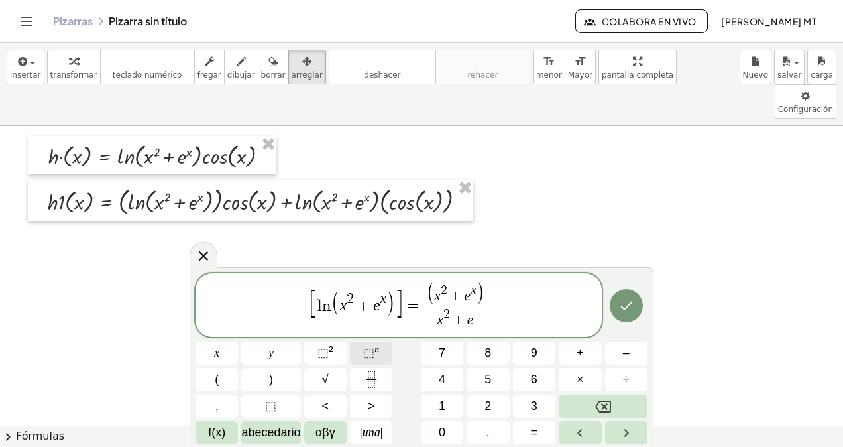
click at [369, 353] on span "⬚" at bounding box center [368, 352] width 11 height 13
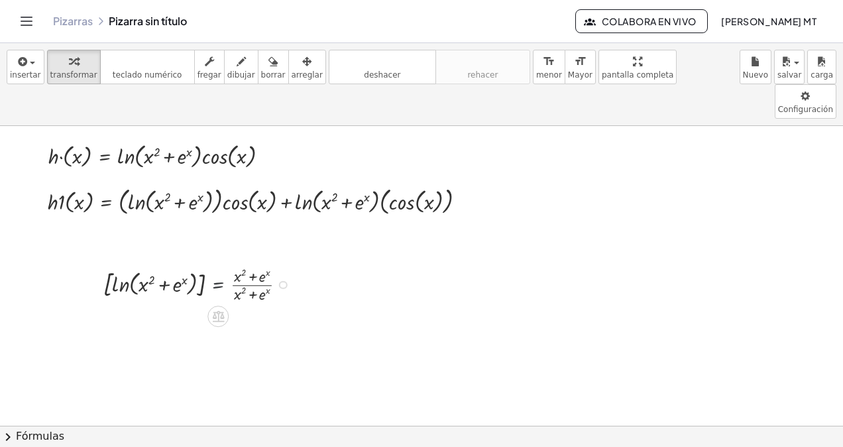
click at [220, 263] on div at bounding box center [200, 283] width 207 height 41
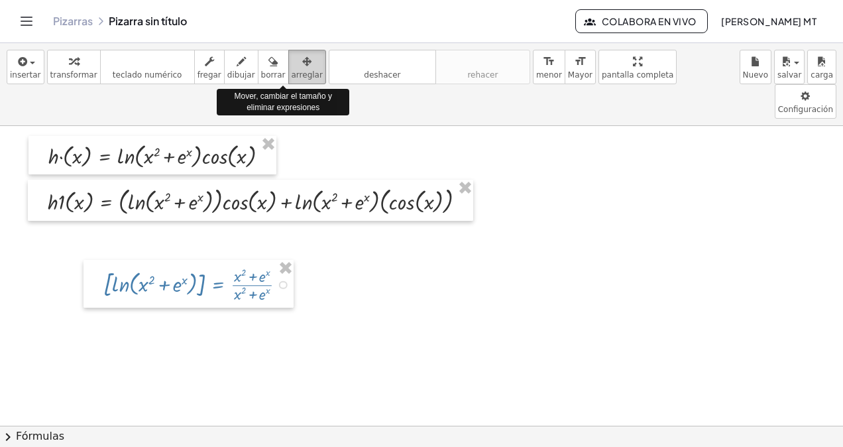
click at [302, 60] on icon "button" at bounding box center [306, 62] width 9 height 16
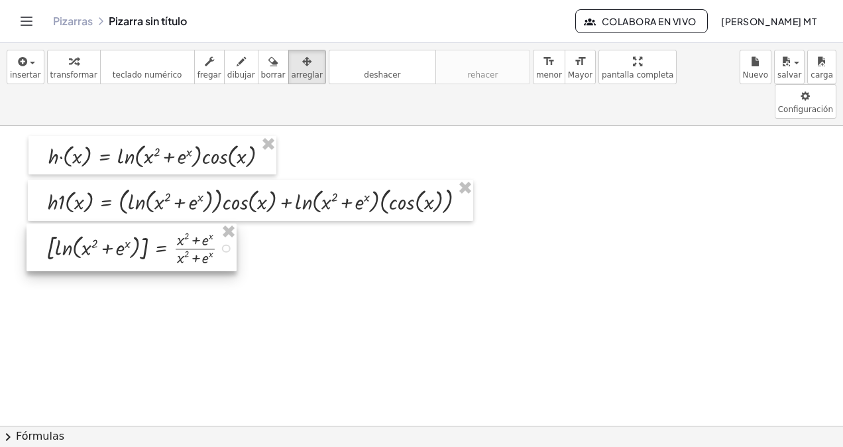
drag, startPoint x: 223, startPoint y: 243, endPoint x: 166, endPoint y: 208, distance: 66.8
click at [166, 223] on div at bounding box center [132, 247] width 210 height 48
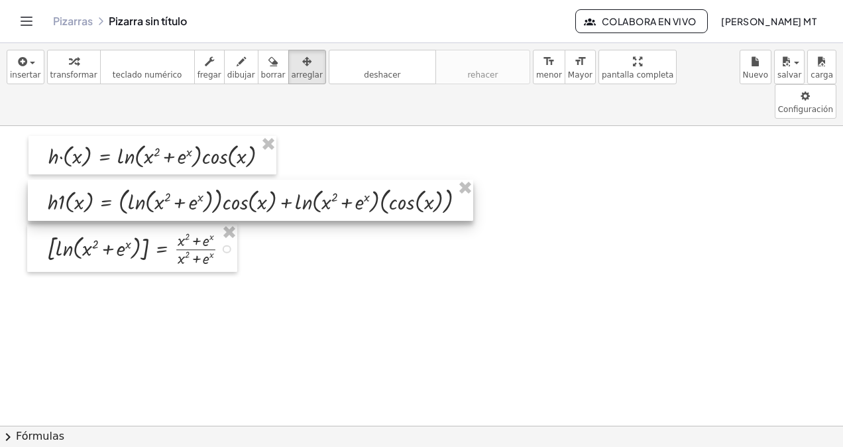
click at [395, 180] on div at bounding box center [251, 200] width 446 height 41
drag, startPoint x: 404, startPoint y: 163, endPoint x: 378, endPoint y: 221, distance: 63.8
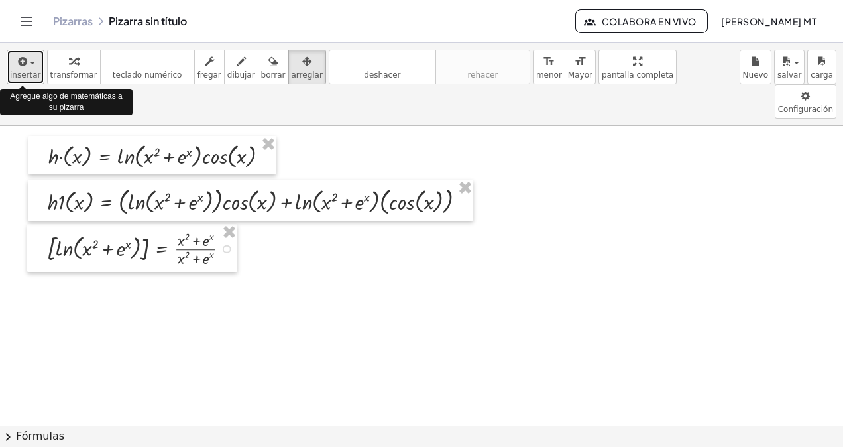
click at [27, 62] on span "button" at bounding box center [28, 62] width 3 height 9
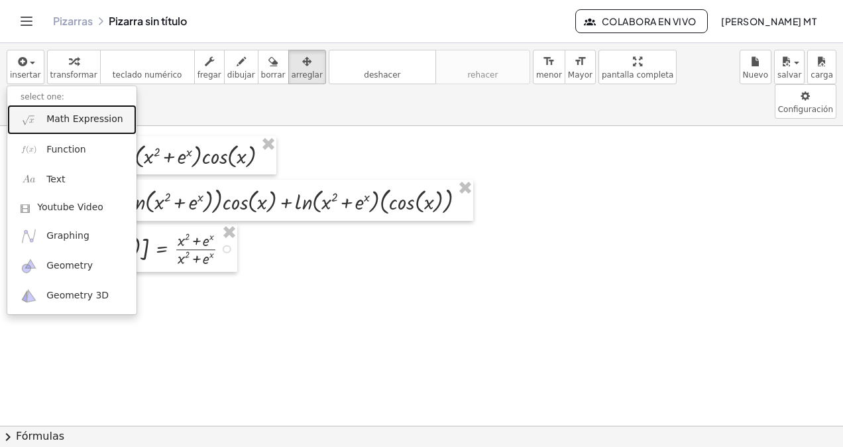
click at [82, 123] on span "Math Expression" at bounding box center [84, 119] width 76 height 13
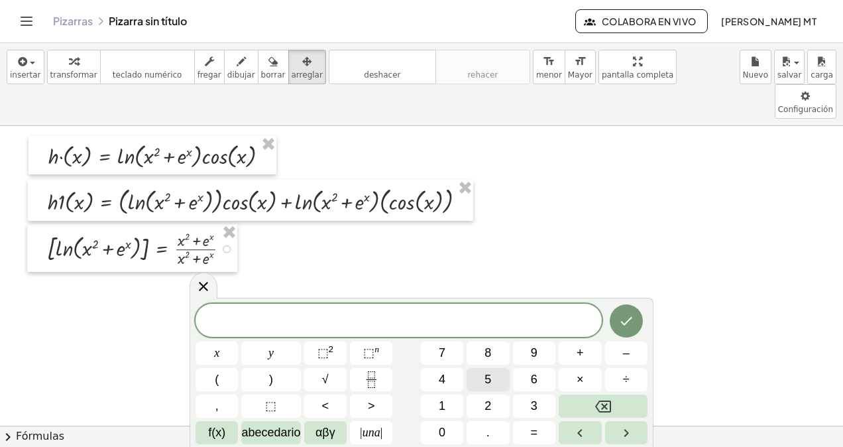
click at [487, 377] on span "5" at bounding box center [488, 380] width 7 height 18
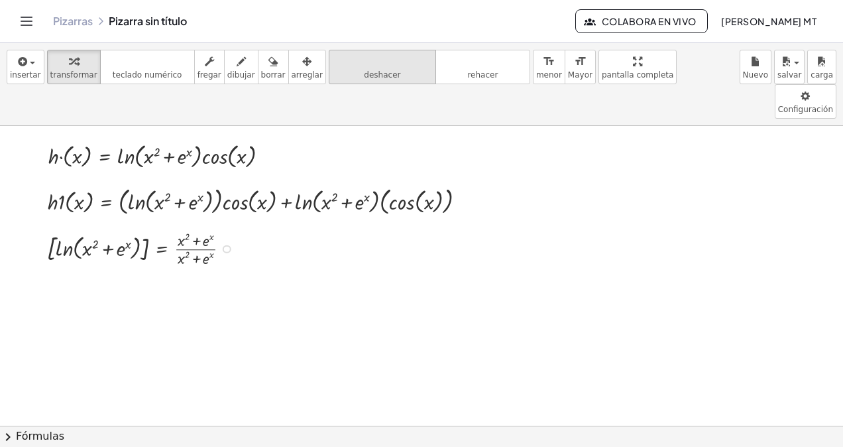
click at [364, 72] on span "deshacer" at bounding box center [382, 74] width 36 height 9
click at [463, 197] on div at bounding box center [463, 201] width 9 height 9
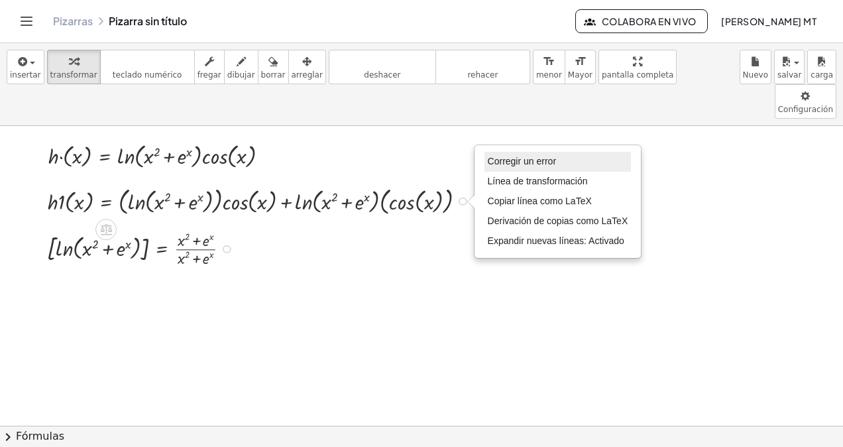
click at [519, 156] on span "Corregir un error" at bounding box center [522, 161] width 68 height 11
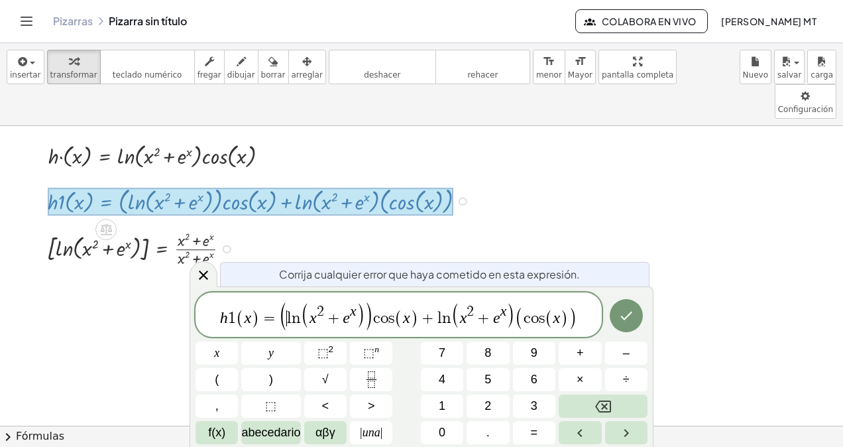
click at [286, 317] on span "( ​ l n ( x 2 + e x ) )" at bounding box center [326, 316] width 95 height 28
click at [364, 316] on span "l n ( x 2 + e x ) ​ c o s ( x ) + l n ( x 2 + e x ) ( c o s ( x ) )" at bounding box center [428, 315] width 282 height 27
click at [520, 321] on span "(" at bounding box center [524, 318] width 9 height 23
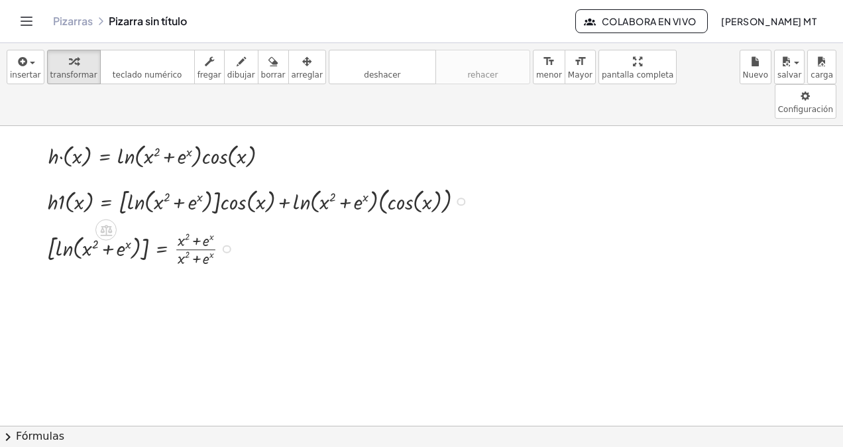
click at [461, 198] on div "Fix a mistake Transform line Copy line as LaTeX Copy derivation as LaTeX Expand…" at bounding box center [461, 202] width 9 height 9
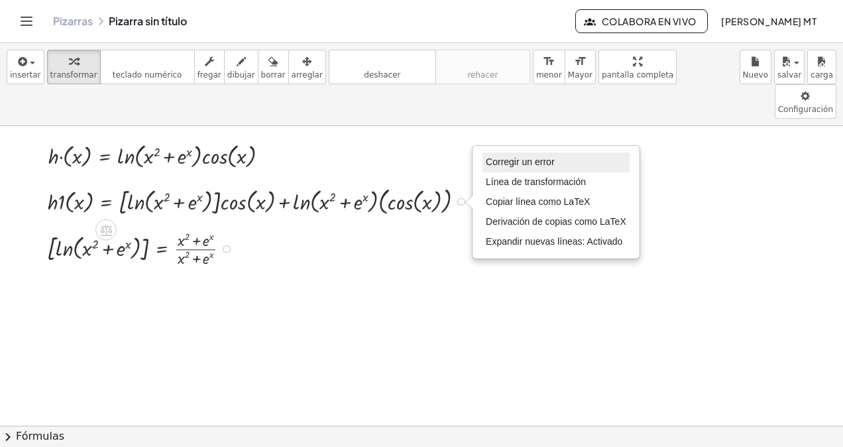
click at [499, 156] on span "Corregir un error" at bounding box center [520, 161] width 68 height 11
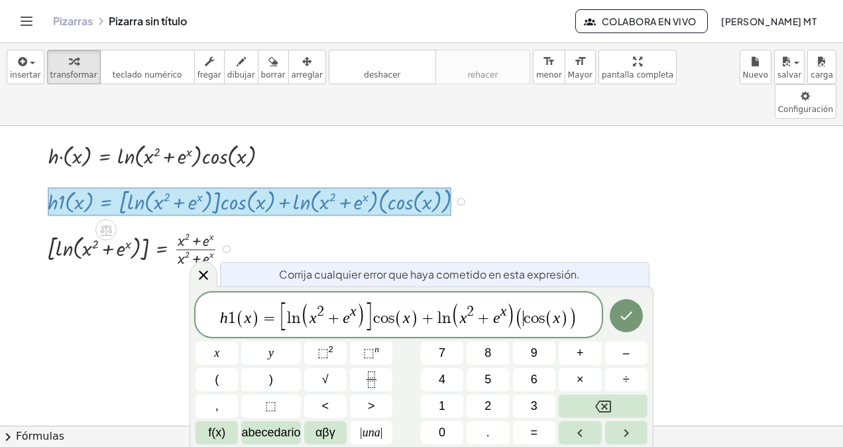
click at [521, 323] on span "(" at bounding box center [519, 318] width 9 height 23
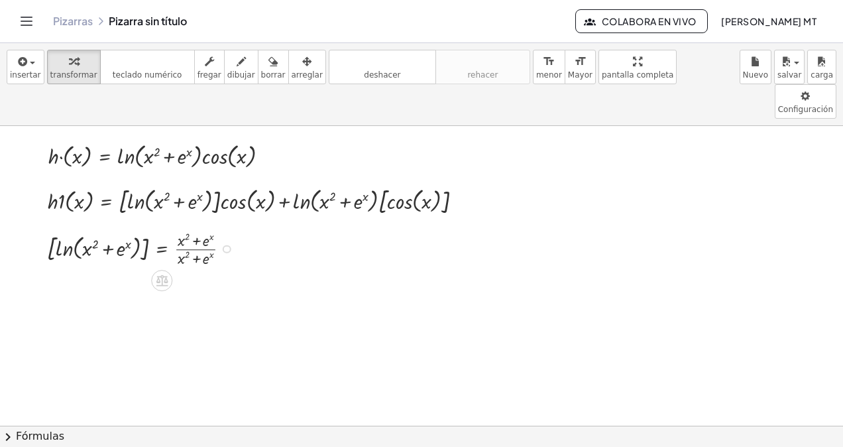
click at [227, 245] on div at bounding box center [227, 249] width 9 height 9
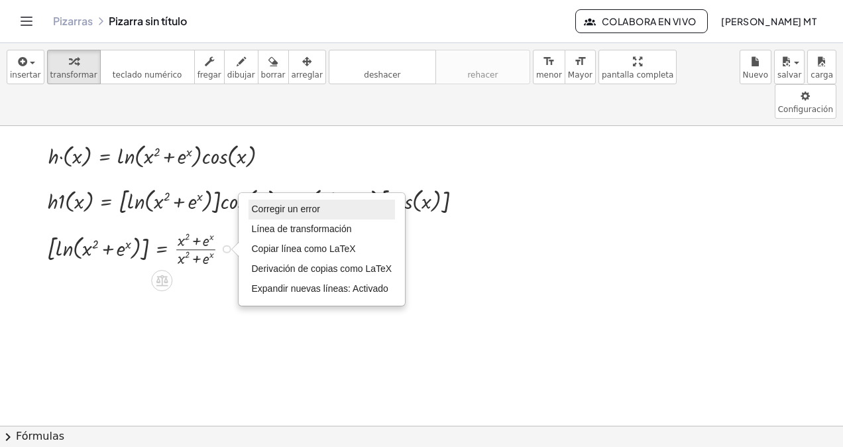
click at [271, 204] on span "Corregir un error" at bounding box center [286, 209] width 68 height 11
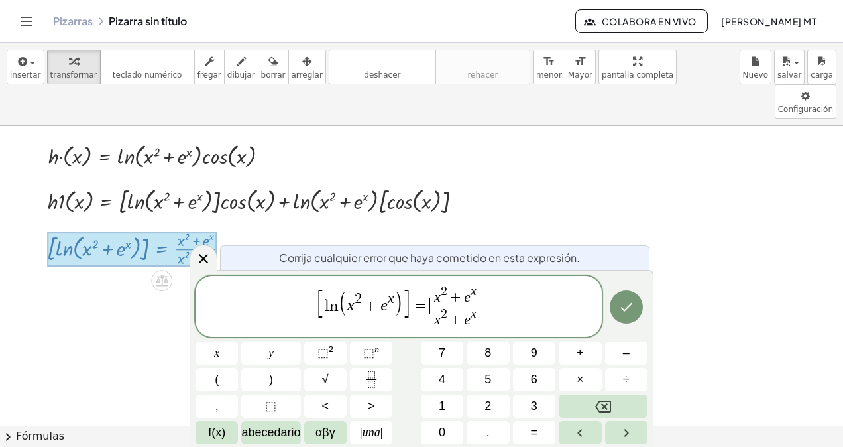
click at [427, 300] on span "=" at bounding box center [420, 306] width 19 height 16
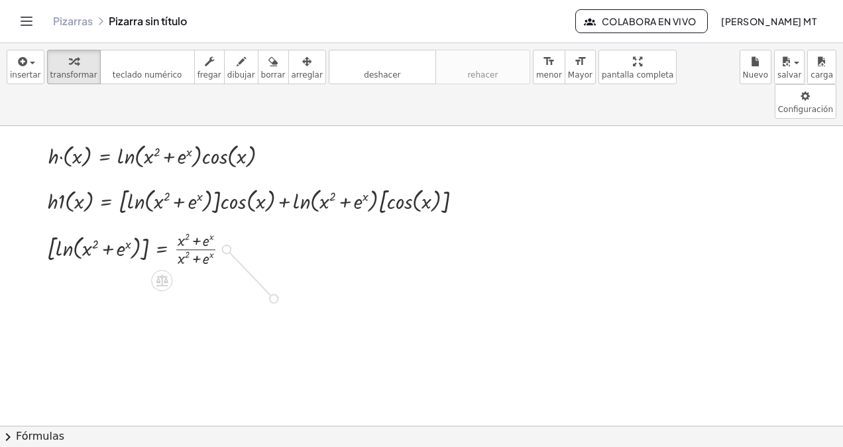
drag, startPoint x: 228, startPoint y: 212, endPoint x: 280, endPoint y: 265, distance: 74.6
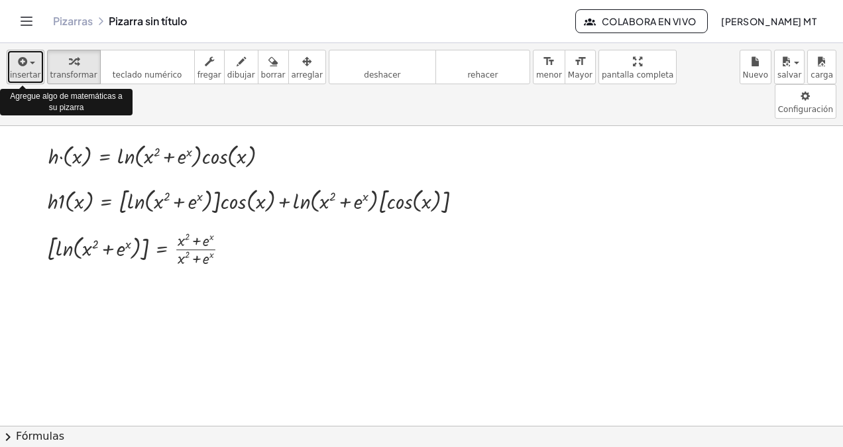
click at [16, 62] on icon "button" at bounding box center [22, 62] width 12 height 16
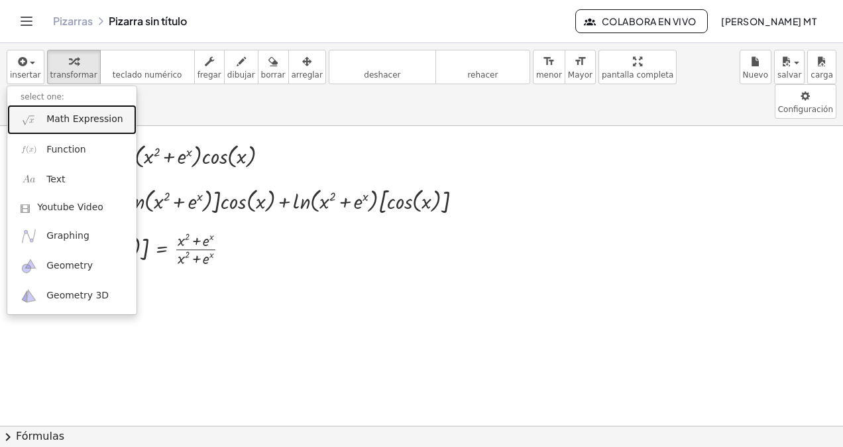
click at [48, 123] on span "Math Expression" at bounding box center [84, 119] width 76 height 13
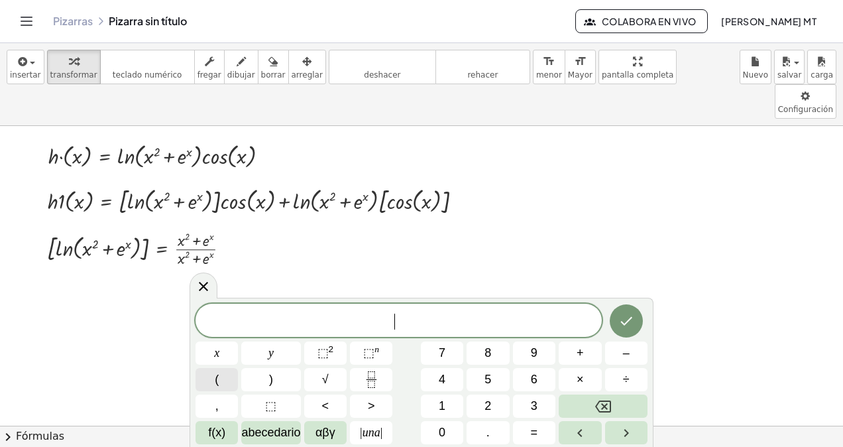
click at [227, 372] on button "(" at bounding box center [217, 379] width 42 height 23
click at [330, 348] on sup "2" at bounding box center [331, 349] width 5 height 10
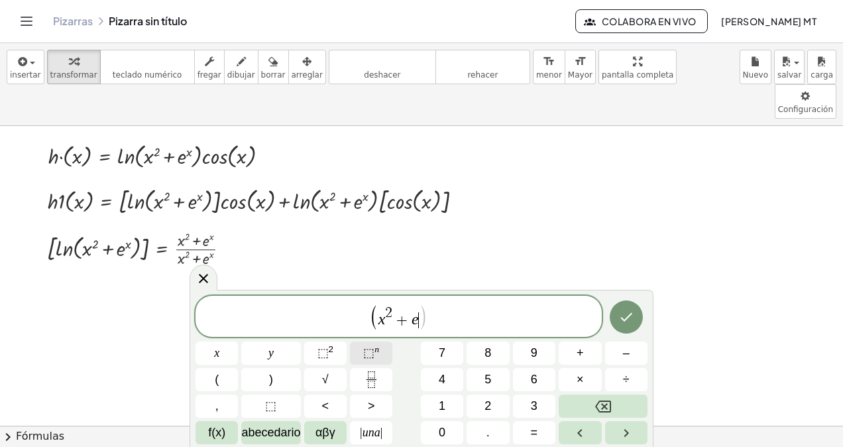
click at [369, 350] on span "⬚" at bounding box center [368, 352] width 11 height 13
click at [370, 350] on span "⬚" at bounding box center [368, 352] width 11 height 13
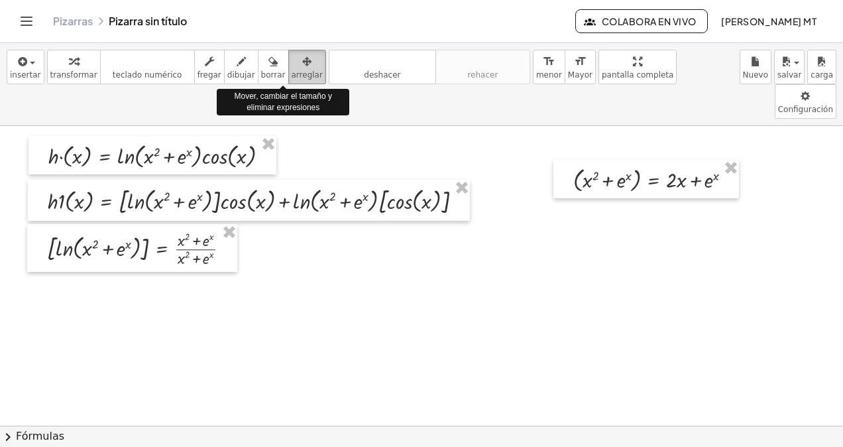
click at [292, 77] on span "arreglar" at bounding box center [307, 74] width 31 height 9
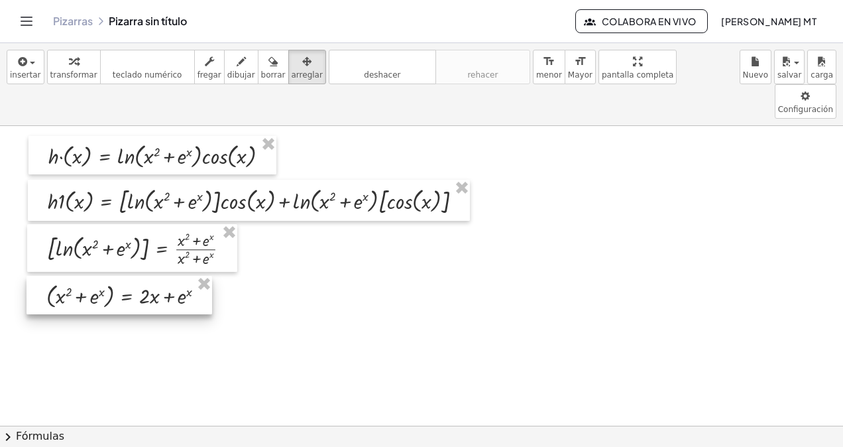
drag, startPoint x: 629, startPoint y: 150, endPoint x: 102, endPoint y: 266, distance: 539.8
click at [102, 276] on div at bounding box center [120, 295] width 186 height 38
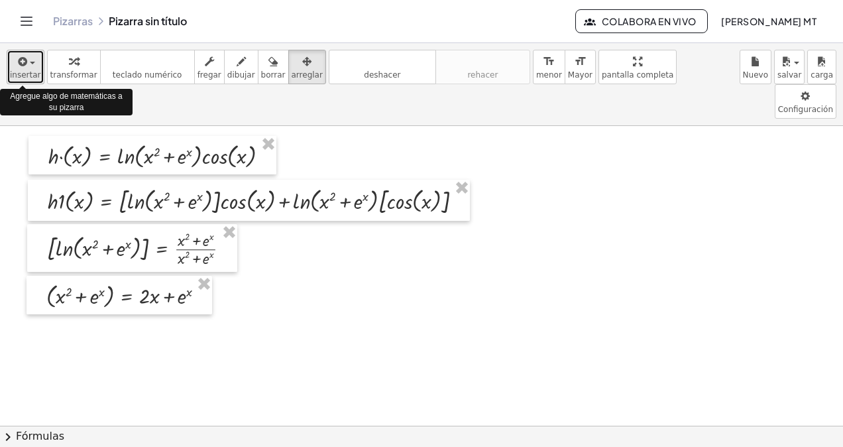
click at [34, 72] on span "insertar" at bounding box center [25, 74] width 31 height 9
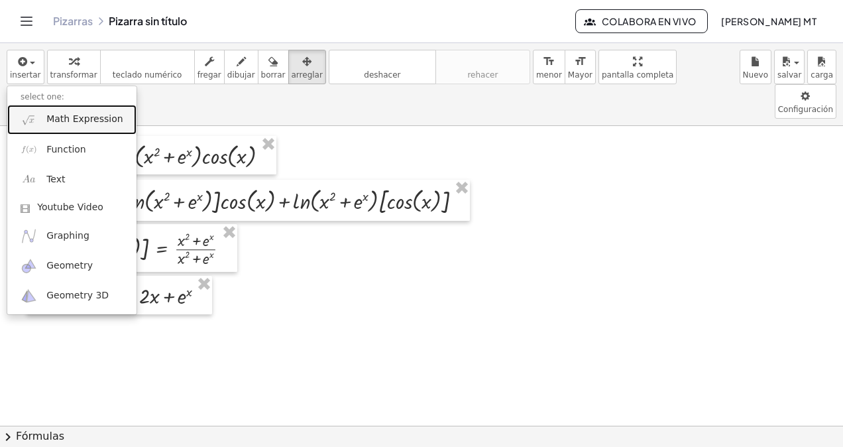
click at [50, 121] on span "Math Expression" at bounding box center [84, 119] width 76 height 13
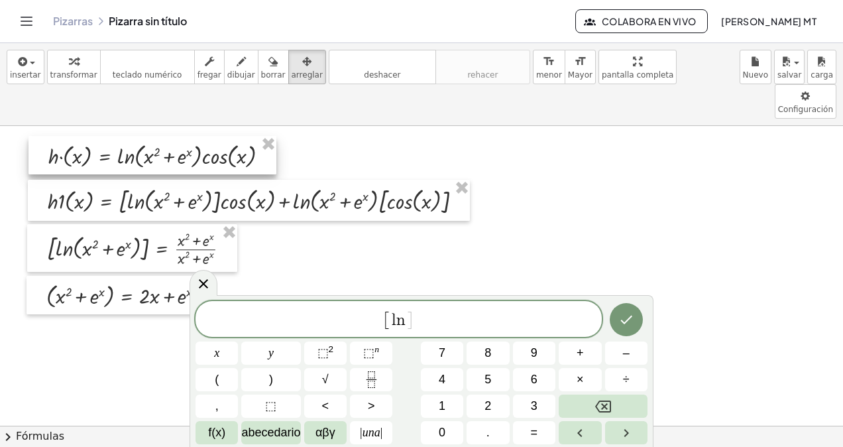
click at [50, 136] on div at bounding box center [153, 155] width 248 height 38
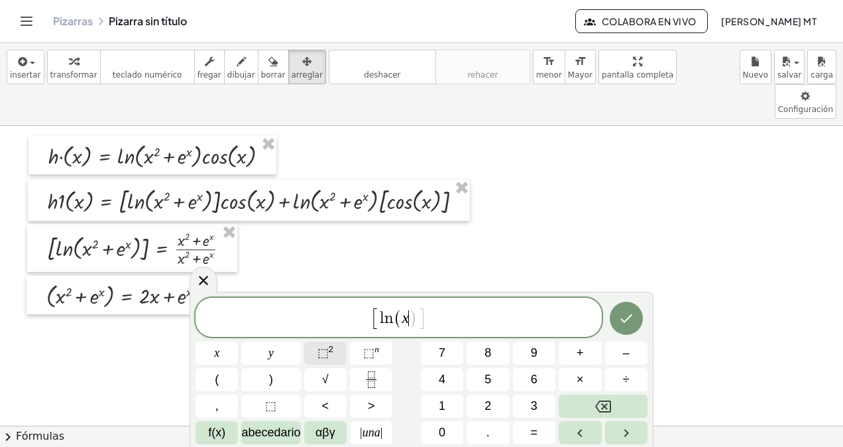
click at [318, 357] on span "⬚" at bounding box center [323, 352] width 11 height 13
click at [367, 357] on span "⬚" at bounding box center [368, 352] width 11 height 13
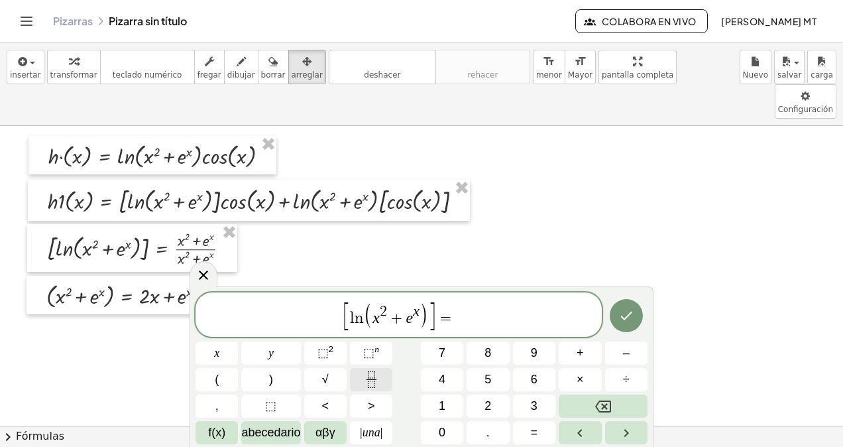
click at [377, 376] on icon "Fracción" at bounding box center [371, 379] width 17 height 17
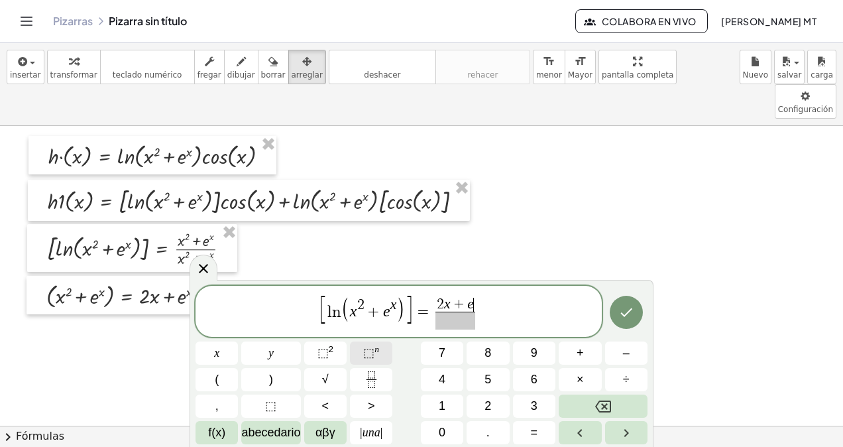
click at [371, 362] on button "⬚ n" at bounding box center [371, 352] width 42 height 23
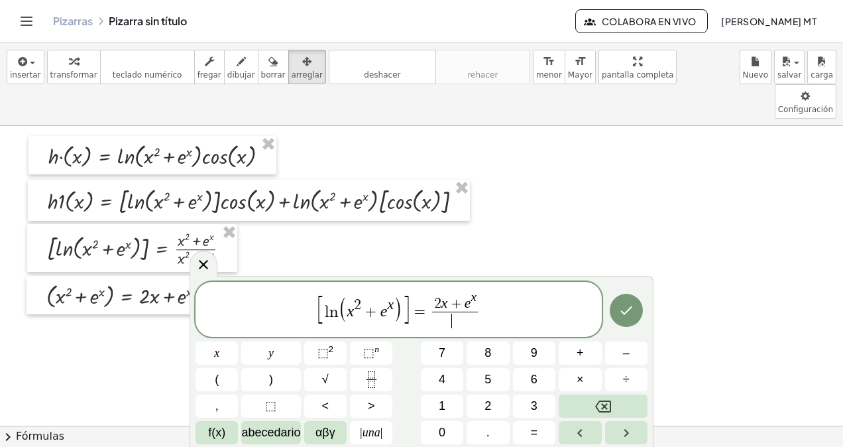
click at [446, 318] on span "​" at bounding box center [455, 321] width 46 height 18
click at [333, 351] on span "⬚ 2" at bounding box center [326, 353] width 17 height 18
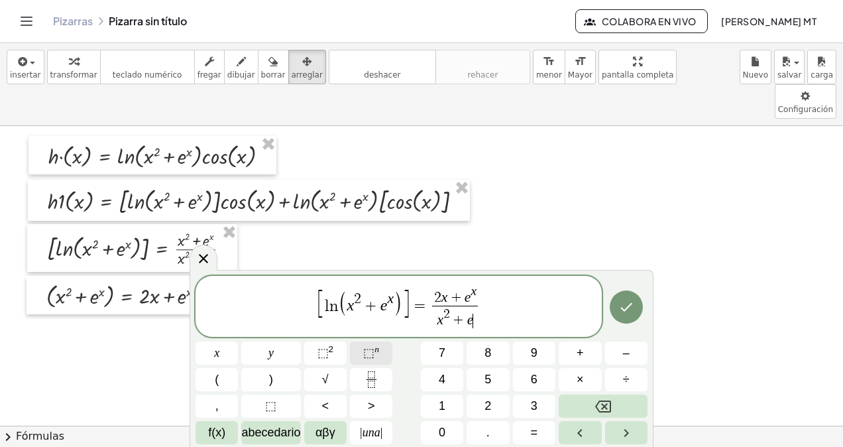
click at [379, 346] on button "⬚ n" at bounding box center [371, 352] width 42 height 23
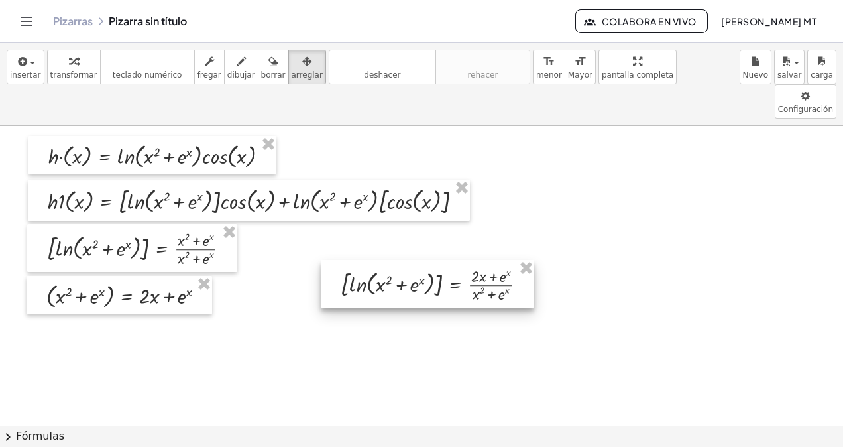
drag, startPoint x: 293, startPoint y: 70, endPoint x: 371, endPoint y: 261, distance: 205.5
click at [371, 261] on div "insertar select one: Math Expression Function Text Youtube Video Graphing Geome…" at bounding box center [421, 245] width 843 height 404
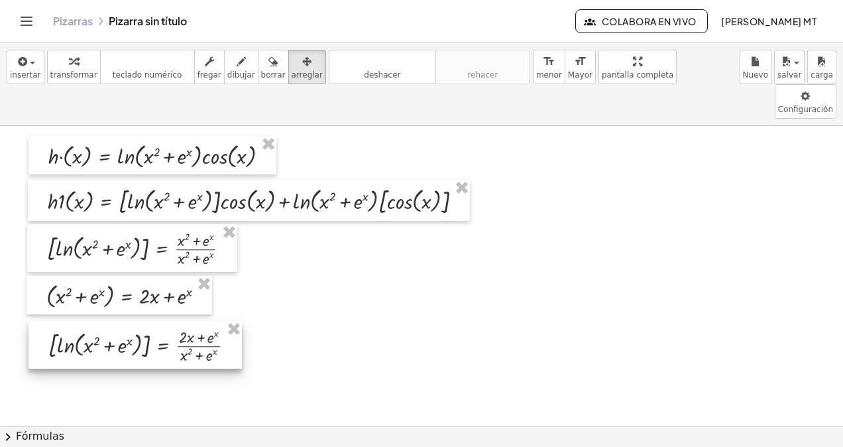
drag, startPoint x: 371, startPoint y: 261, endPoint x: 80, endPoint y: 322, distance: 297.6
click at [80, 322] on div at bounding box center [136, 345] width 214 height 48
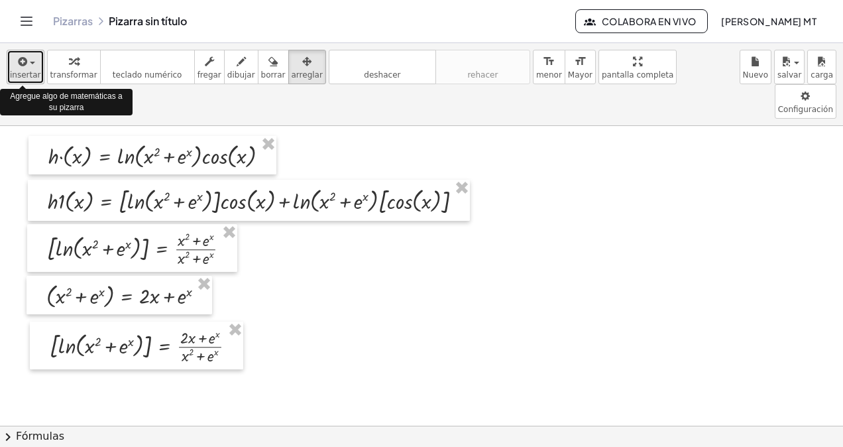
click at [27, 62] on span "button" at bounding box center [28, 62] width 3 height 9
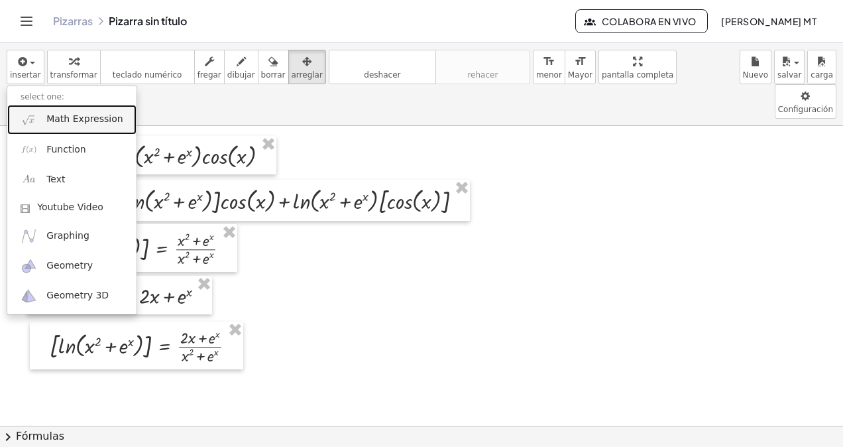
click at [54, 119] on span "Math Expression" at bounding box center [84, 119] width 76 height 13
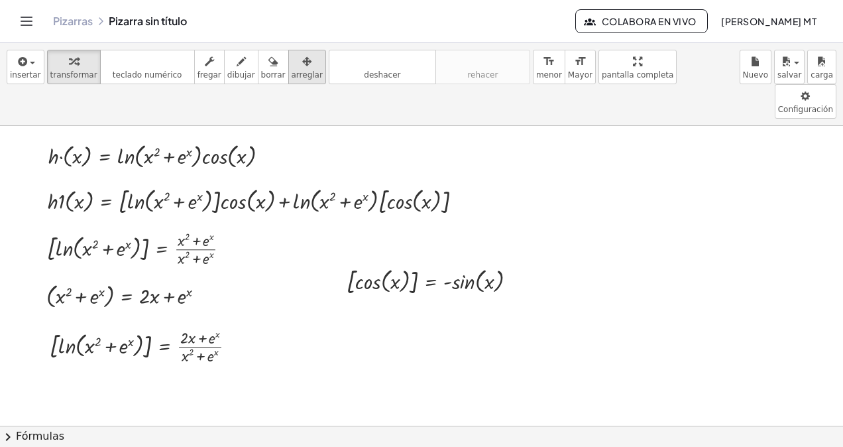
click at [292, 70] on span "arreglar" at bounding box center [307, 74] width 31 height 9
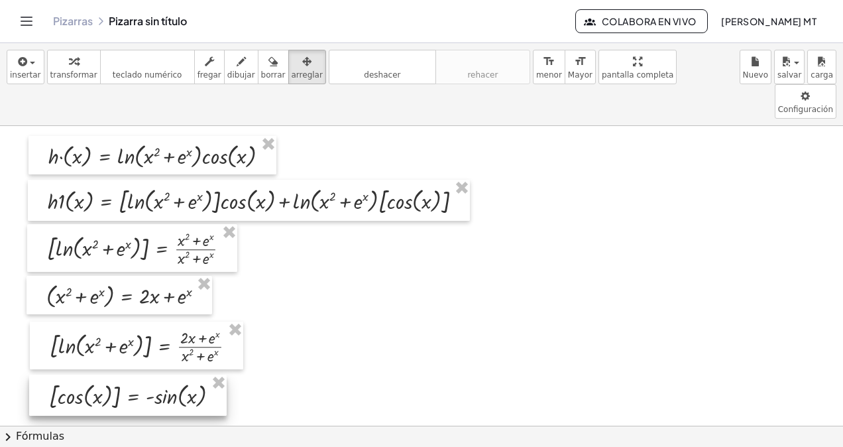
drag, startPoint x: 427, startPoint y: 243, endPoint x: 129, endPoint y: 358, distance: 319.1
click at [129, 375] on div at bounding box center [128, 395] width 198 height 41
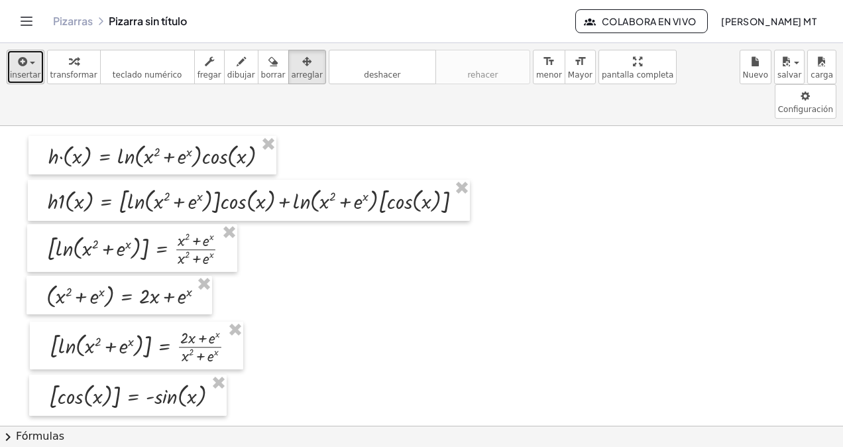
click at [22, 62] on icon "button" at bounding box center [22, 62] width 12 height 16
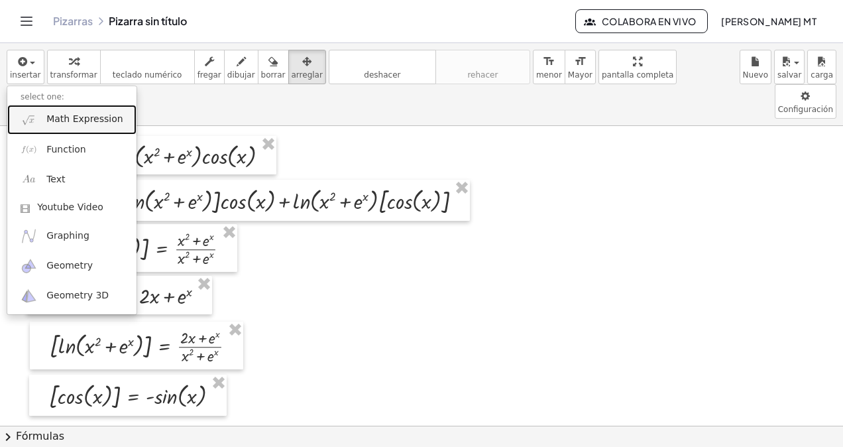
click at [60, 123] on span "Math Expression" at bounding box center [84, 119] width 76 height 13
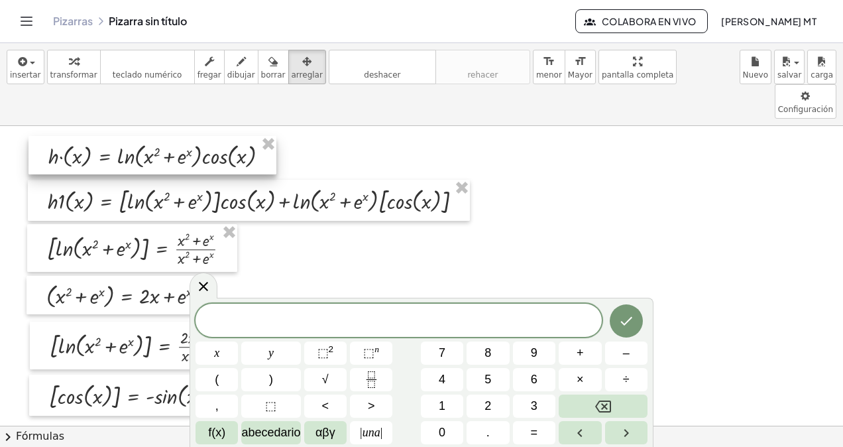
click at [60, 136] on div at bounding box center [153, 155] width 248 height 38
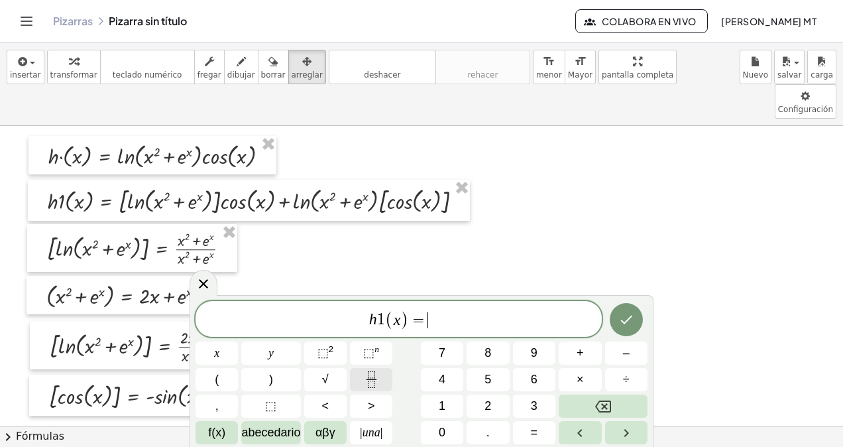
click at [366, 378] on icon "Fracción" at bounding box center [371, 379] width 17 height 17
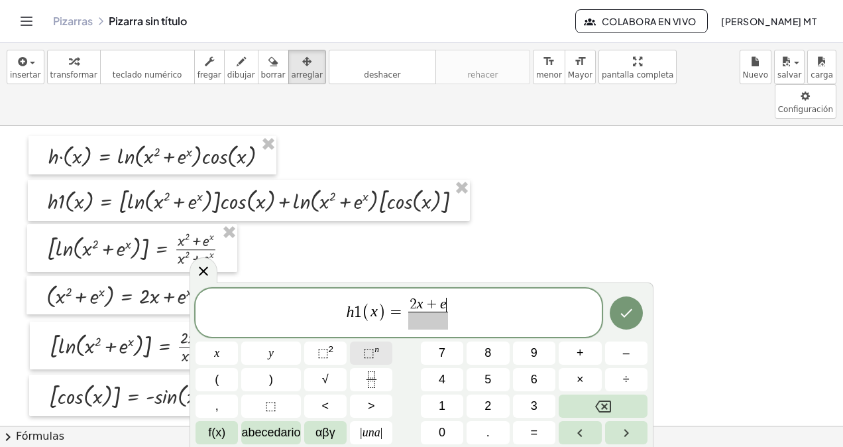
click at [369, 359] on span "⬚ n" at bounding box center [371, 353] width 16 height 18
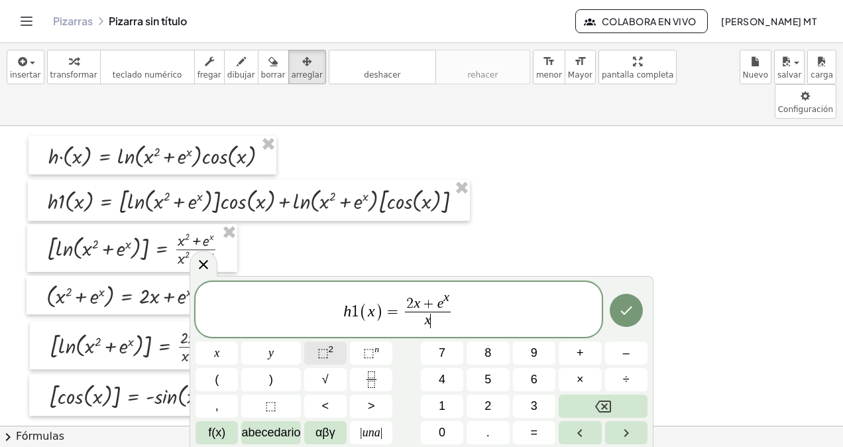
click at [312, 351] on button "⬚ 2" at bounding box center [325, 352] width 42 height 23
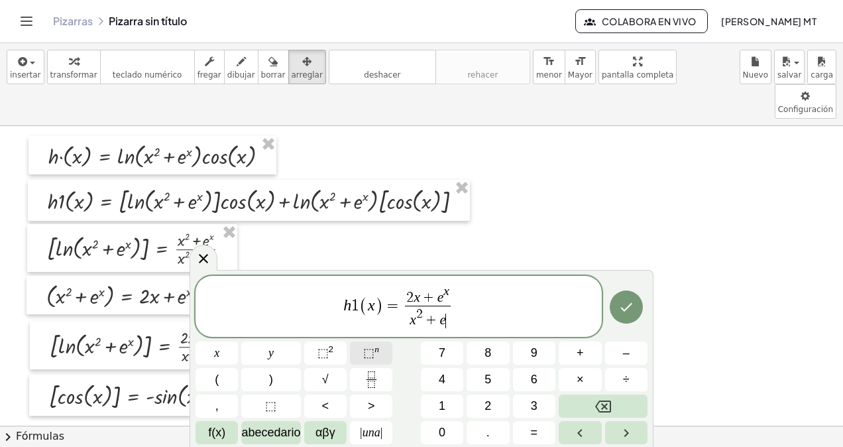
click at [370, 355] on span "⬚" at bounding box center [368, 352] width 11 height 13
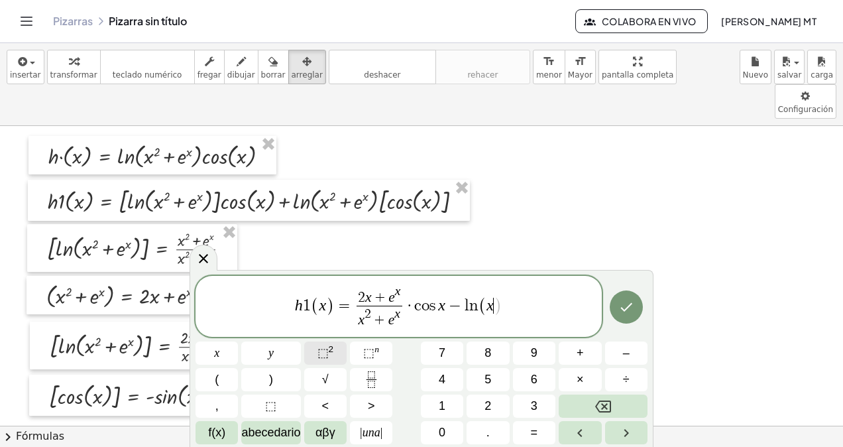
click at [334, 348] on button "⬚ 2" at bounding box center [325, 352] width 42 height 23
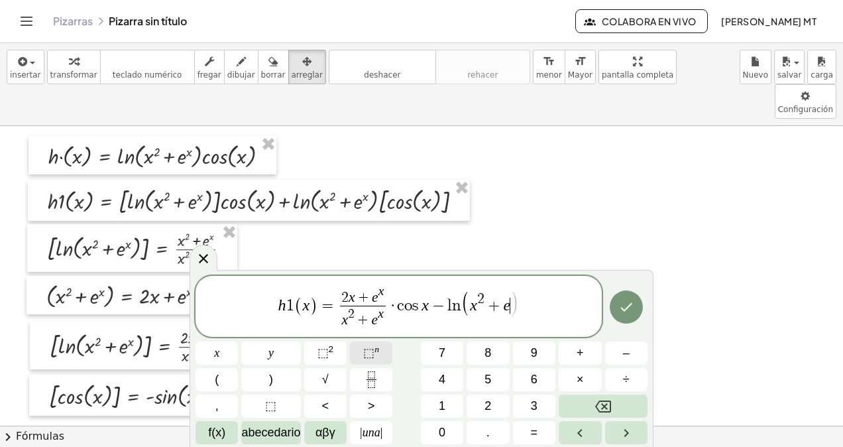
click at [375, 349] on sup "n" at bounding box center [377, 349] width 5 height 10
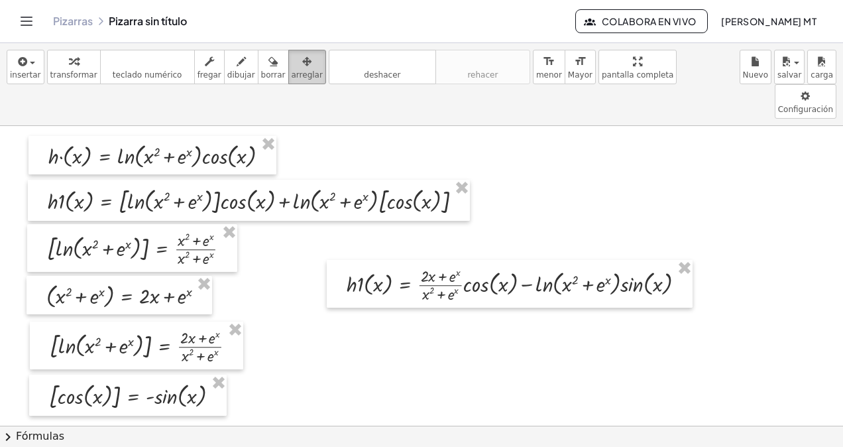
click at [292, 76] on span "arreglar" at bounding box center [307, 74] width 31 height 9
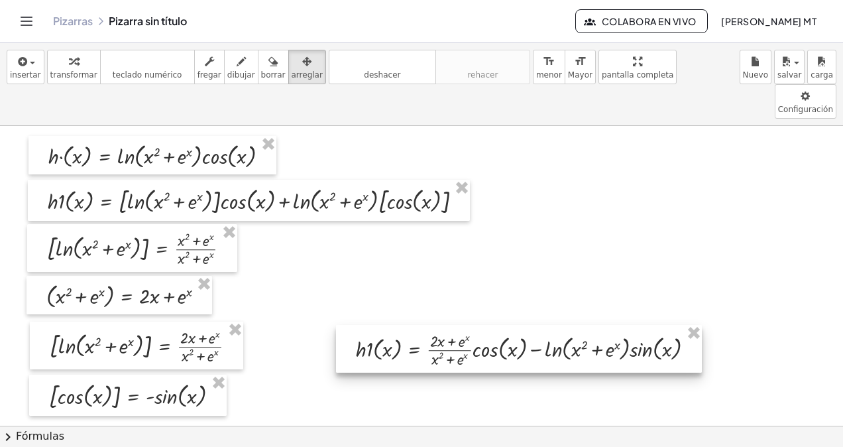
drag, startPoint x: 424, startPoint y: 243, endPoint x: 434, endPoint y: 308, distance: 65.6
click at [434, 325] on div at bounding box center [519, 349] width 366 height 48
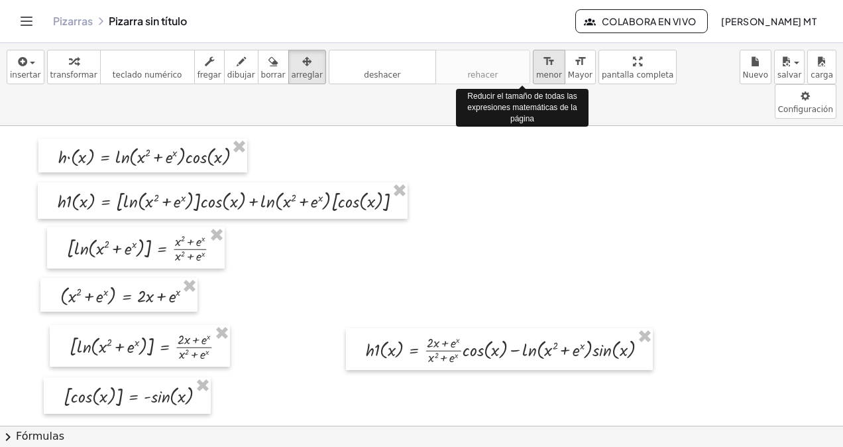
click at [536, 76] on span "menor" at bounding box center [549, 74] width 26 height 9
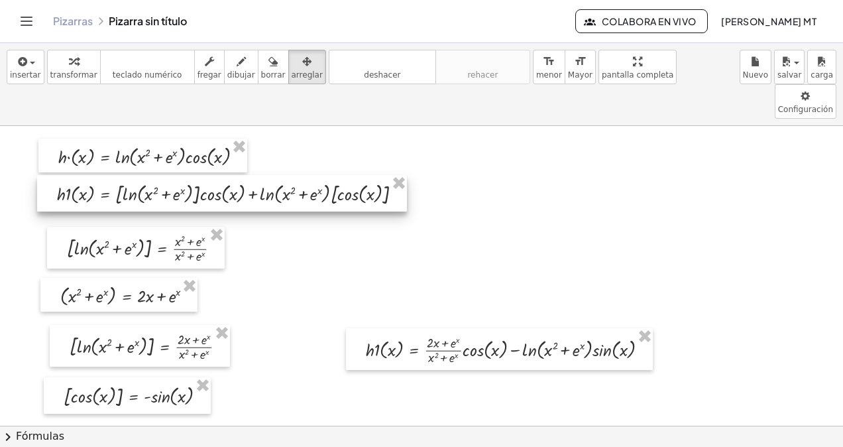
click at [200, 175] on div at bounding box center [222, 193] width 370 height 36
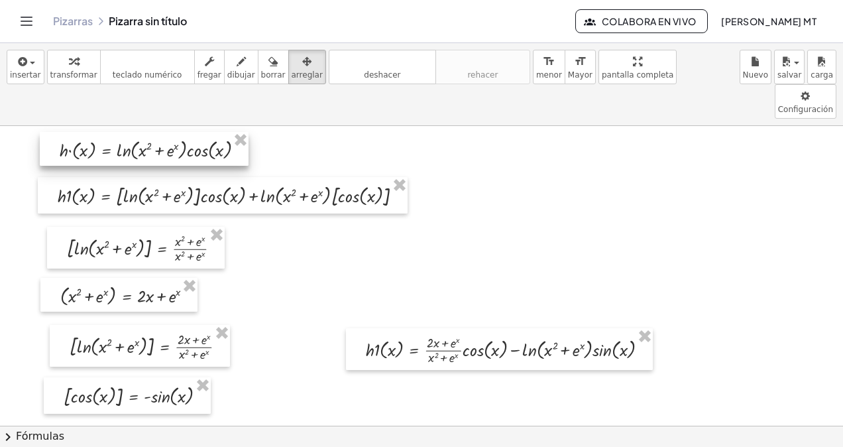
drag, startPoint x: 121, startPoint y: 122, endPoint x: 123, endPoint y: 115, distance: 6.9
click at [123, 132] on div at bounding box center [144, 149] width 209 height 34
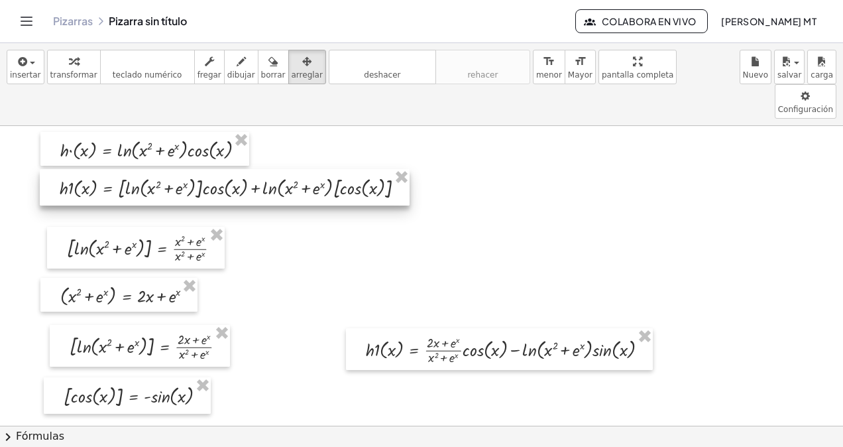
drag, startPoint x: 127, startPoint y: 151, endPoint x: 129, endPoint y: 143, distance: 8.1
click at [129, 169] on div at bounding box center [225, 187] width 370 height 36
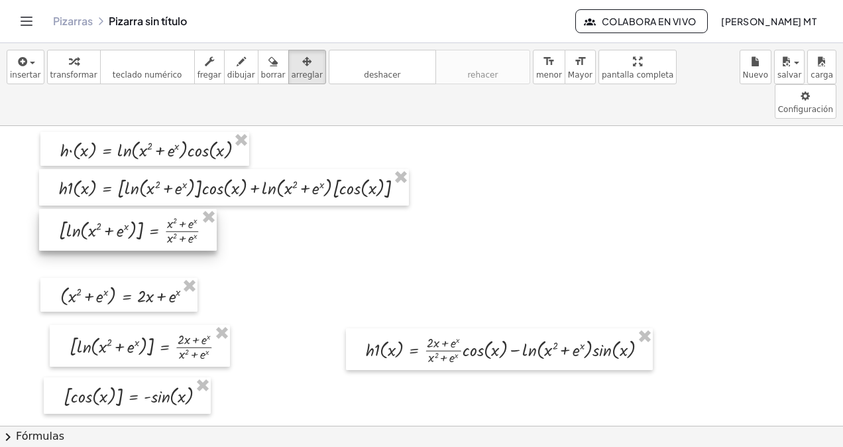
drag, startPoint x: 114, startPoint y: 201, endPoint x: 106, endPoint y: 184, distance: 18.4
click at [106, 209] on div at bounding box center [128, 230] width 178 height 42
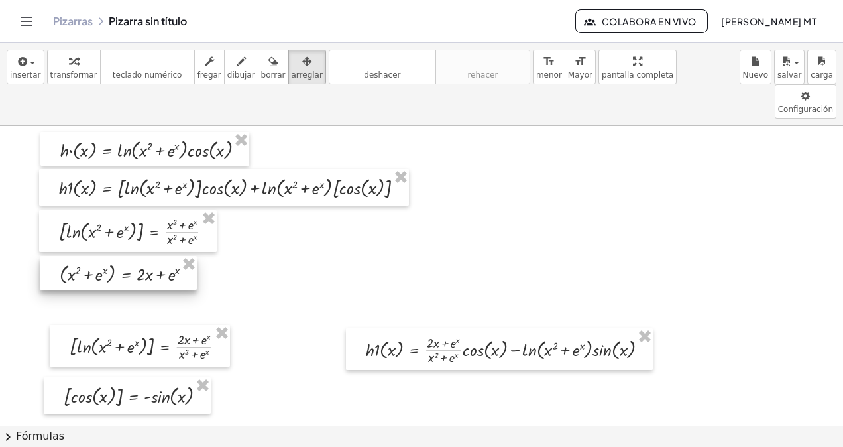
drag, startPoint x: 116, startPoint y: 257, endPoint x: 115, endPoint y: 235, distance: 21.9
click at [115, 256] on div at bounding box center [118, 273] width 157 height 34
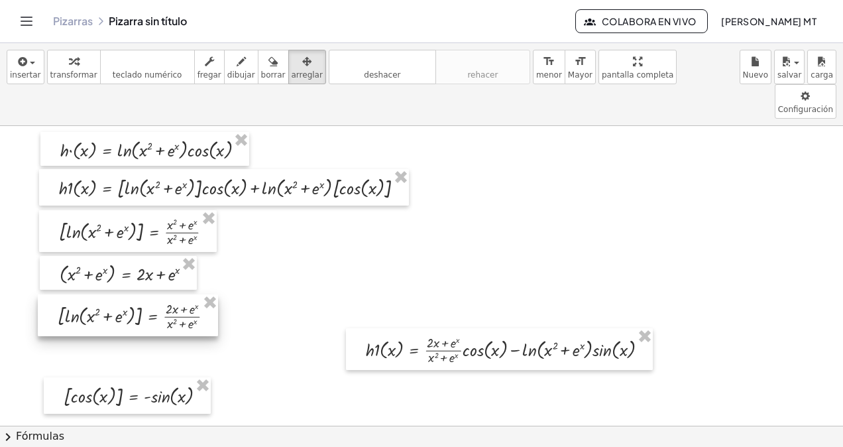
drag, startPoint x: 115, startPoint y: 309, endPoint x: 103, endPoint y: 278, distance: 33.4
click at [103, 294] on div at bounding box center [128, 315] width 180 height 42
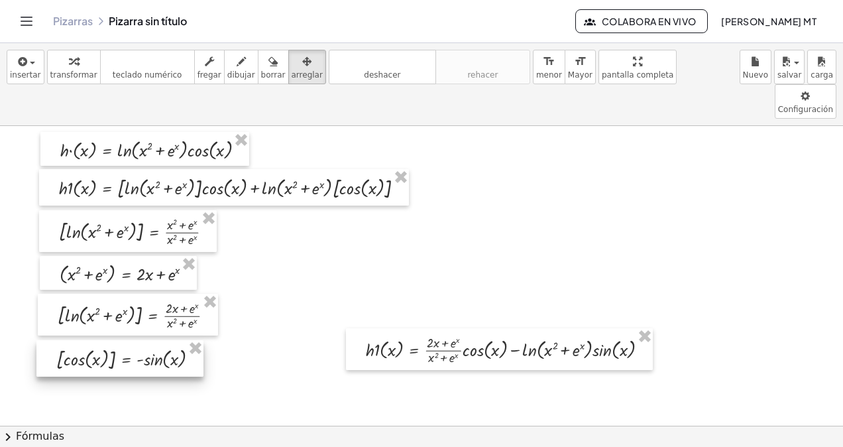
drag, startPoint x: 96, startPoint y: 366, endPoint x: 89, endPoint y: 329, distance: 37.8
click at [89, 340] on div at bounding box center [119, 358] width 167 height 36
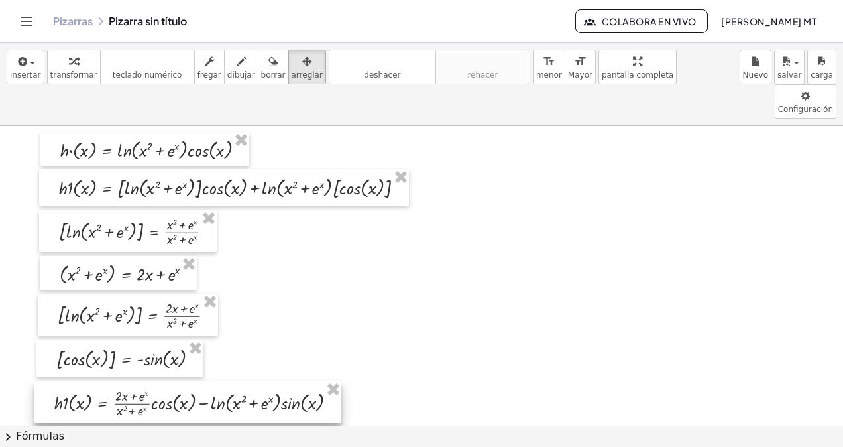
drag, startPoint x: 443, startPoint y: 329, endPoint x: 131, endPoint y: 382, distance: 316.1
click at [131, 382] on div at bounding box center [187, 402] width 307 height 42
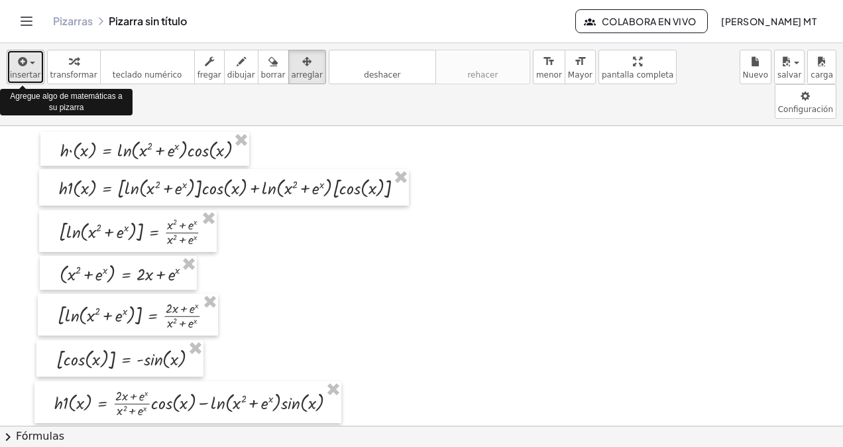
click at [29, 68] on div "button" at bounding box center [25, 61] width 31 height 16
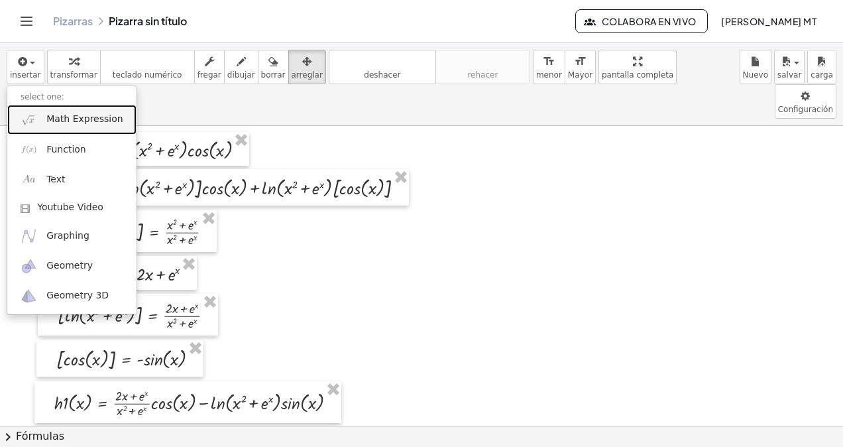
click at [48, 115] on span "Math Expression" at bounding box center [84, 119] width 76 height 13
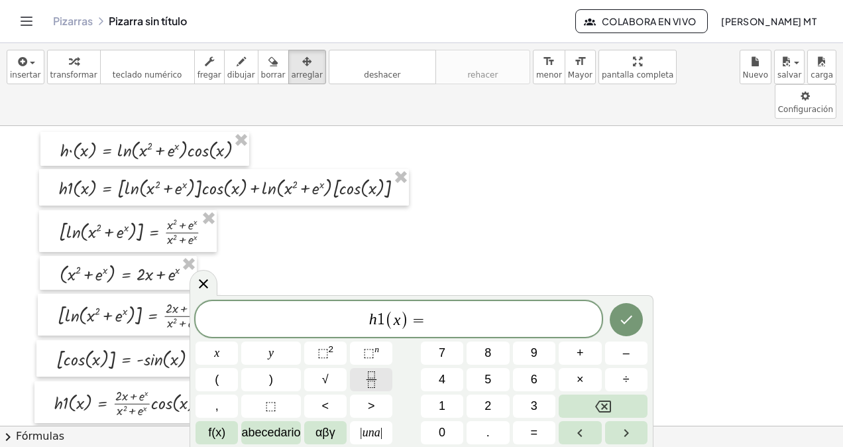
click at [361, 378] on button "Fracción" at bounding box center [371, 379] width 42 height 23
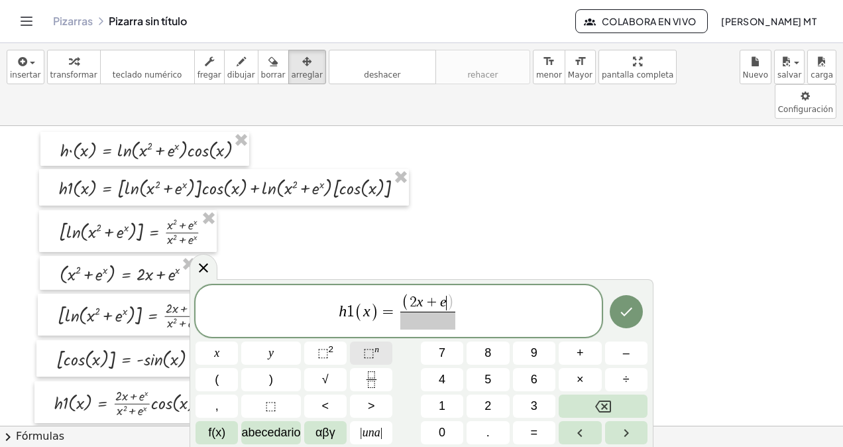
click at [364, 342] on button "⬚ n" at bounding box center [371, 352] width 42 height 23
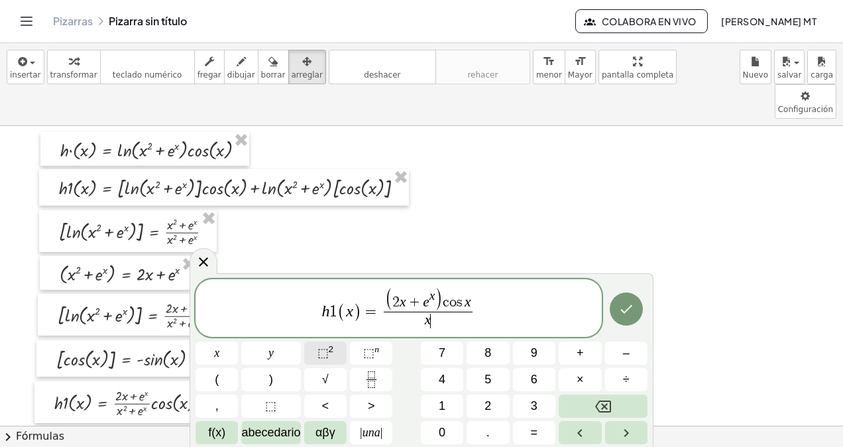
click at [337, 347] on button "⬚ 2" at bounding box center [325, 352] width 42 height 23
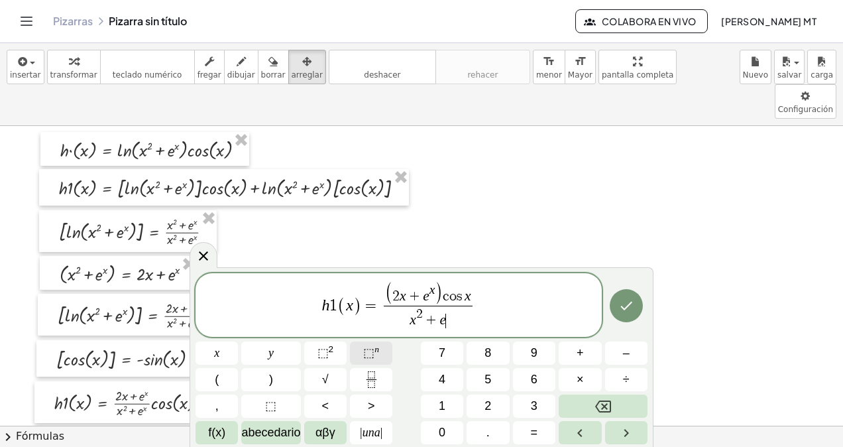
click at [377, 346] on sup "n" at bounding box center [377, 349] width 5 height 10
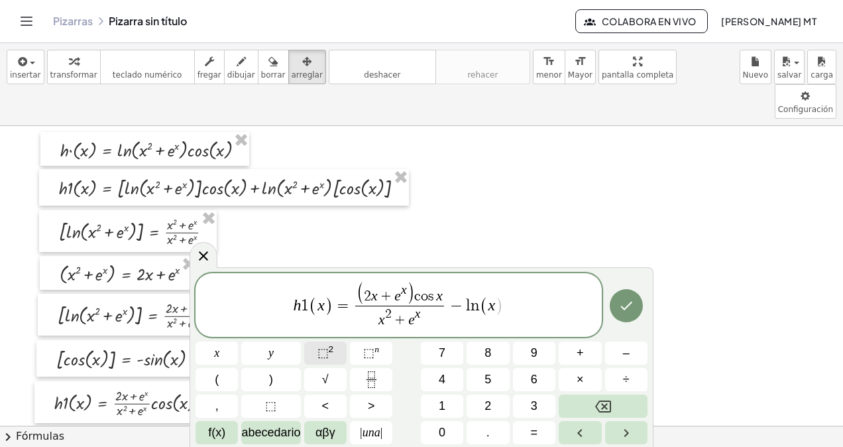
click at [340, 350] on button "⬚ 2" at bounding box center [325, 352] width 42 height 23
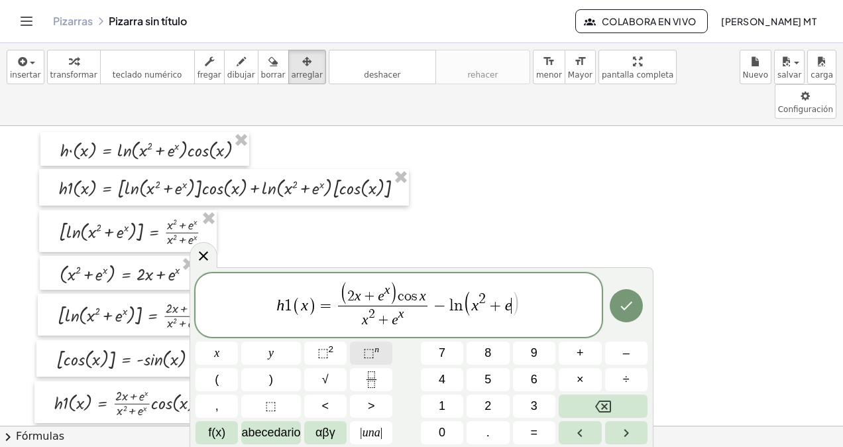
click at [388, 347] on button "⬚ n" at bounding box center [371, 352] width 42 height 23
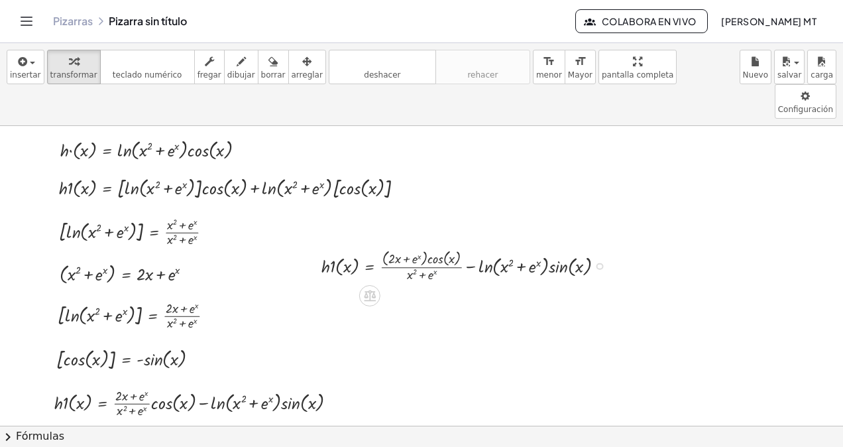
click at [447, 247] on div at bounding box center [468, 265] width 307 height 37
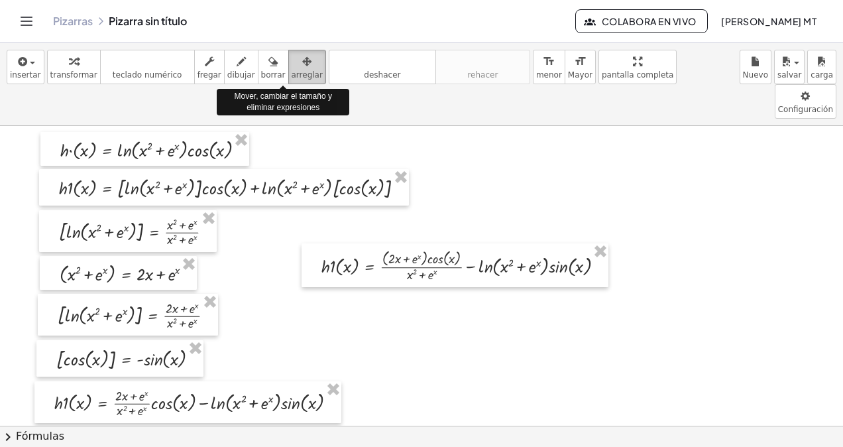
click at [292, 61] on div "button" at bounding box center [307, 61] width 31 height 16
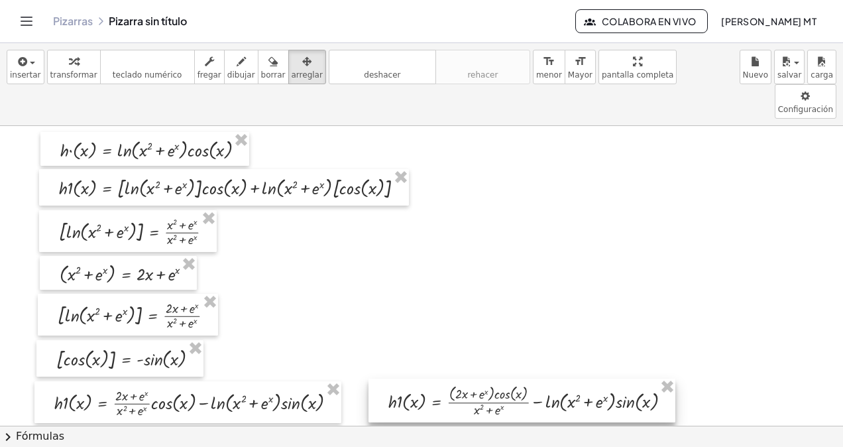
drag, startPoint x: 401, startPoint y: 230, endPoint x: 467, endPoint y: 365, distance: 150.9
click at [467, 379] on div at bounding box center [522, 401] width 307 height 44
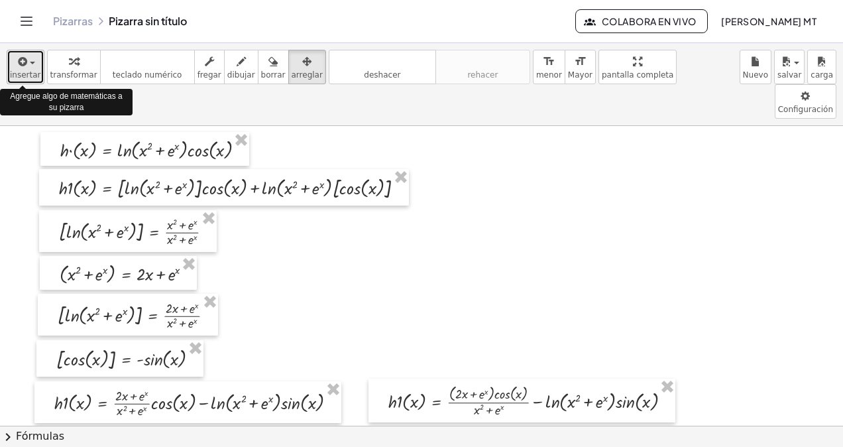
click at [27, 64] on span "button" at bounding box center [28, 62] width 3 height 9
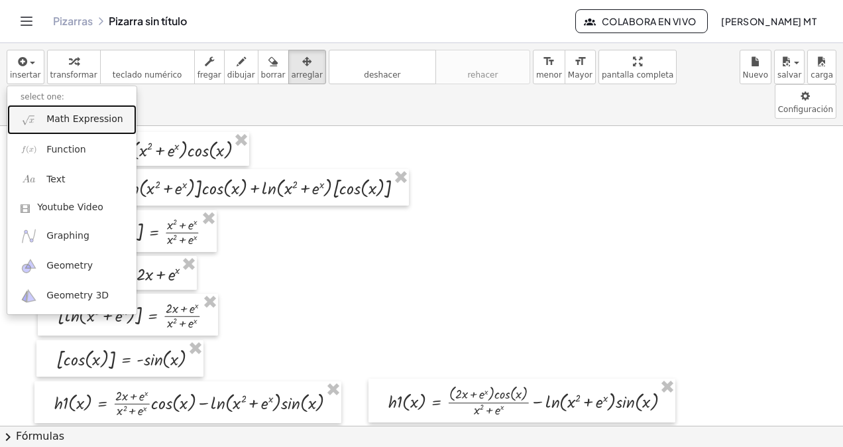
click at [92, 119] on span "Math Expression" at bounding box center [84, 119] width 76 height 13
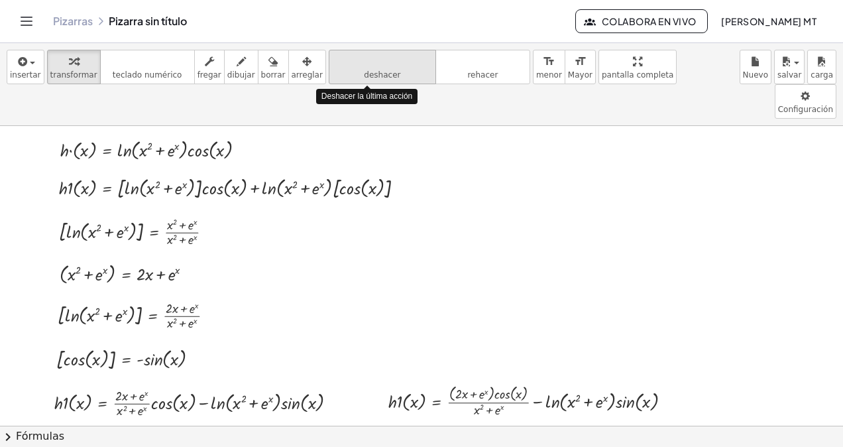
click at [381, 63] on icon "deshacer" at bounding box center [382, 62] width 101 height 16
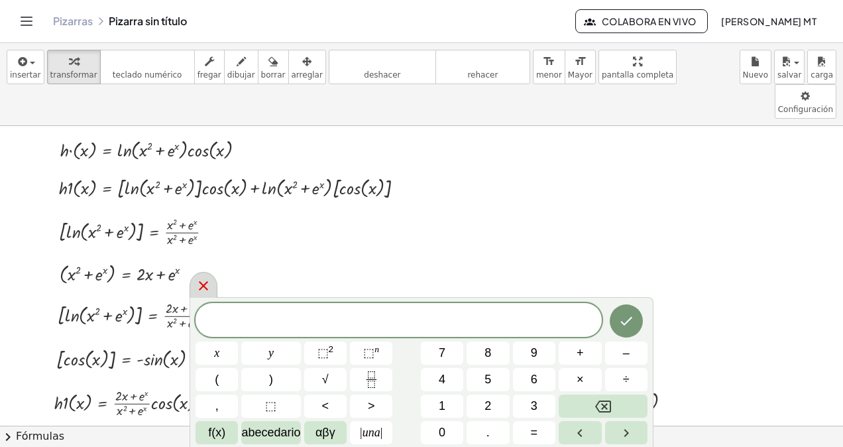
click at [192, 296] on div at bounding box center [204, 285] width 28 height 26
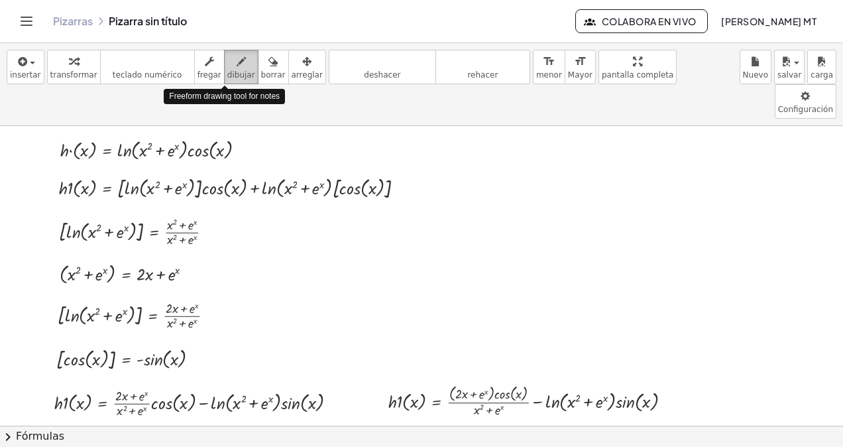
click at [227, 67] on div "button" at bounding box center [241, 61] width 28 height 16
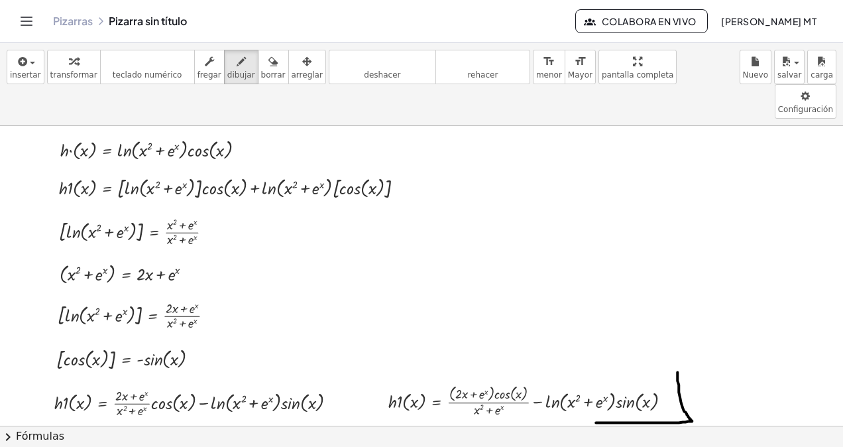
drag, startPoint x: 596, startPoint y: 387, endPoint x: 678, endPoint y: 337, distance: 95.9
click at [337, 77] on button "deshacer deshacer" at bounding box center [382, 67] width 107 height 34
drag, startPoint x: 637, startPoint y: 378, endPoint x: 668, endPoint y: 357, distance: 37.7
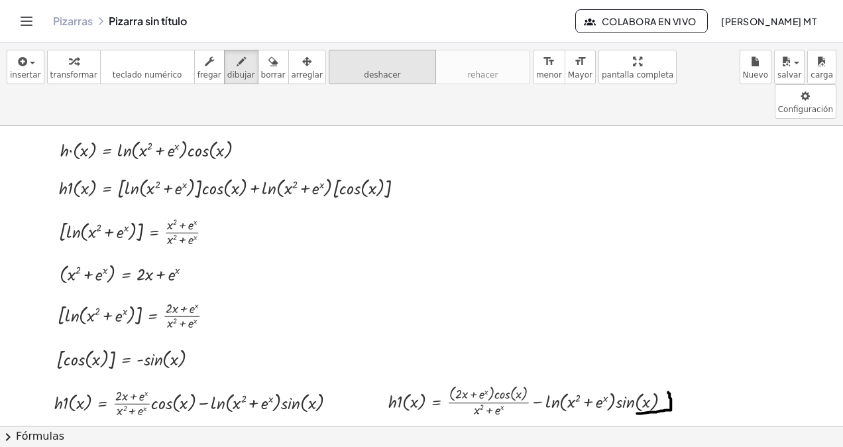
drag, startPoint x: 351, startPoint y: 86, endPoint x: 355, endPoint y: 71, distance: 15.9
click at [355, 71] on div "insertar select one: Math Expression Function Text Youtube Video Graphing Geome…" at bounding box center [421, 84] width 843 height 83
click at [364, 71] on span "deshacer" at bounding box center [382, 74] width 36 height 9
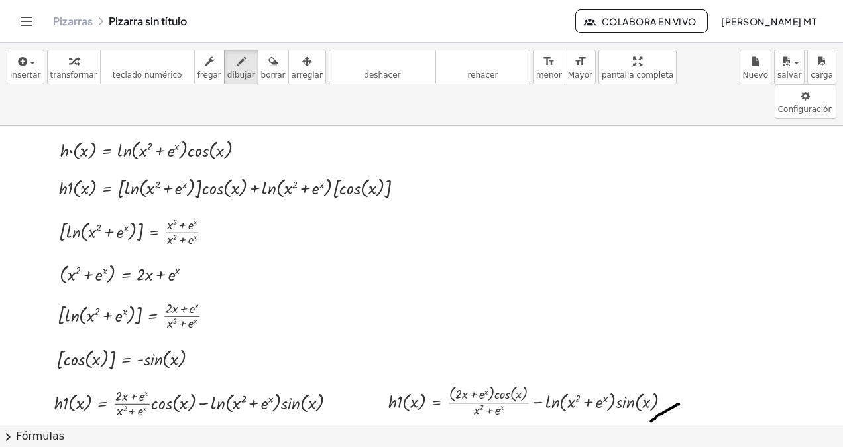
drag, startPoint x: 679, startPoint y: 369, endPoint x: 651, endPoint y: 386, distance: 32.8
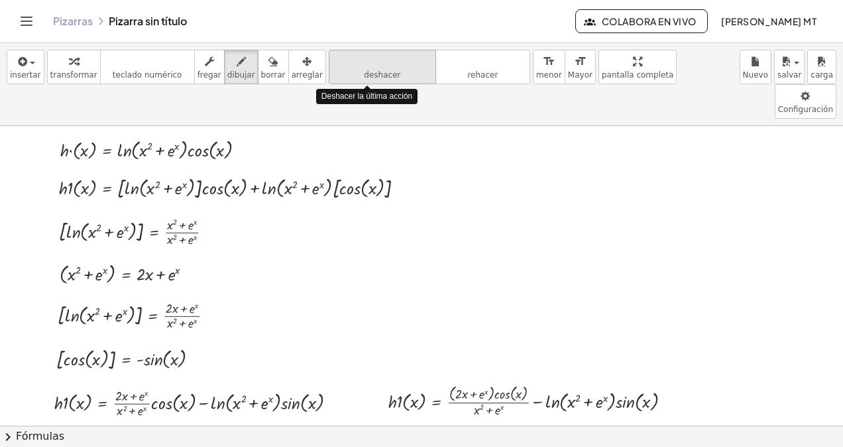
click at [336, 80] on button "deshacer deshacer" at bounding box center [382, 67] width 107 height 34
